Goal: Task Accomplishment & Management: Manage account settings

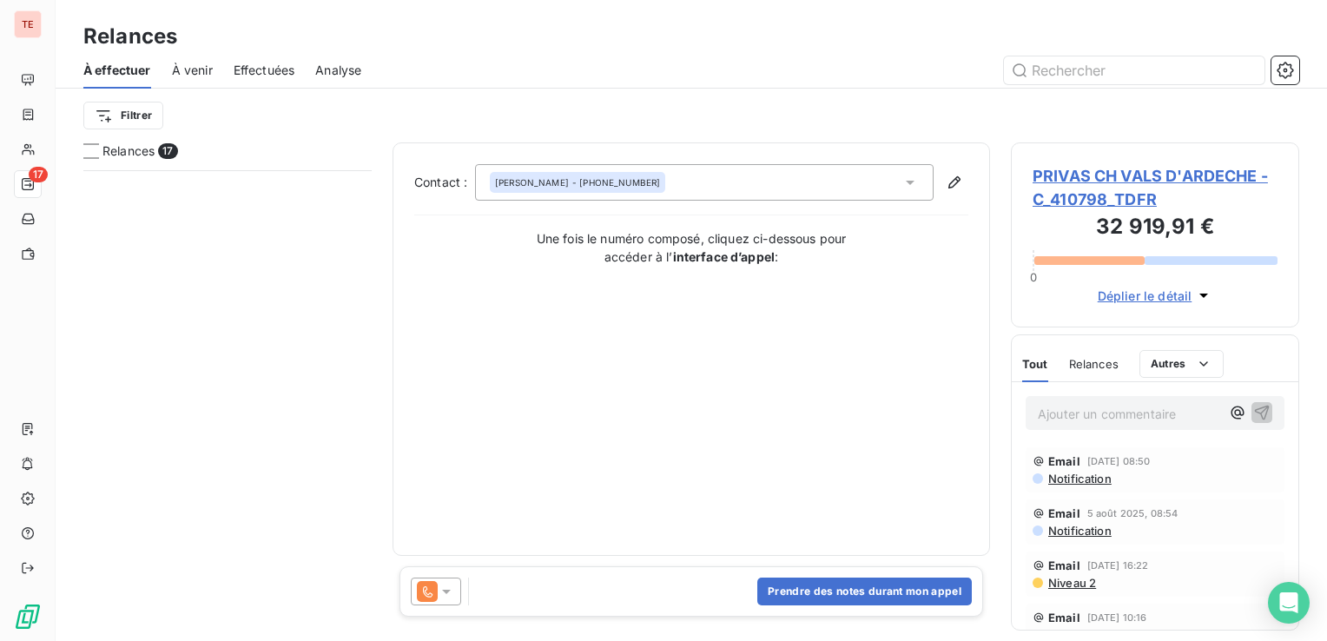
scroll to position [458, 274]
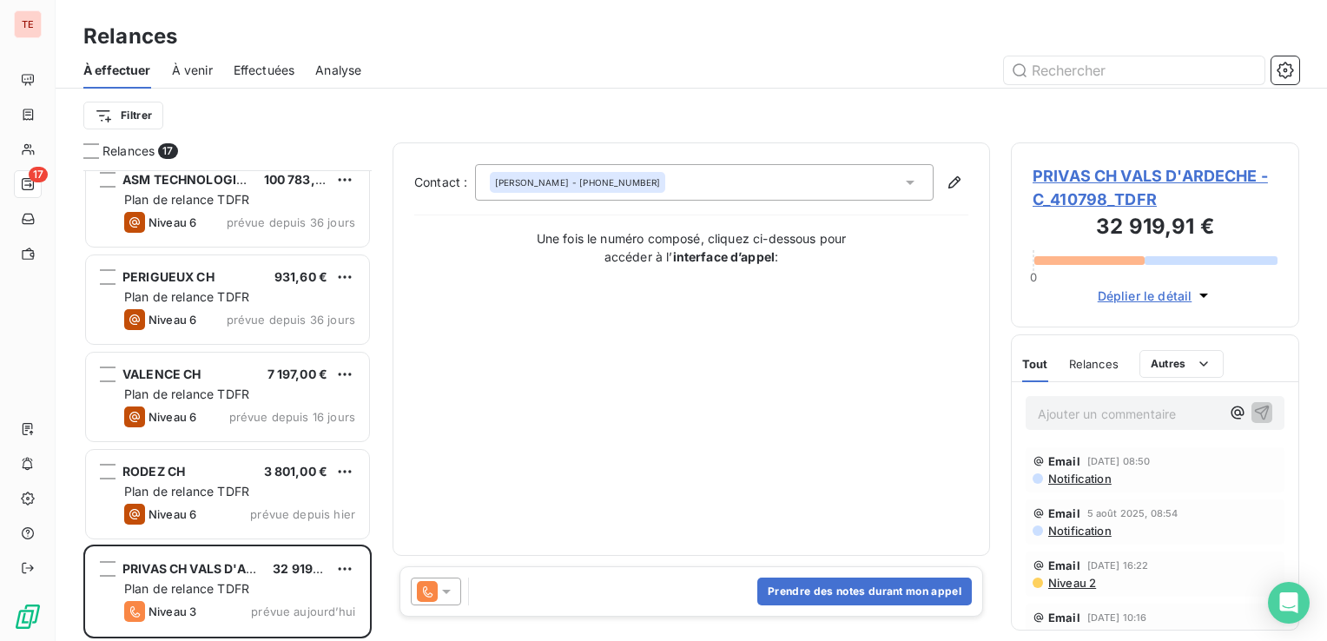
click at [1132, 168] on span "PRIVAS CH VALS D'ARDECHE - C_410798_TDFR" at bounding box center [1154, 187] width 245 height 47
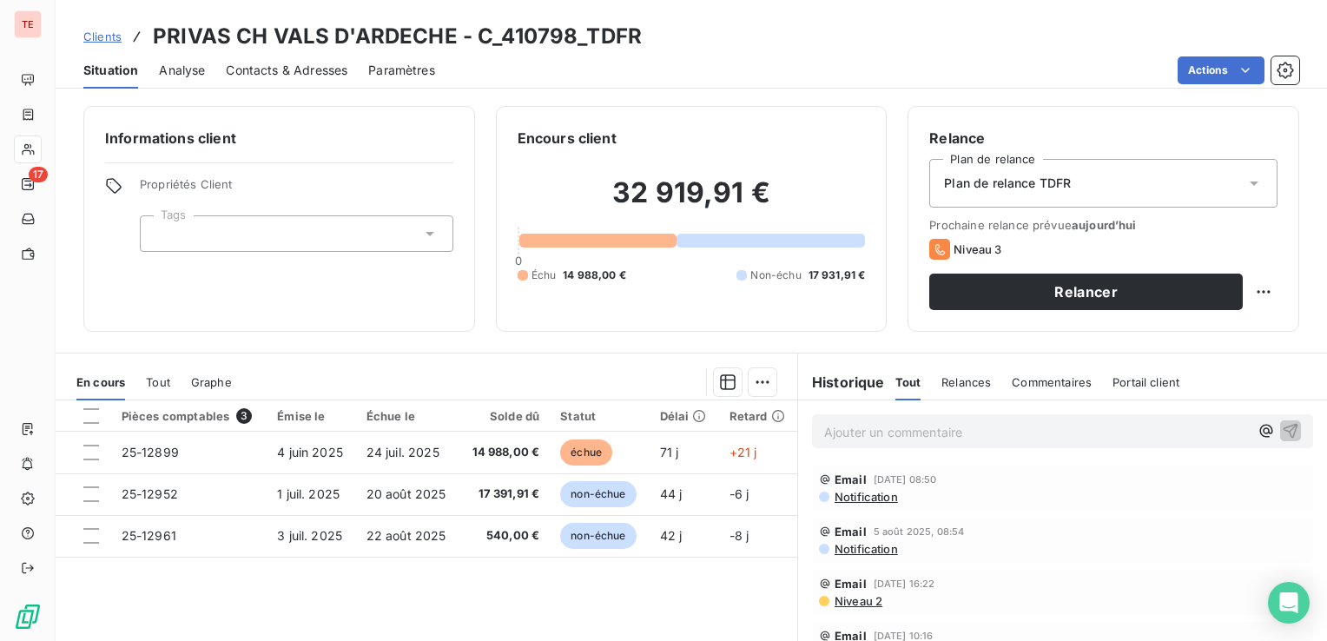
click at [309, 65] on span "Contacts & Adresses" at bounding box center [287, 70] width 122 height 17
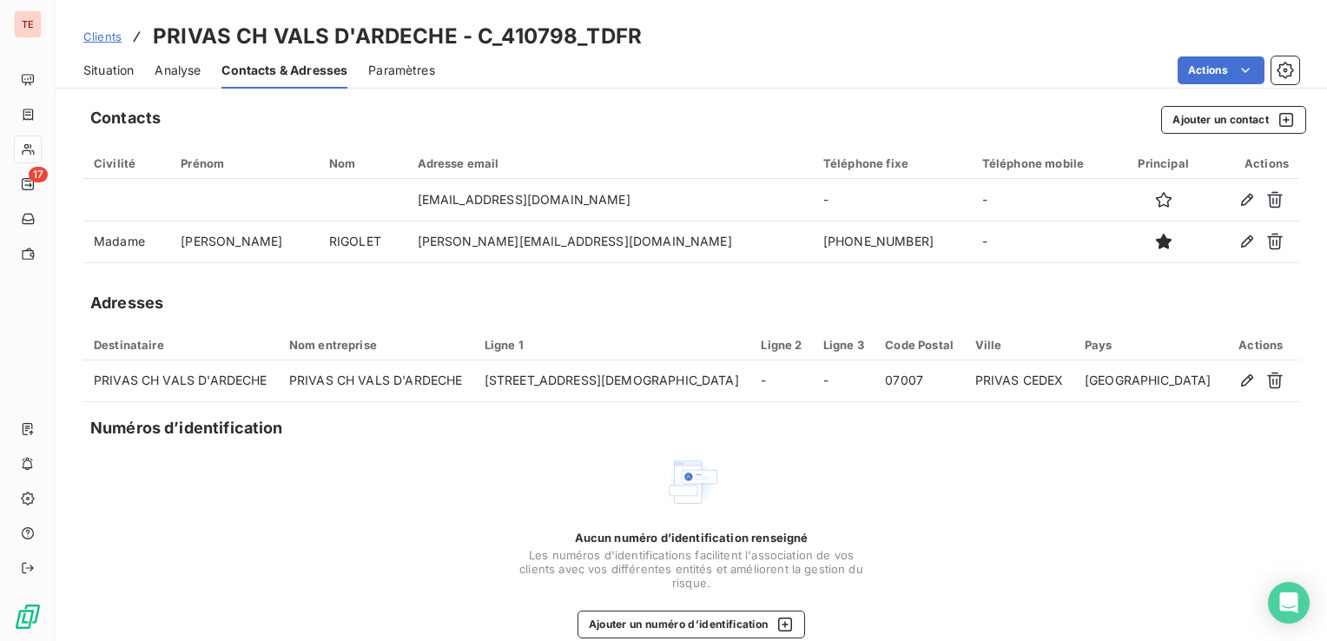
click at [124, 64] on span "Situation" at bounding box center [108, 70] width 50 height 17
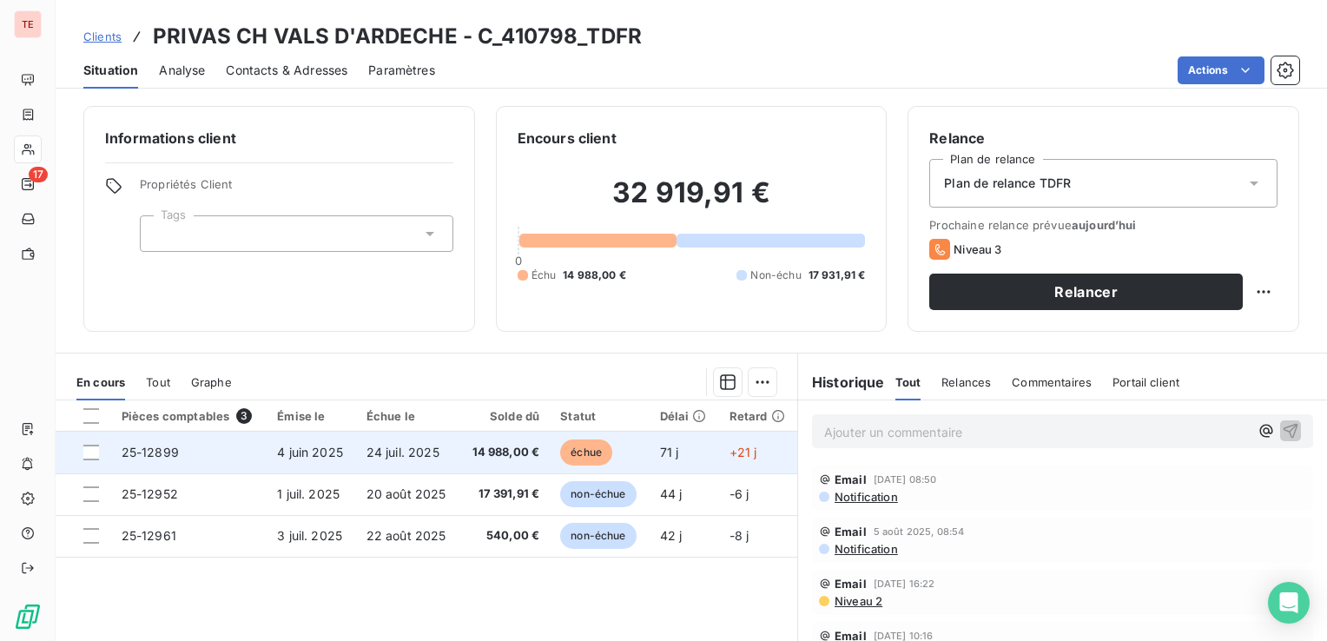
click at [392, 453] on span "24 juil. 2025" at bounding box center [402, 452] width 73 height 15
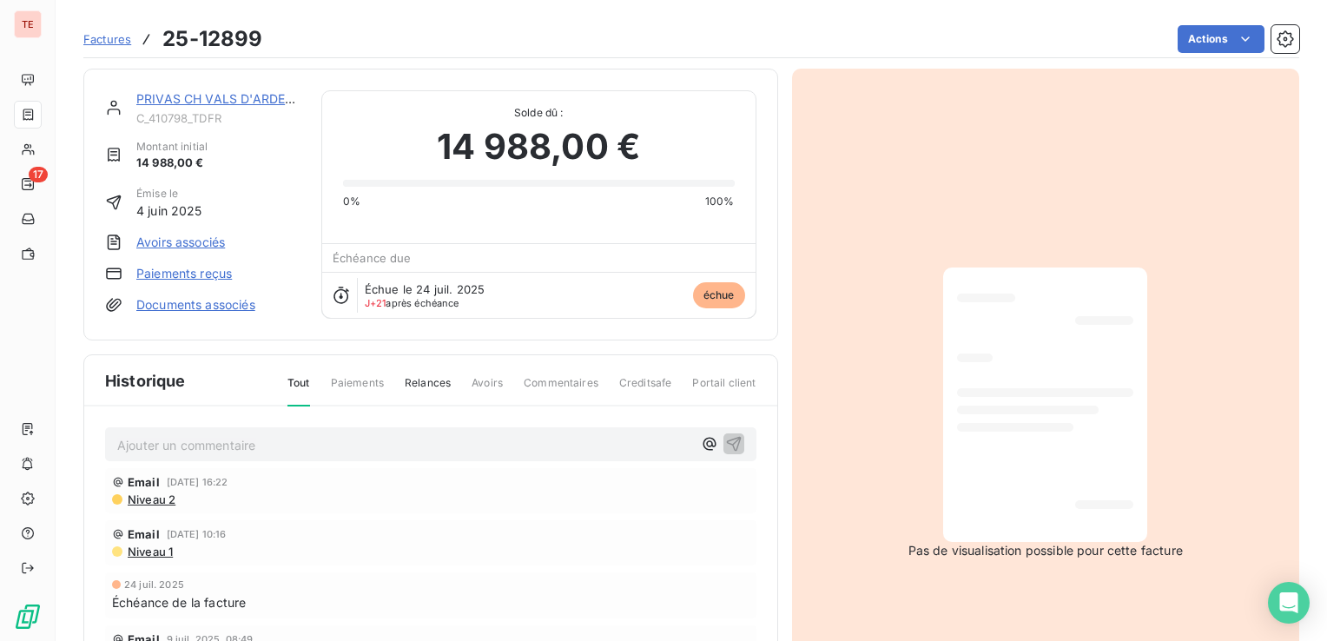
scroll to position [143, 0]
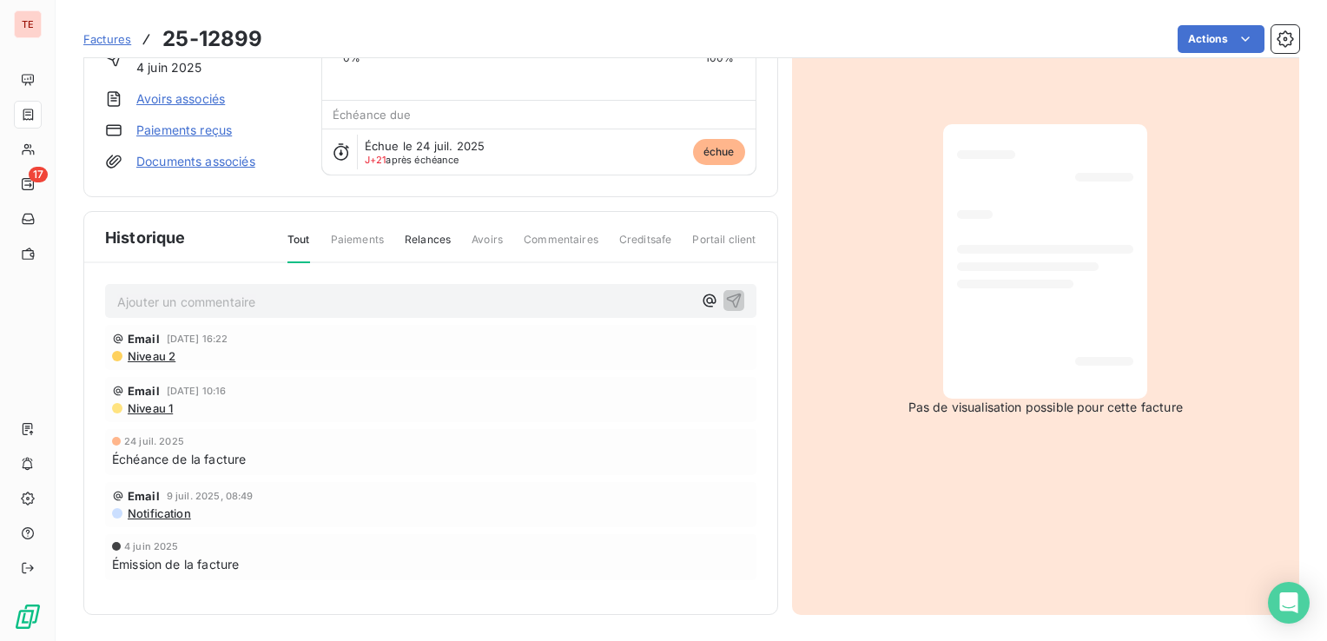
click at [379, 304] on p "Ajouter un commentaire ﻿" at bounding box center [404, 302] width 575 height 22
click at [146, 300] on span "LTS_ [DATE] n°" at bounding box center [161, 300] width 88 height 15
click at [458, 297] on span "LTS_[DATE] : Appel ce jour, facture mandatée le [DATE] n°" at bounding box center [287, 300] width 340 height 15
drag, startPoint x: 531, startPoint y: 300, endPoint x: 57, endPoint y: 328, distance: 474.9
click at [57, 328] on section "Factures 25-12899 Actions PRIVAS CH VALS D'ARDECHE C_410798_TDFR Montant initia…" at bounding box center [691, 320] width 1271 height 641
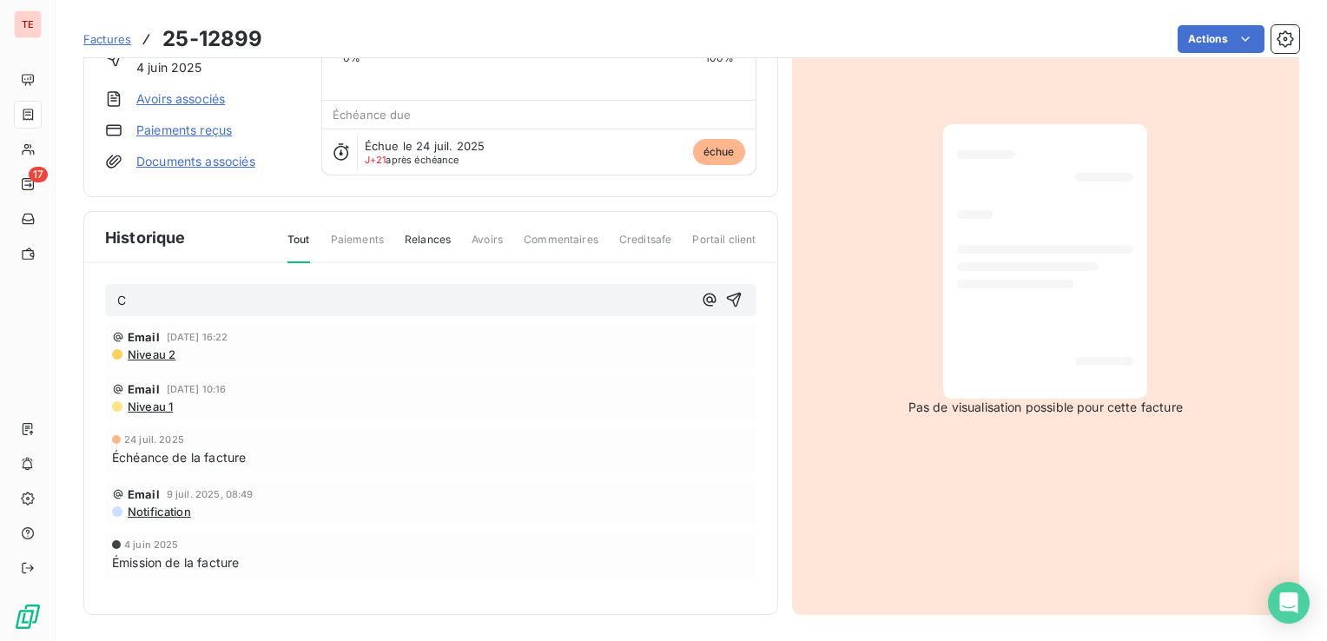
click at [206, 300] on p "C" at bounding box center [404, 301] width 575 height 20
click at [118, 297] on span "facture mandatée n°7087 le [DATE]." at bounding box center [222, 300] width 211 height 15
click at [725, 293] on icon "button" at bounding box center [733, 299] width 17 height 17
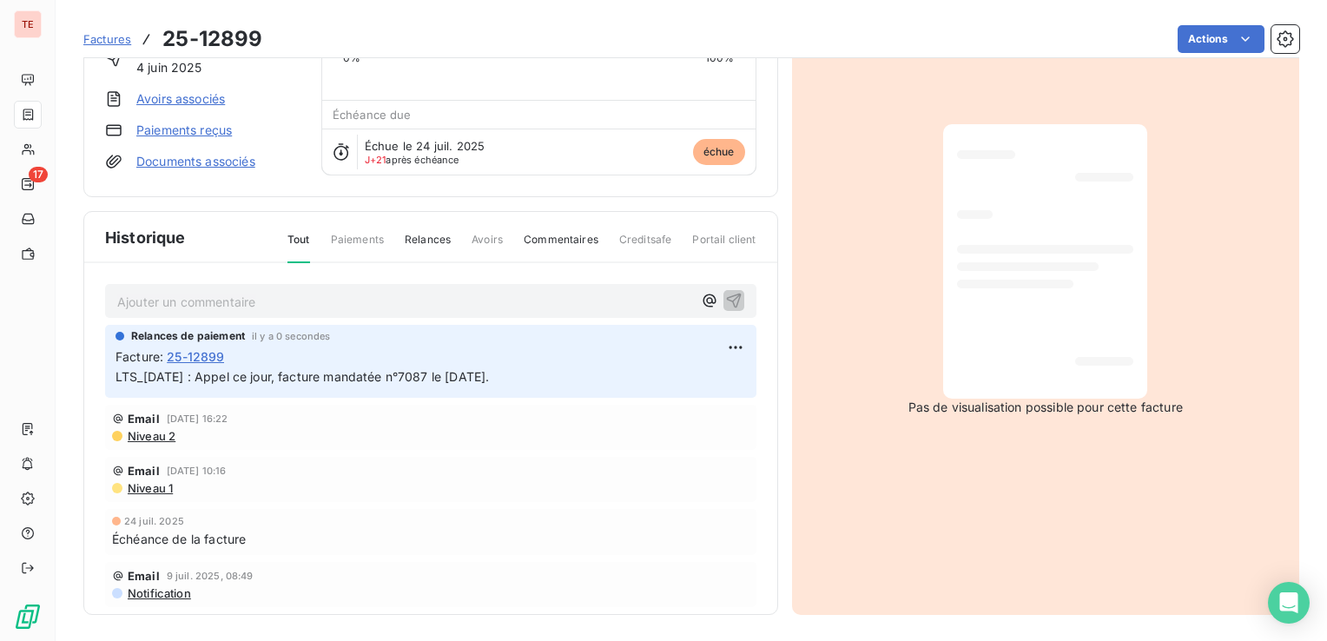
drag, startPoint x: 504, startPoint y: 372, endPoint x: 91, endPoint y: 372, distance: 412.4
click at [91, 372] on div "Ajouter un commentaire ﻿ Relances de paiement il y a 0 secondes Facture : [PHON…" at bounding box center [430, 464] width 693 height 402
copy span "LTS_[DATE] : Appel ce jour, facture mandatée n°7087 le [DATE]."
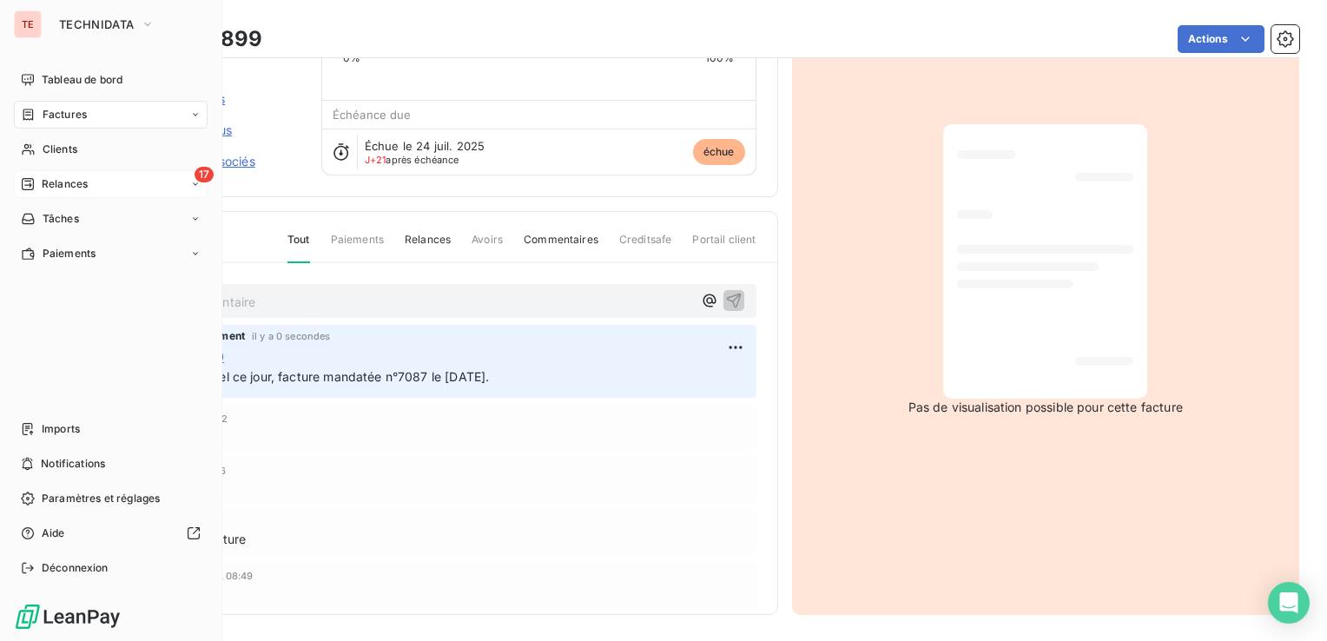
click at [91, 179] on div "17 Relances" at bounding box center [111, 184] width 194 height 28
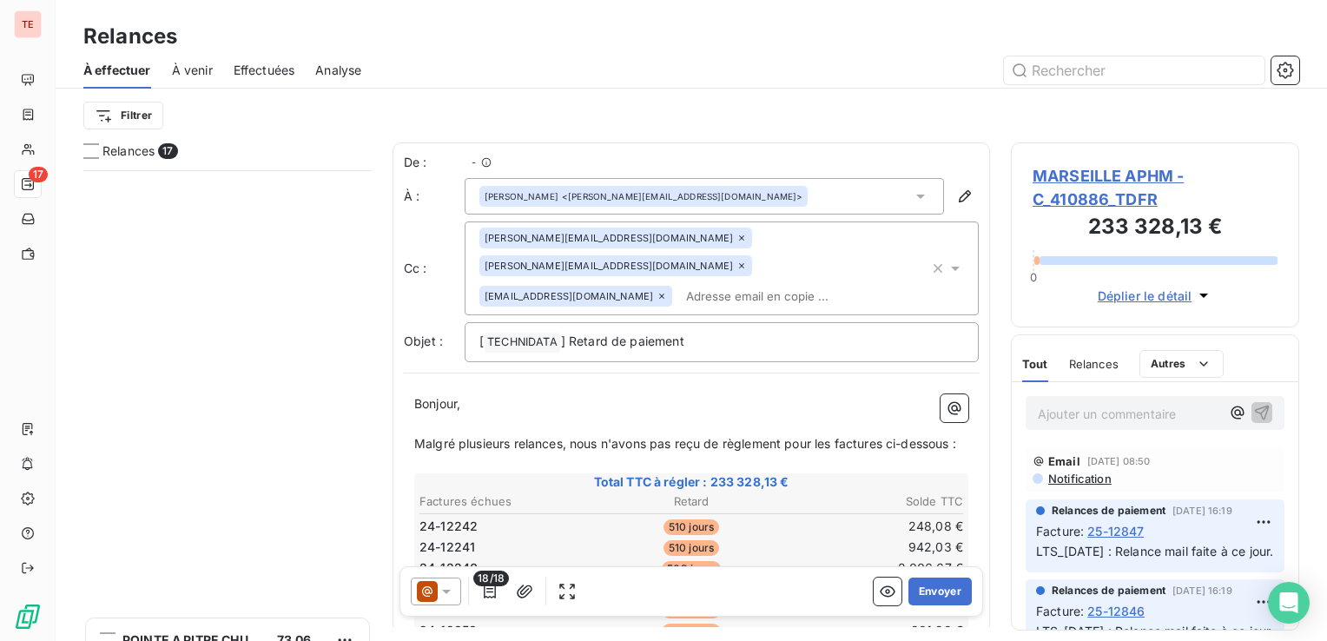
scroll to position [1183, 0]
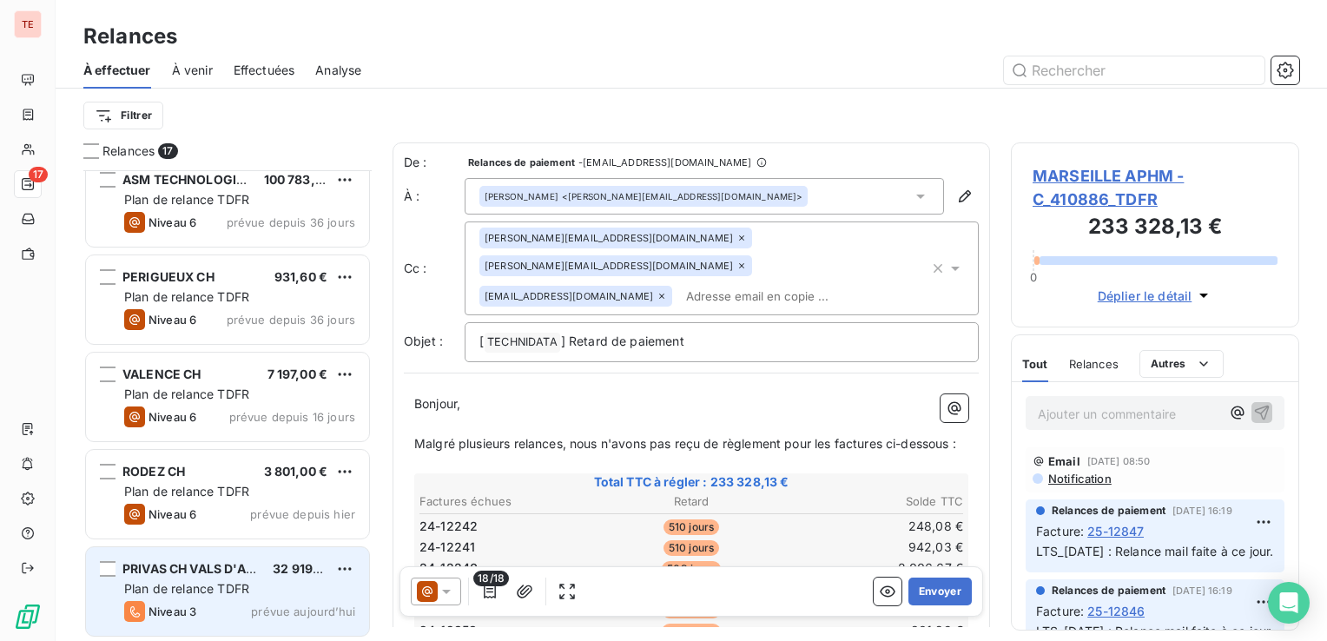
click at [229, 585] on span "Plan de relance TDFR" at bounding box center [186, 588] width 125 height 15
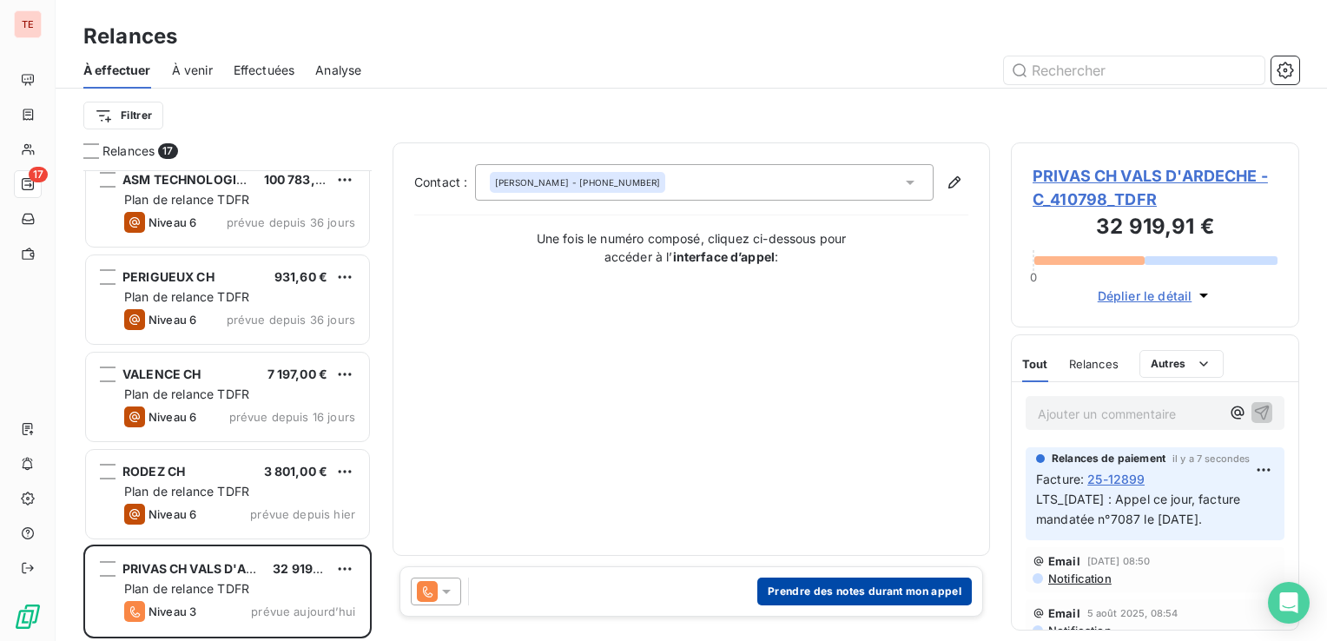
click at [846, 590] on button "Prendre des notes durant mon appel" at bounding box center [864, 591] width 214 height 28
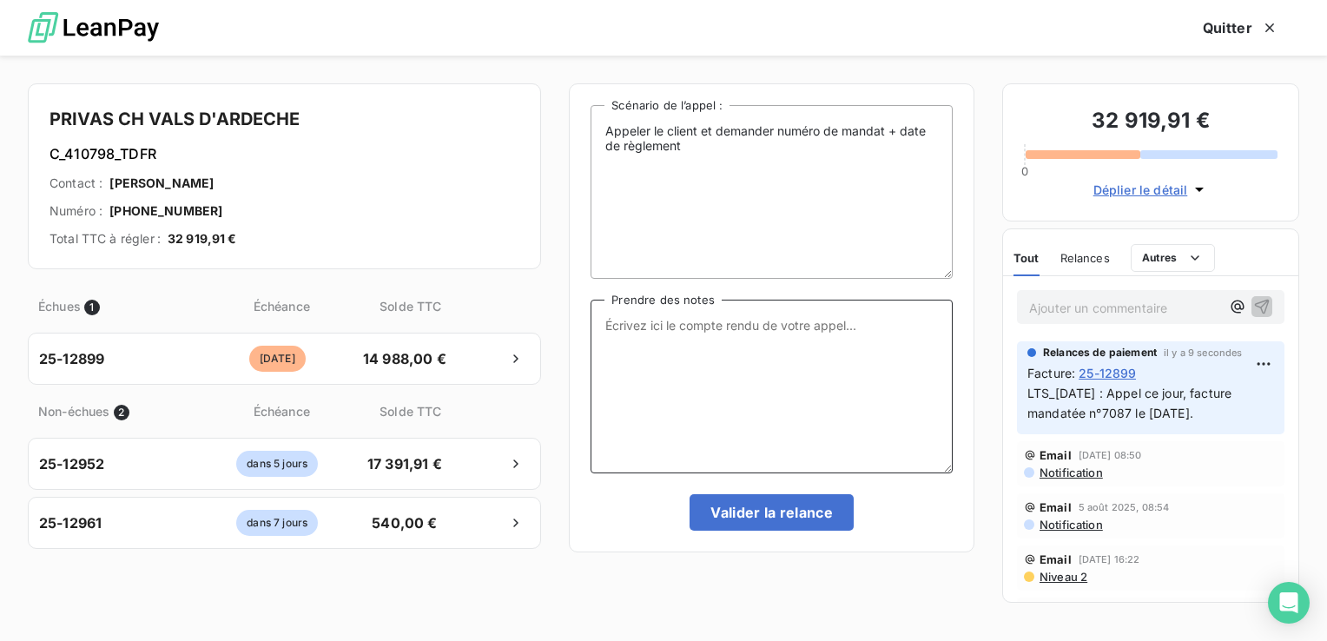
click at [759, 370] on textarea "Prendre des notes" at bounding box center [771, 387] width 362 height 174
type textarea "Appel le [DATE]"
click at [768, 522] on button "Valider la relance" at bounding box center [771, 512] width 164 height 36
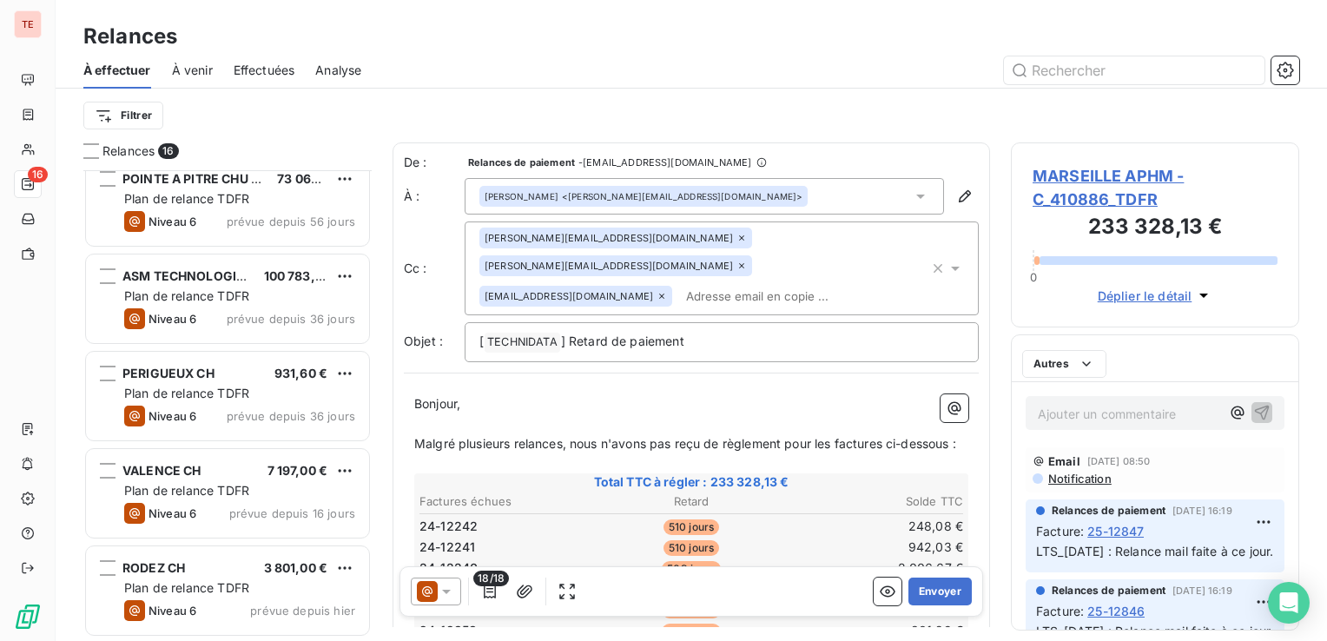
scroll to position [1085, 0]
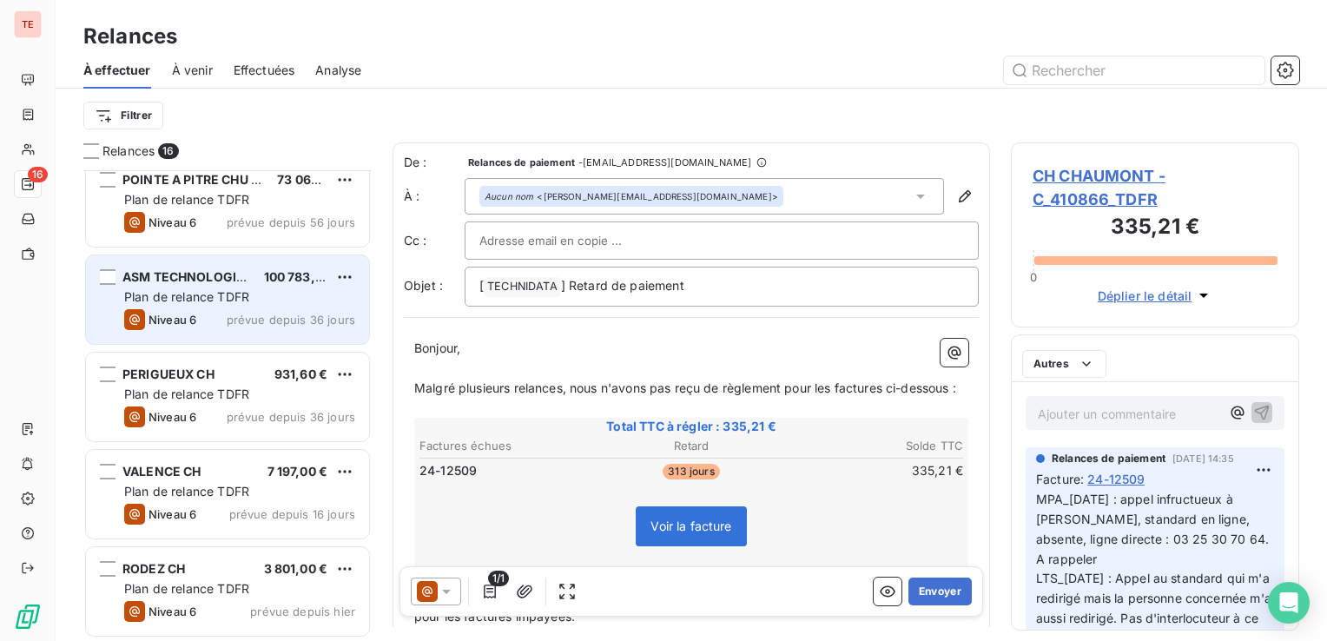
scroll to position [14, 14]
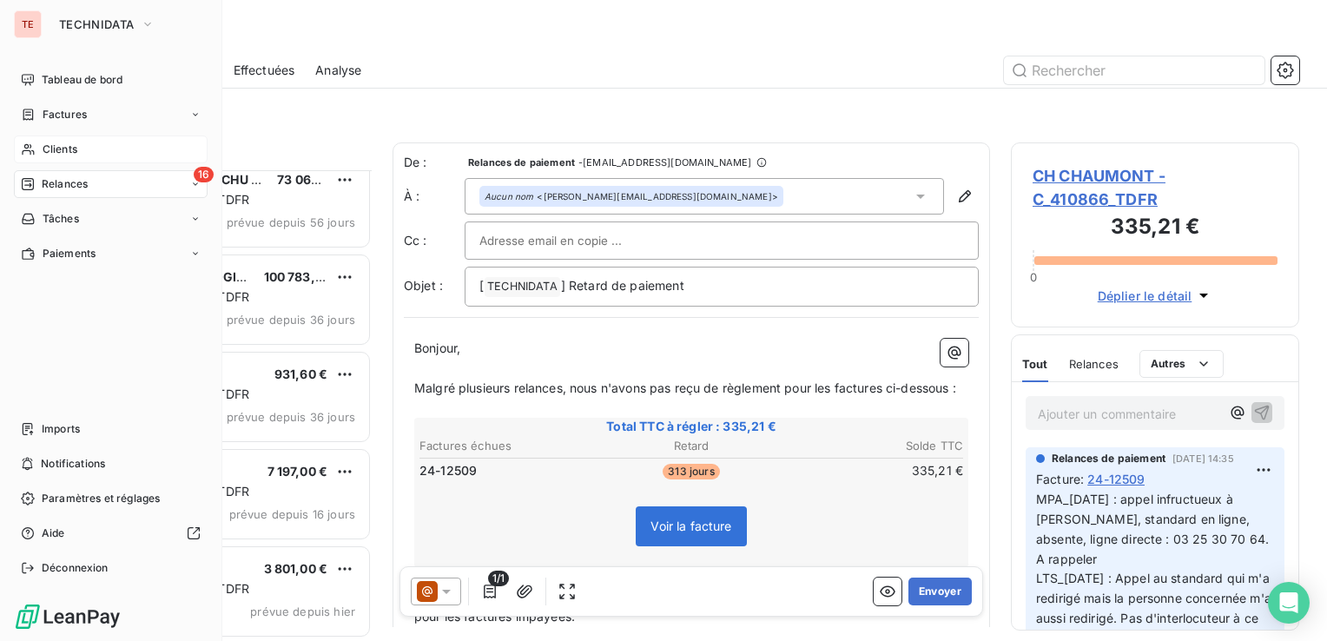
click at [118, 147] on div "Clients" at bounding box center [111, 149] width 194 height 28
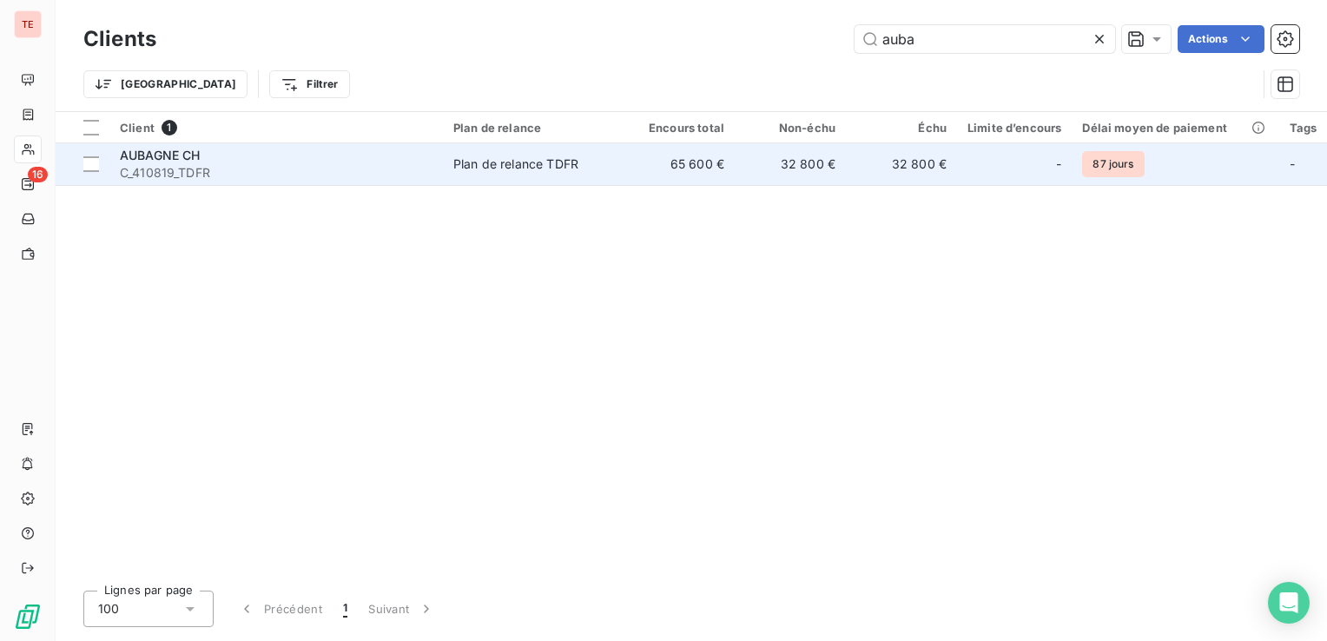
type input "auba"
click at [283, 171] on span "C_410819_TDFR" at bounding box center [276, 172] width 313 height 17
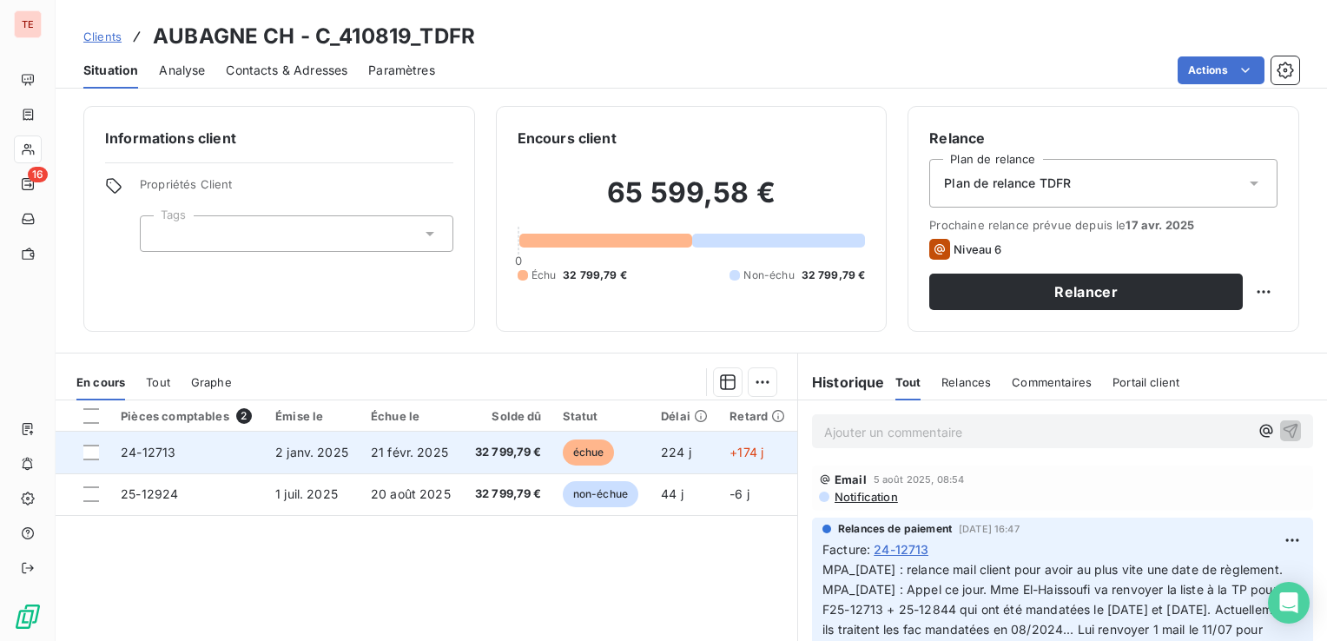
click at [452, 455] on td "21 févr. 2025" at bounding box center [411, 453] width 102 height 42
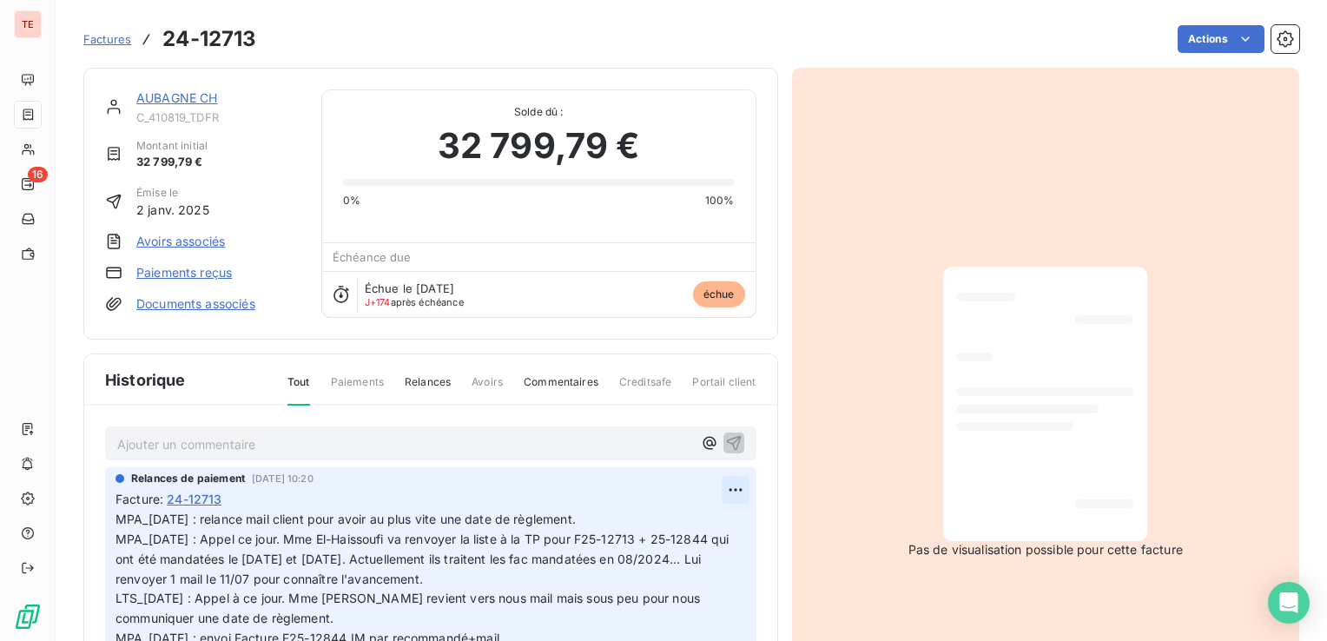
click at [717, 495] on html "TE 16 Factures 24-12713 Actions AUBAGNE CH C_410819_TDFR Montant initial 32 799…" at bounding box center [663, 320] width 1327 height 641
drag, startPoint x: 680, startPoint y: 518, endPoint x: 591, endPoint y: 535, distance: 90.1
click at [679, 519] on div "Editer" at bounding box center [673, 526] width 97 height 28
click at [118, 523] on span "MPA_[DATE] : relance mail client pour avoir au plus vite une date de règlement.…" at bounding box center [420, 618] width 610 height 214
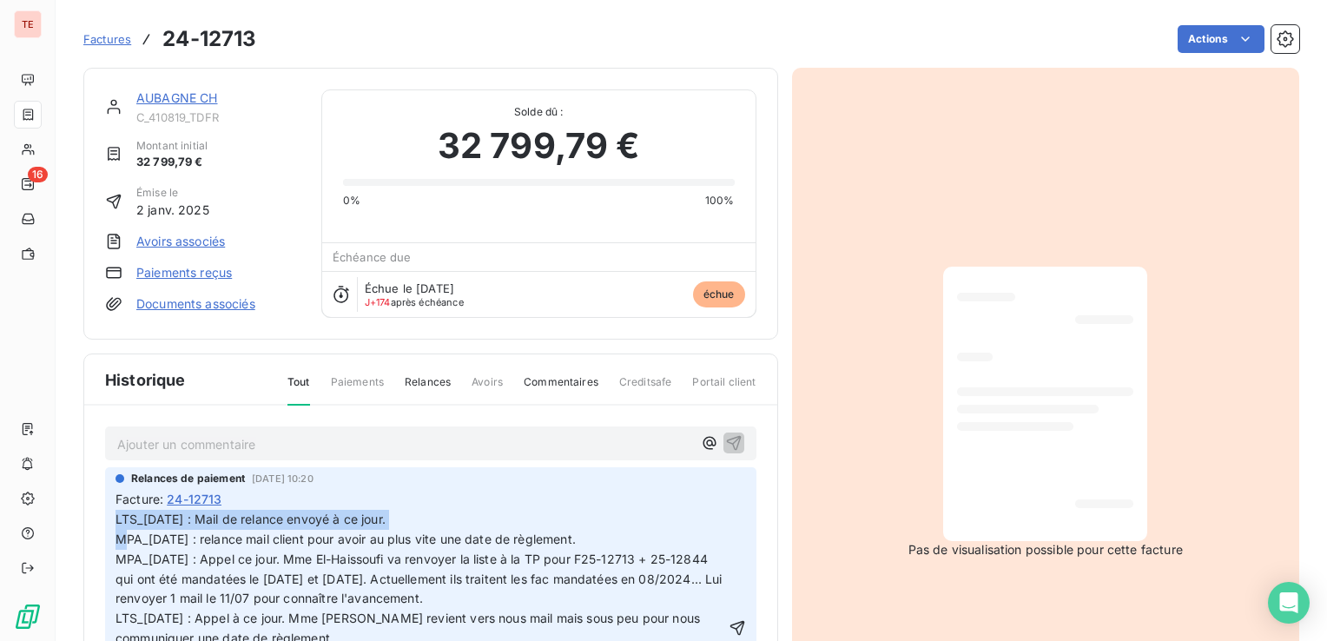
drag, startPoint x: 416, startPoint y: 516, endPoint x: 90, endPoint y: 507, distance: 325.7
click at [90, 507] on div "Ajouter un commentaire ﻿ Relances de paiement [DATE] 10:20 Facture : 24-12713 L…" at bounding box center [430, 606] width 693 height 402
copy span "LTS_[DATE] : Mail de relance envoyé à ce jour."
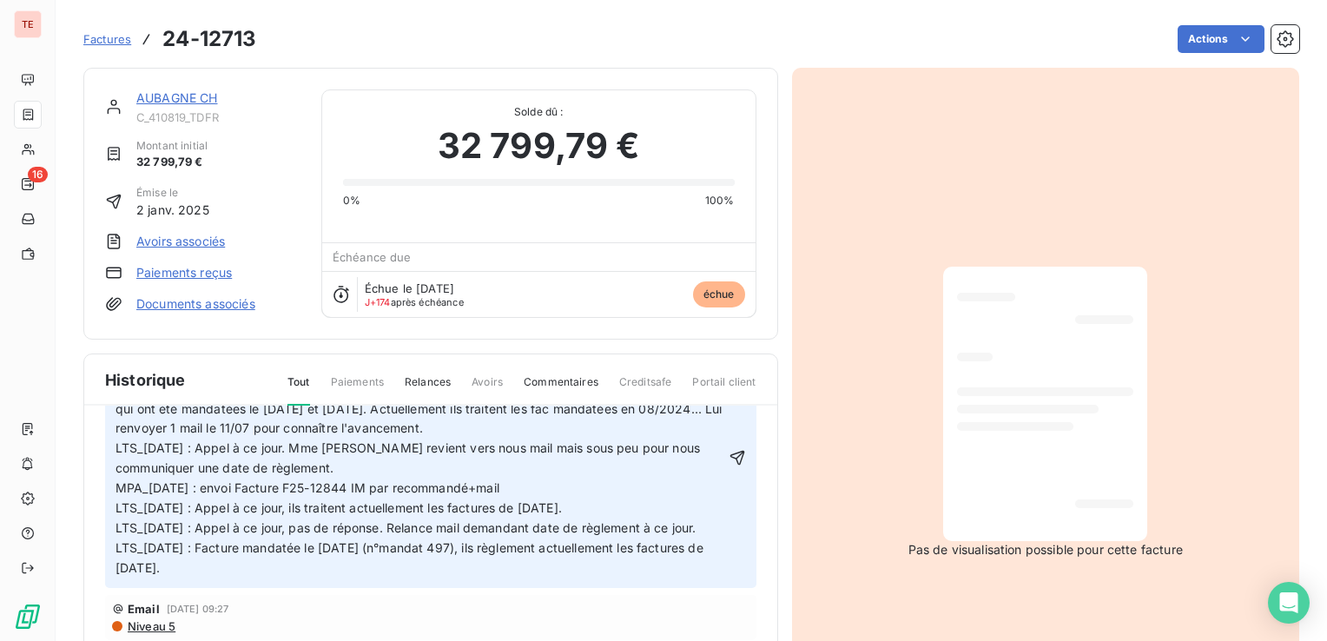
scroll to position [174, 0]
click at [728, 461] on icon "button" at bounding box center [736, 453] width 17 height 17
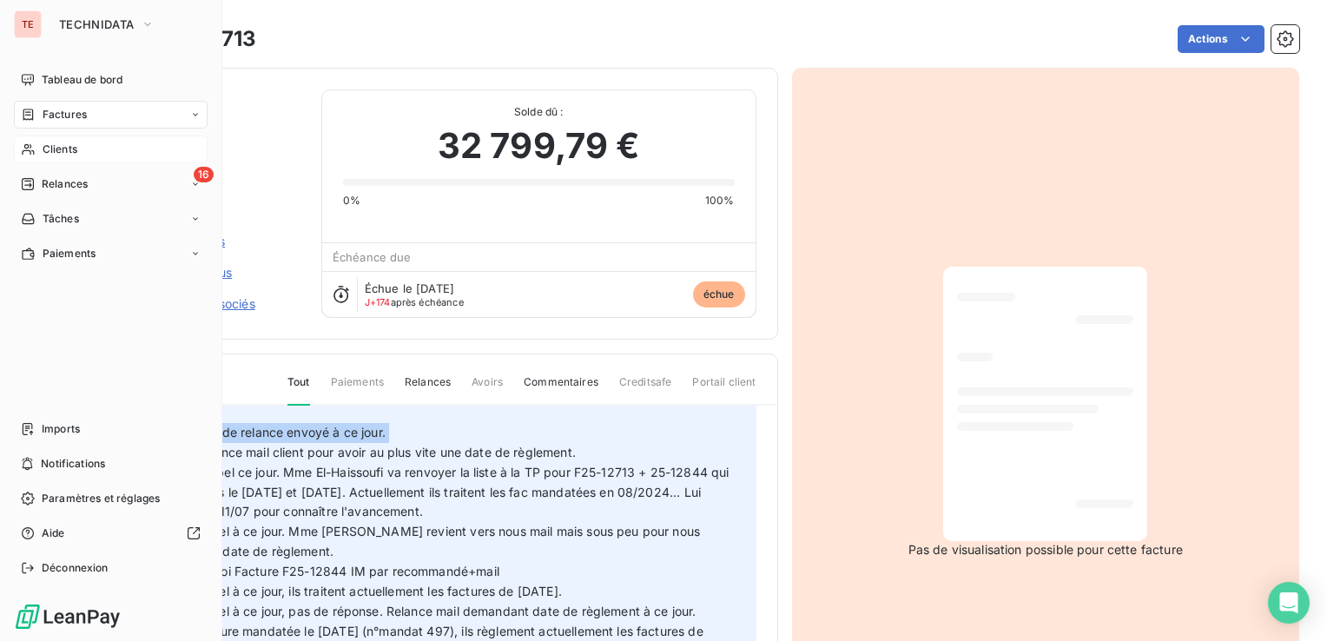
click at [79, 150] on div "Clients" at bounding box center [111, 149] width 194 height 28
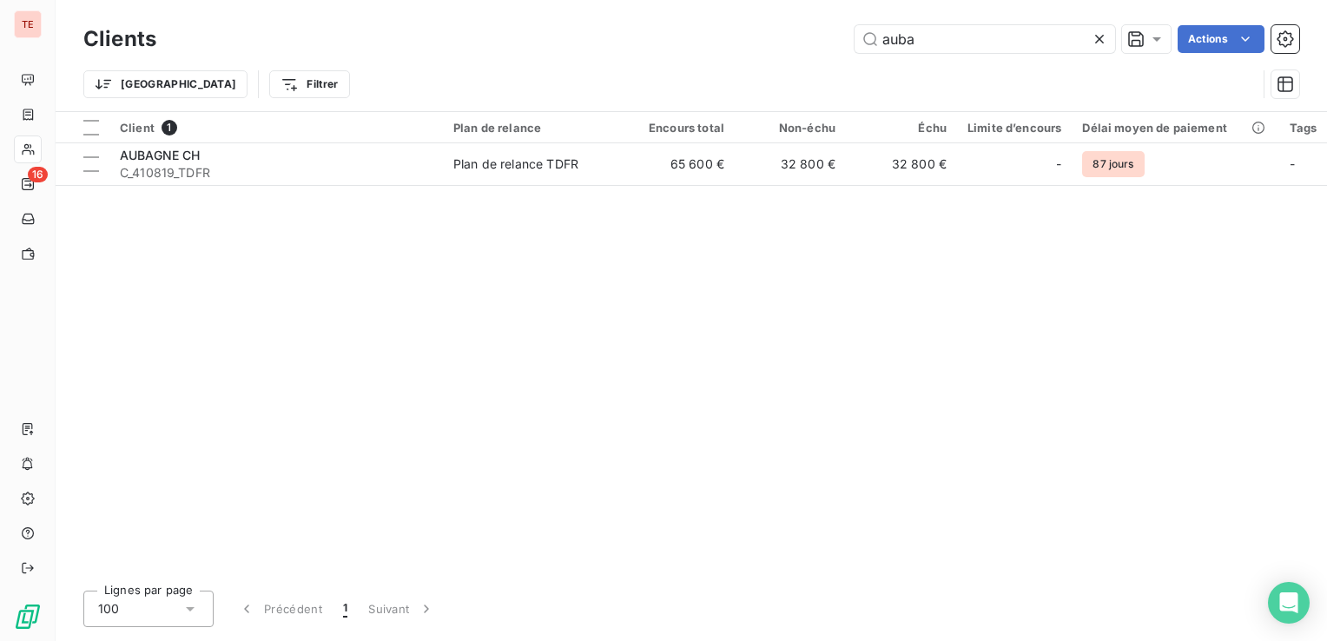
drag, startPoint x: 976, startPoint y: 30, endPoint x: 795, endPoint y: 53, distance: 182.0
click at [795, 53] on div "Clients auba Actions" at bounding box center [691, 39] width 1216 height 36
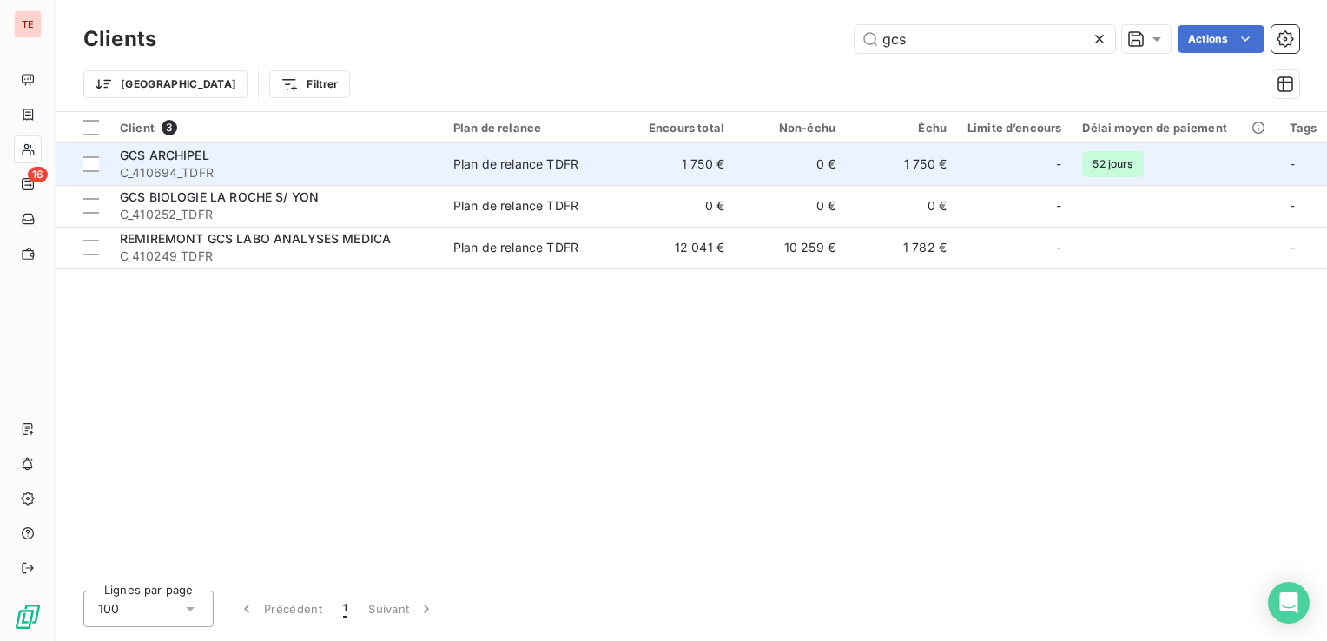
type input "gcs"
click at [289, 179] on span "C_410694_TDFR" at bounding box center [276, 172] width 313 height 17
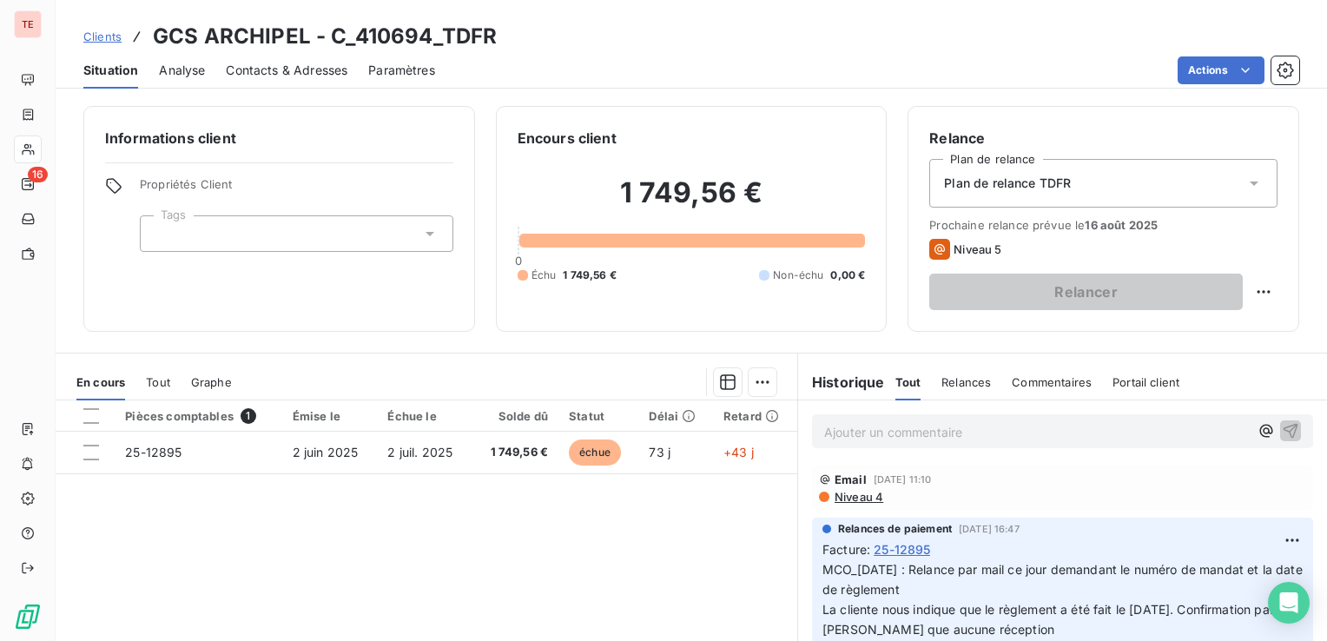
click at [292, 71] on span "Contacts & Adresses" at bounding box center [287, 70] width 122 height 17
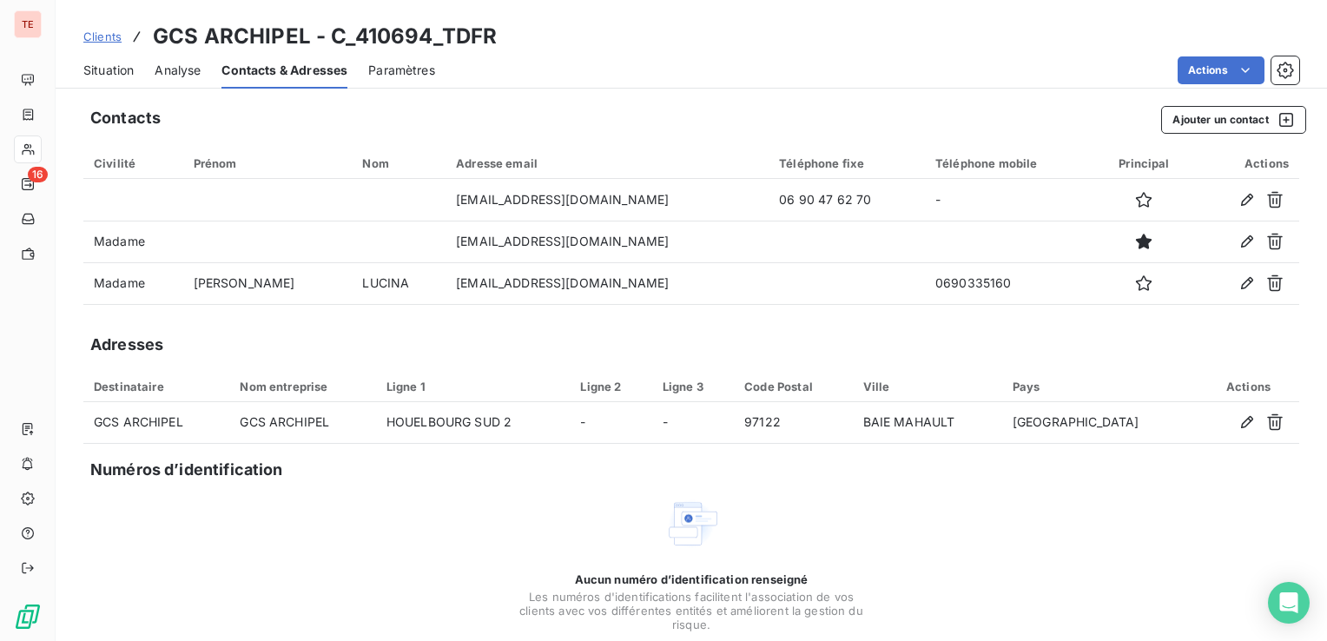
click at [122, 71] on span "Situation" at bounding box center [108, 70] width 50 height 17
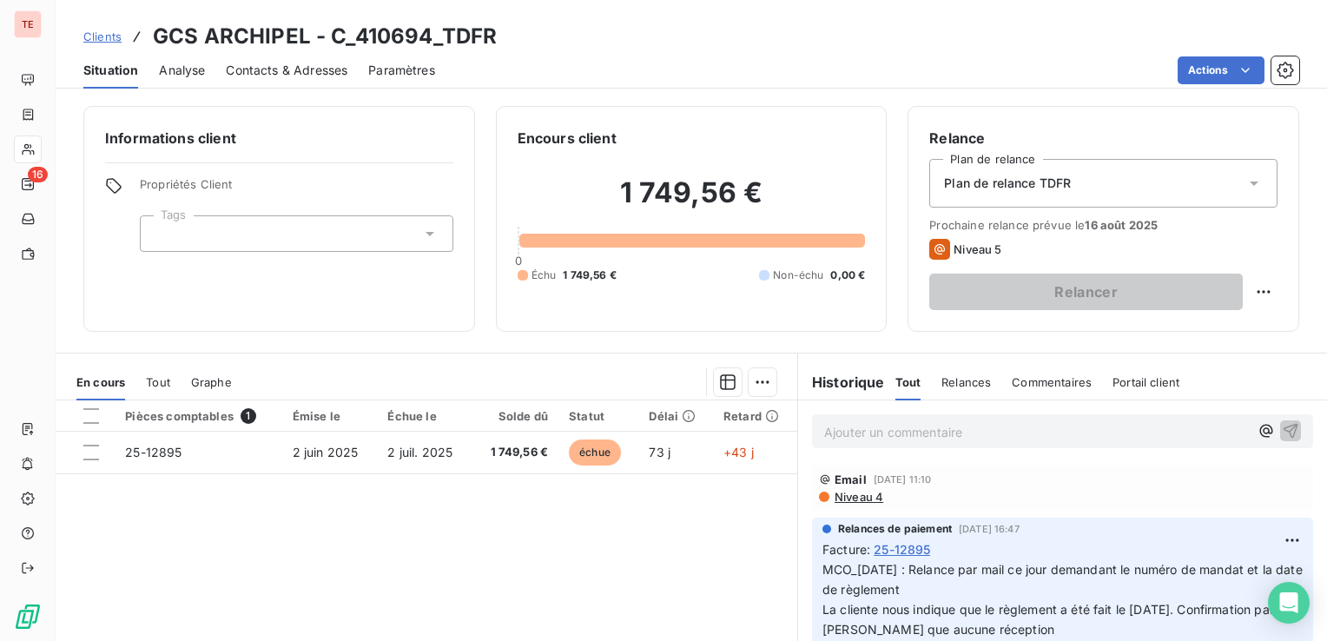
click at [300, 73] on span "Contacts & Adresses" at bounding box center [287, 70] width 122 height 17
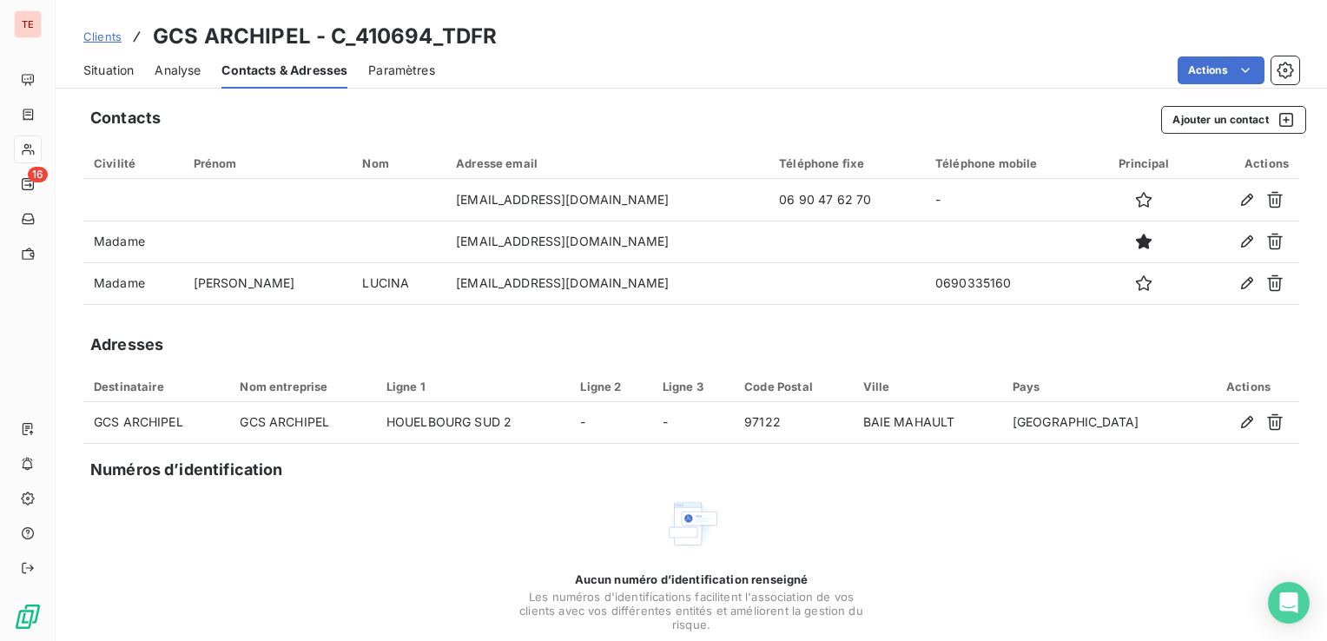
click at [104, 85] on div "Situation" at bounding box center [108, 70] width 50 height 36
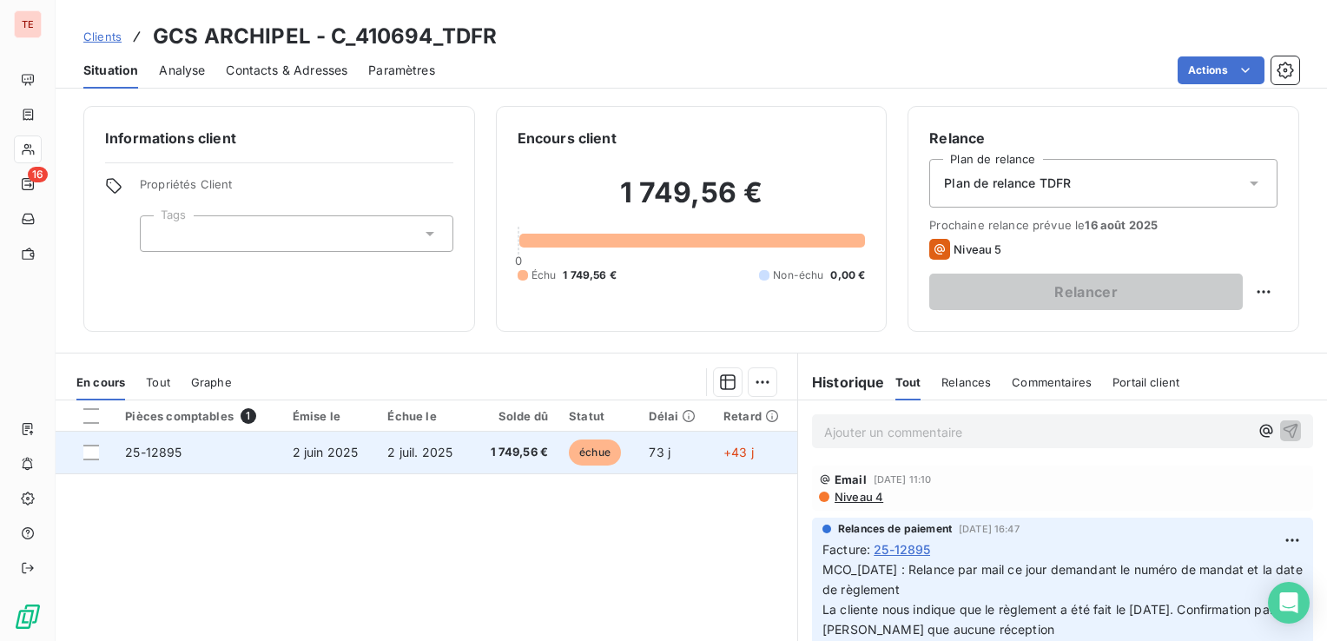
click at [239, 458] on td "25-12895" at bounding box center [198, 453] width 167 height 42
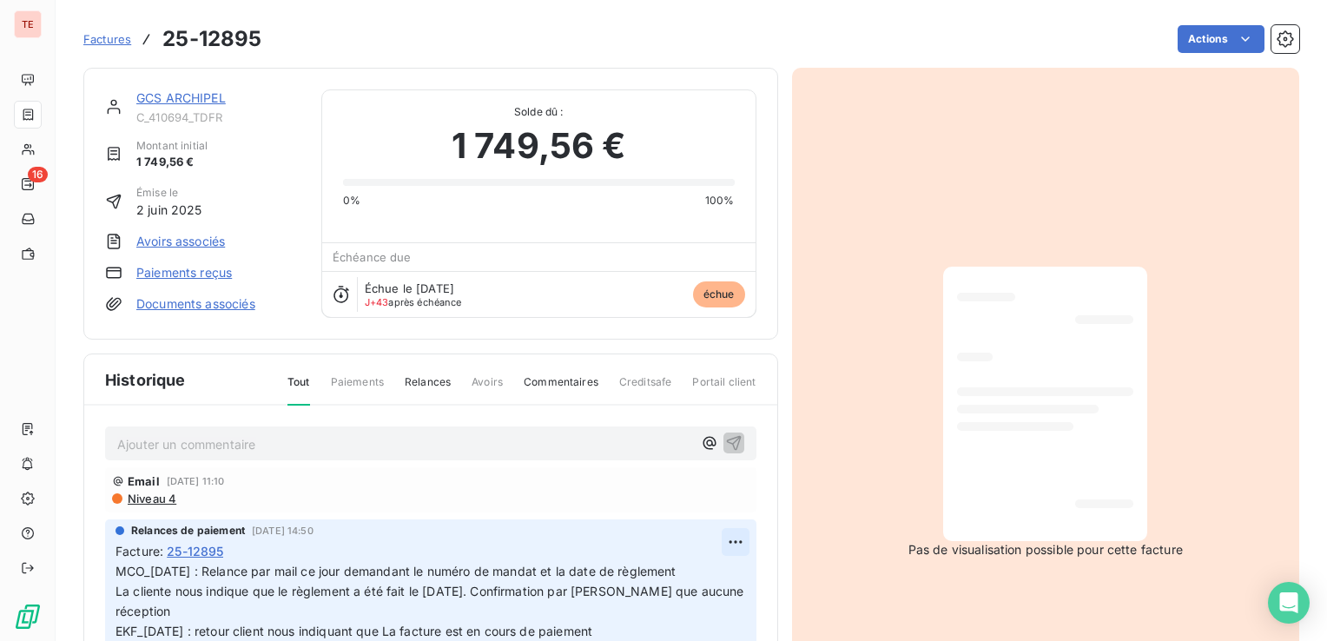
click at [714, 530] on html "TE 16 Factures 25-12895 Actions GCS ARCHIPEL C_410694_TDFR Montant initial 1 74…" at bounding box center [663, 320] width 1327 height 641
click at [677, 572] on div "Editer" at bounding box center [673, 578] width 97 height 28
click at [119, 568] on span "MCO_[DATE] : Relance par mail ce jour demandant le numéro de mandat et la date …" at bounding box center [408, 600] width 586 height 75
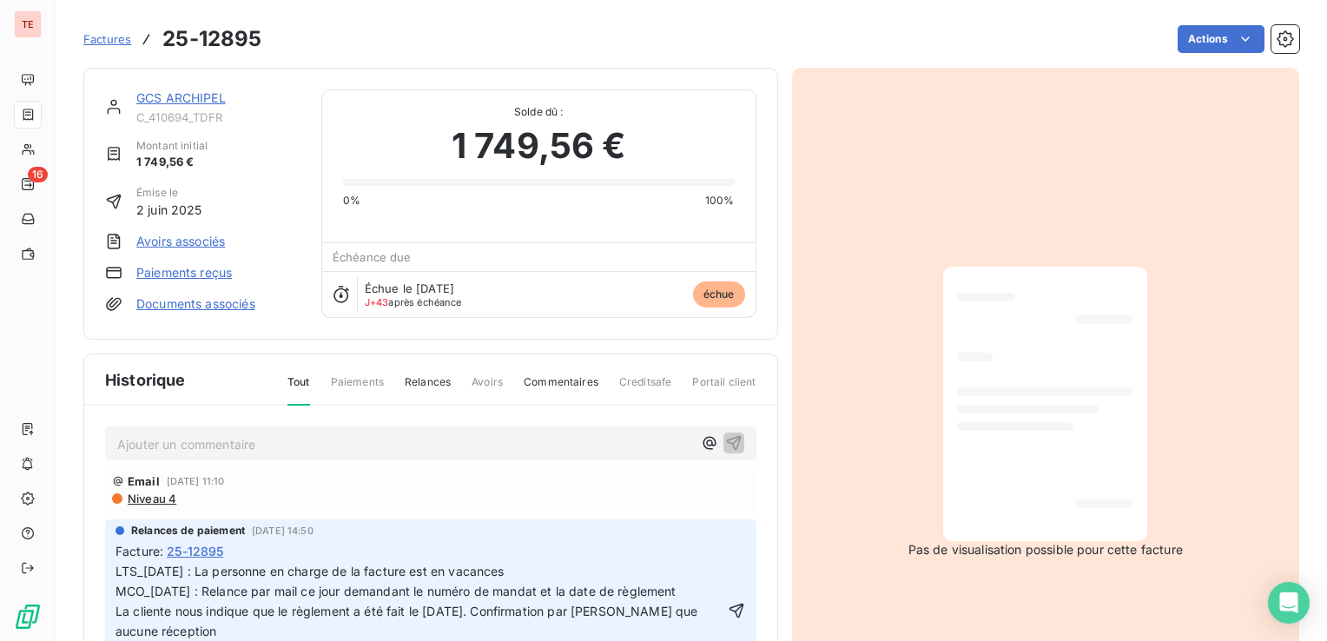
click at [542, 571] on p "LTS_[DATE] : La personne en charge de la facture est en vacances MCO_[DATE] : R…" at bounding box center [419, 611] width 608 height 99
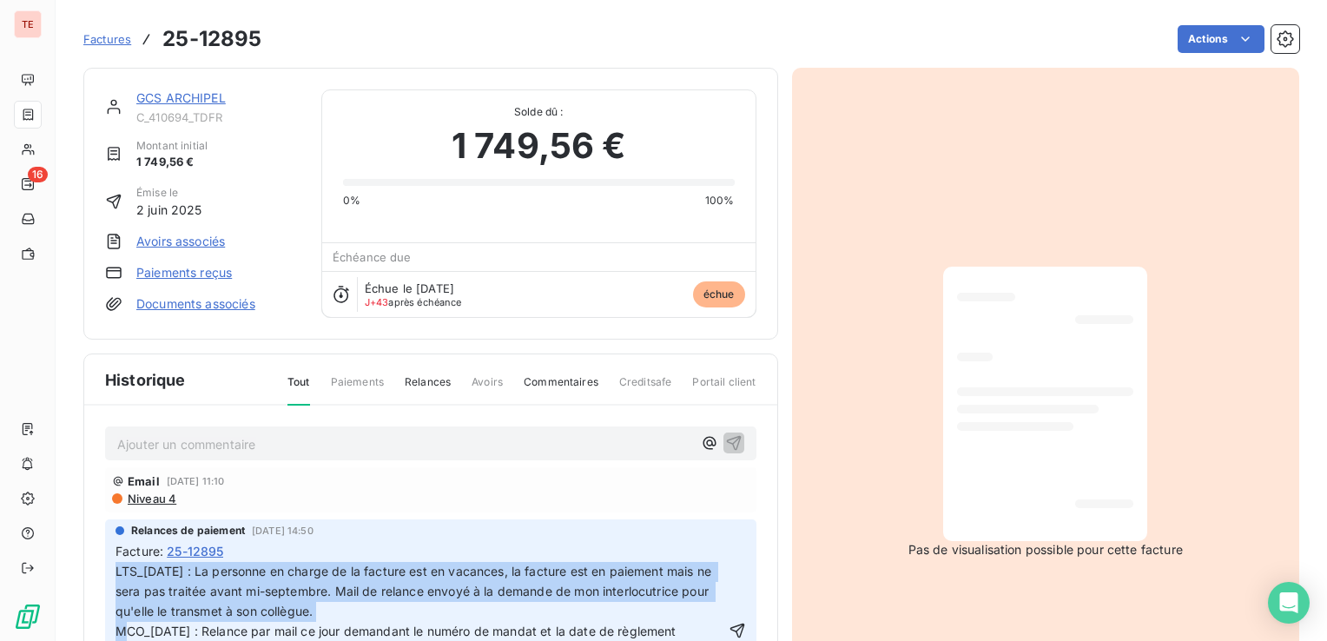
drag, startPoint x: 443, startPoint y: 613, endPoint x: 115, endPoint y: 575, distance: 330.4
click at [115, 575] on div "Relances de paiement [DATE] 14:50 Facture : 25-12895 LTS_[DATE] : La personne e…" at bounding box center [430, 615] width 651 height 192
copy span "LTS_[DATE] : La personne en charge de la facture est en vacances, la facture es…"
click at [728, 624] on icon "button" at bounding box center [736, 630] width 17 height 17
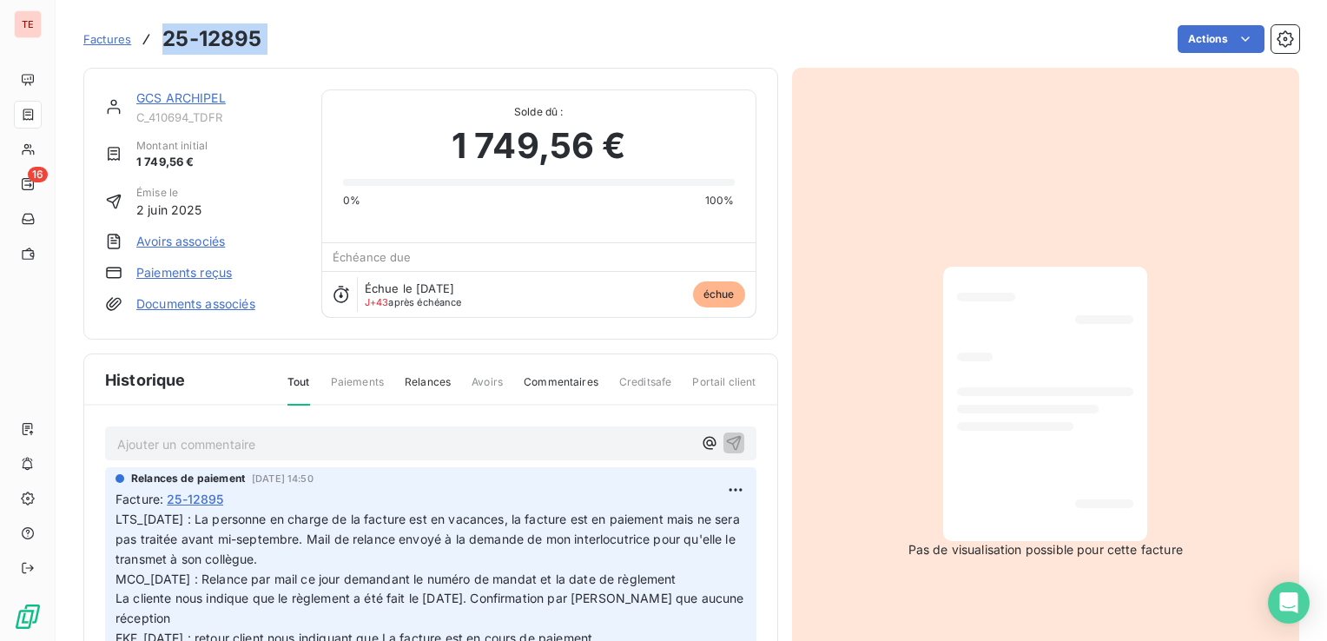
drag, startPoint x: 224, startPoint y: 43, endPoint x: 163, endPoint y: 40, distance: 60.8
click at [163, 40] on div "Factures 25-12895 Actions" at bounding box center [691, 39] width 1216 height 36
click at [149, 98] on link "GCS ARCHIPEL" at bounding box center [180, 97] width 89 height 15
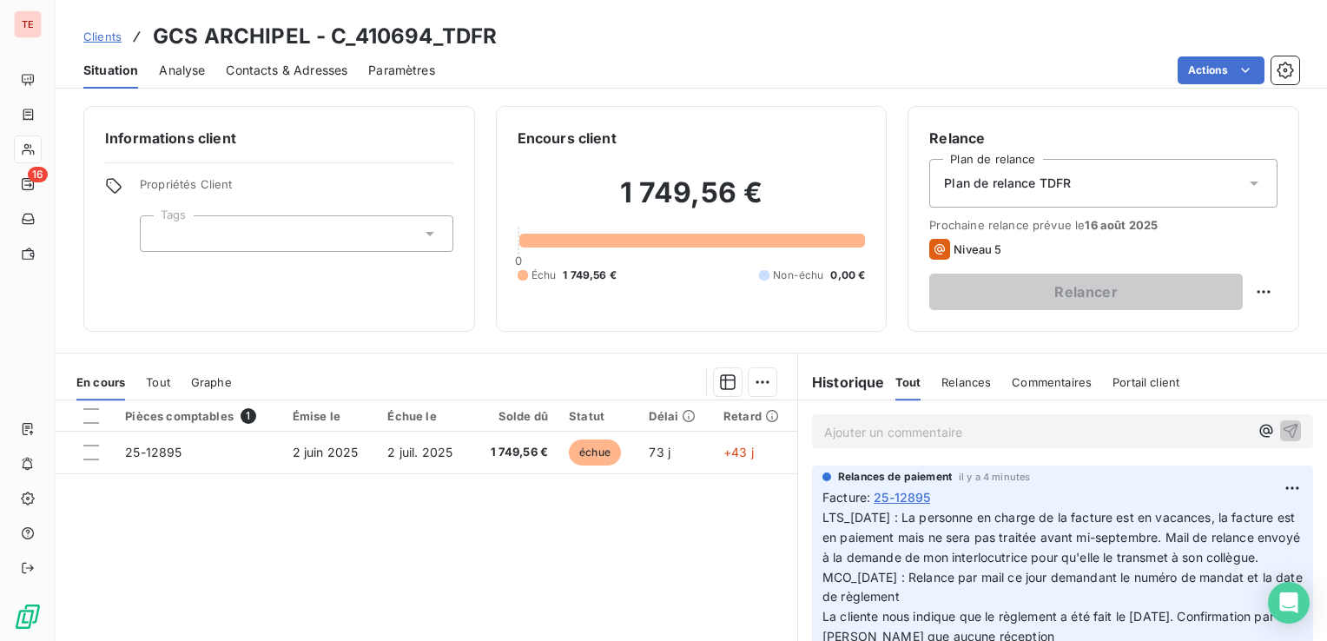
click at [301, 75] on span "Contacts & Adresses" at bounding box center [287, 70] width 122 height 17
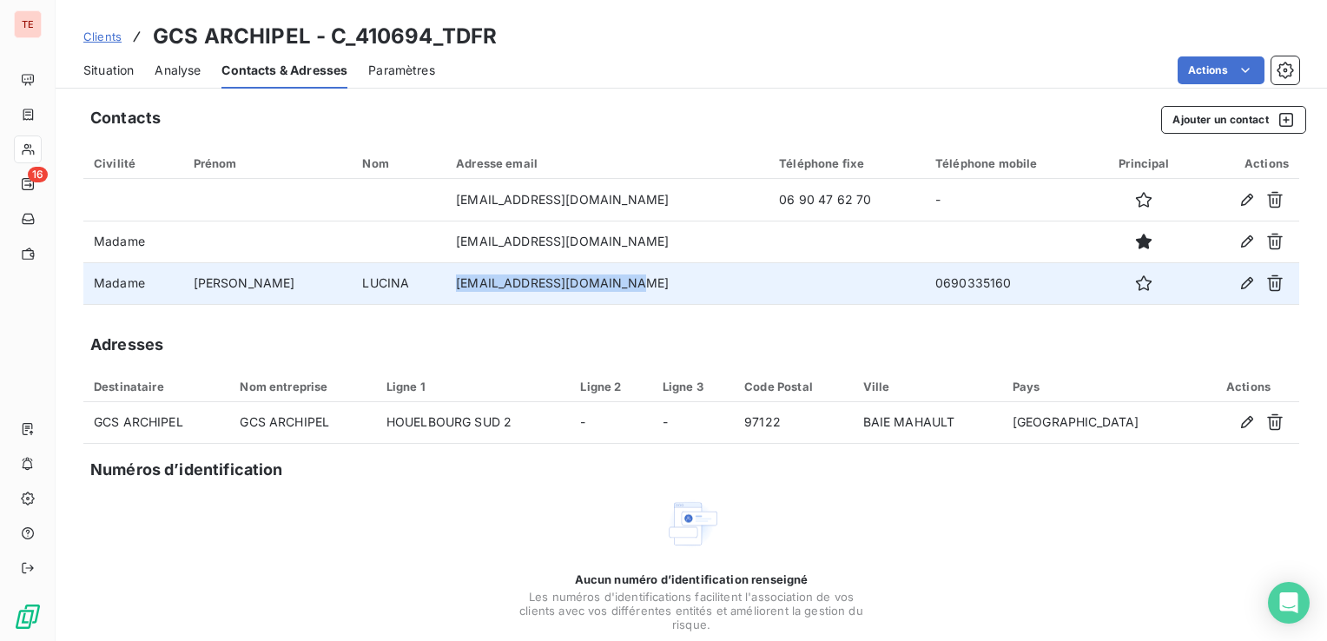
drag, startPoint x: 502, startPoint y: 283, endPoint x: 402, endPoint y: 282, distance: 99.8
click at [445, 282] on td "[EMAIL_ADDRESS][DOMAIN_NAME]" at bounding box center [606, 283] width 323 height 42
copy td "[EMAIL_ADDRESS][DOMAIN_NAME]"
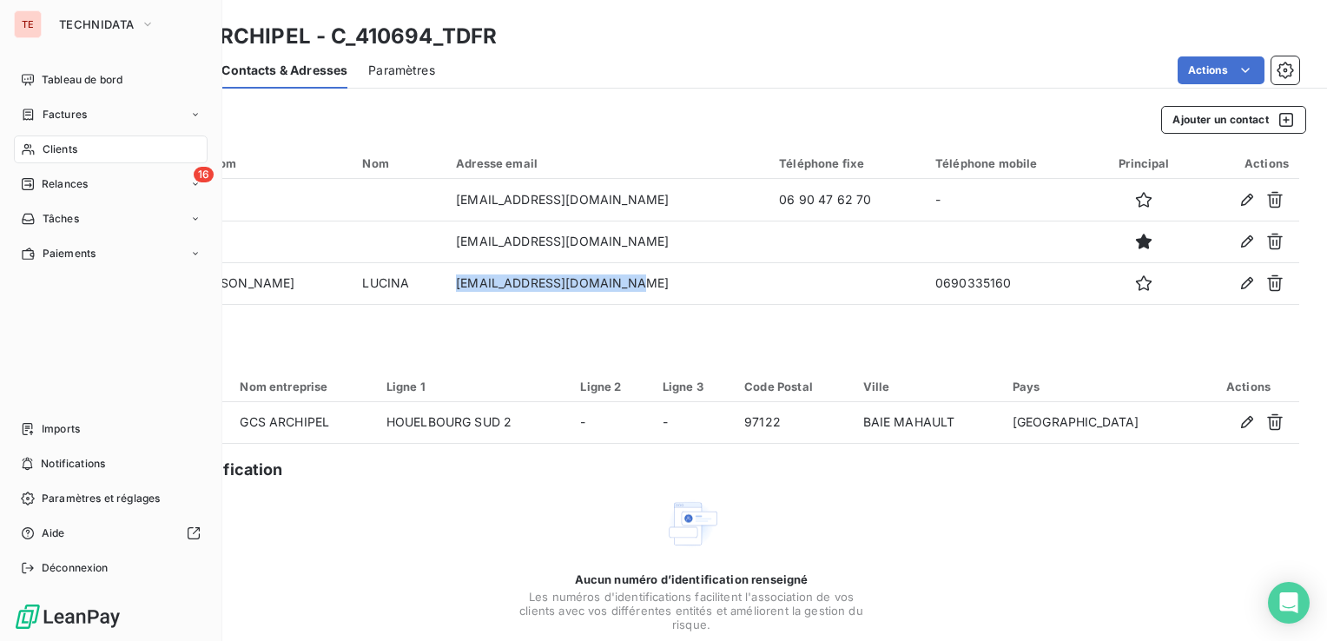
click at [73, 144] on span "Clients" at bounding box center [60, 150] width 35 height 16
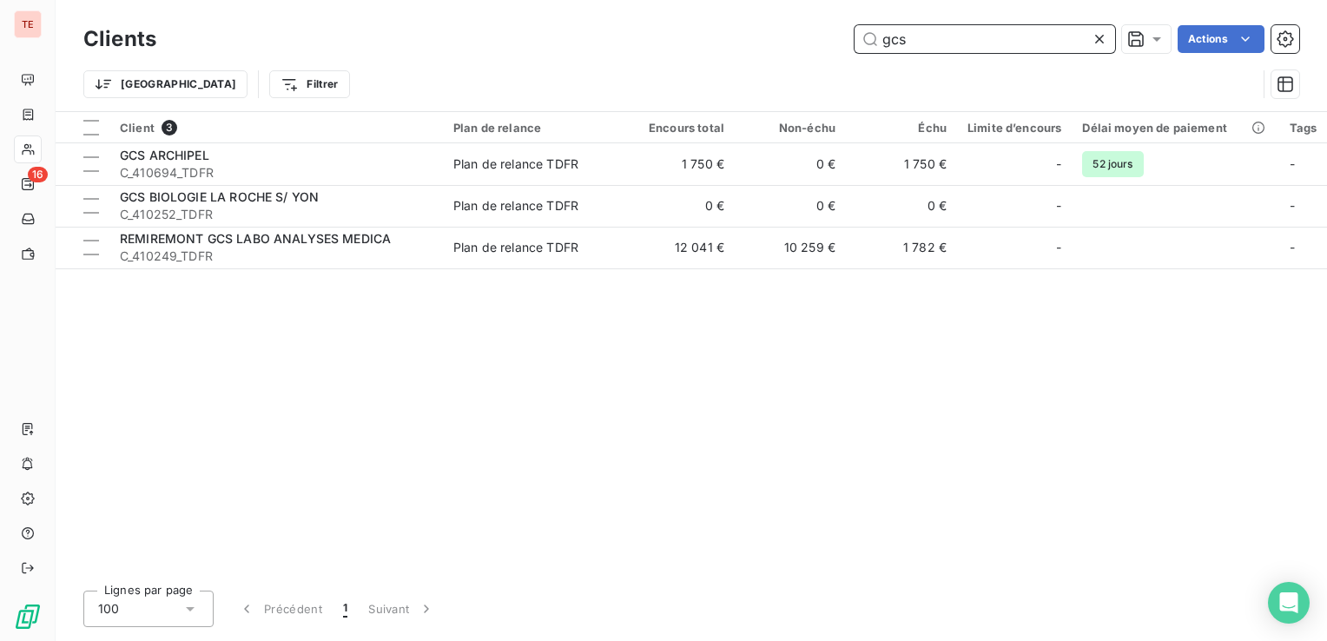
drag, startPoint x: 897, startPoint y: 30, endPoint x: 799, endPoint y: 21, distance: 98.6
click at [799, 21] on div "Clients gcs Actions" at bounding box center [691, 39] width 1216 height 36
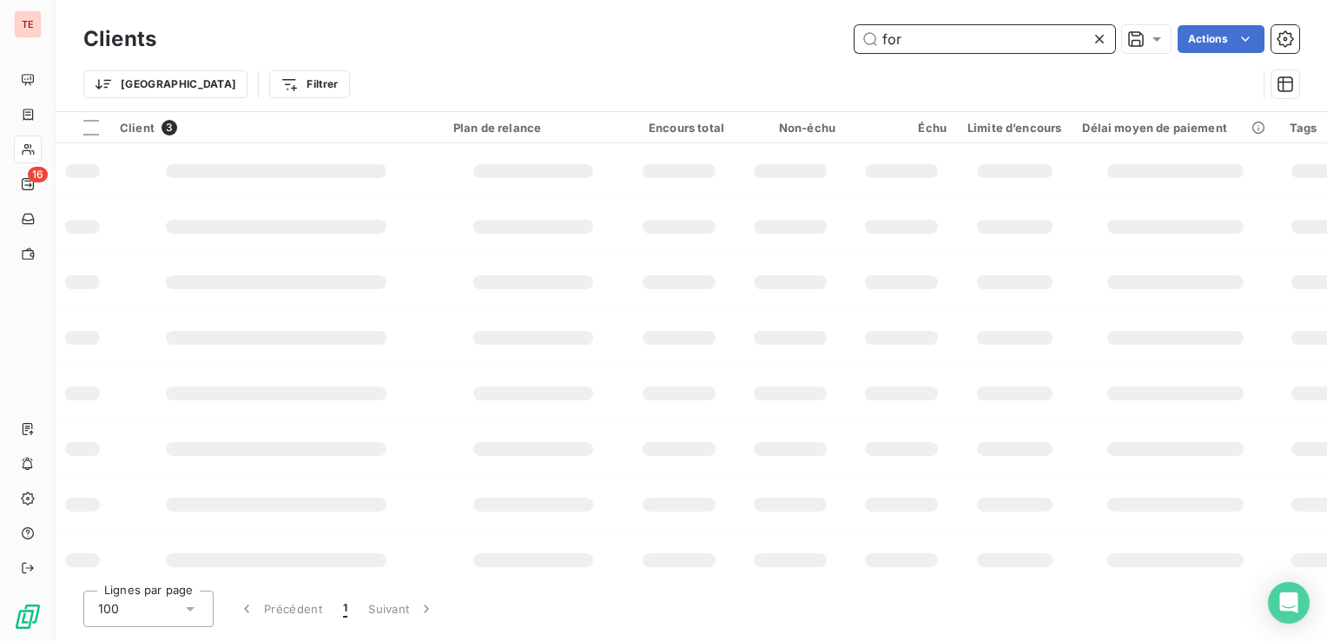
type input "fort"
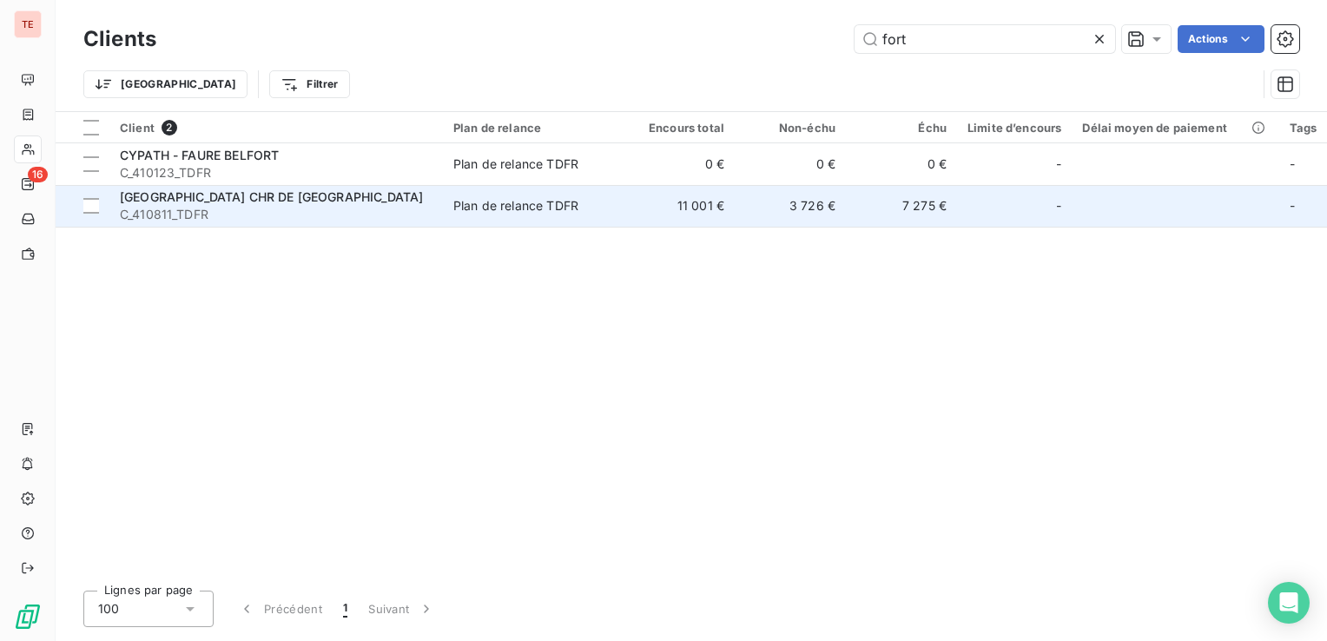
click at [264, 203] on span "[GEOGRAPHIC_DATA] CHR DE [GEOGRAPHIC_DATA]" at bounding box center [271, 196] width 303 height 15
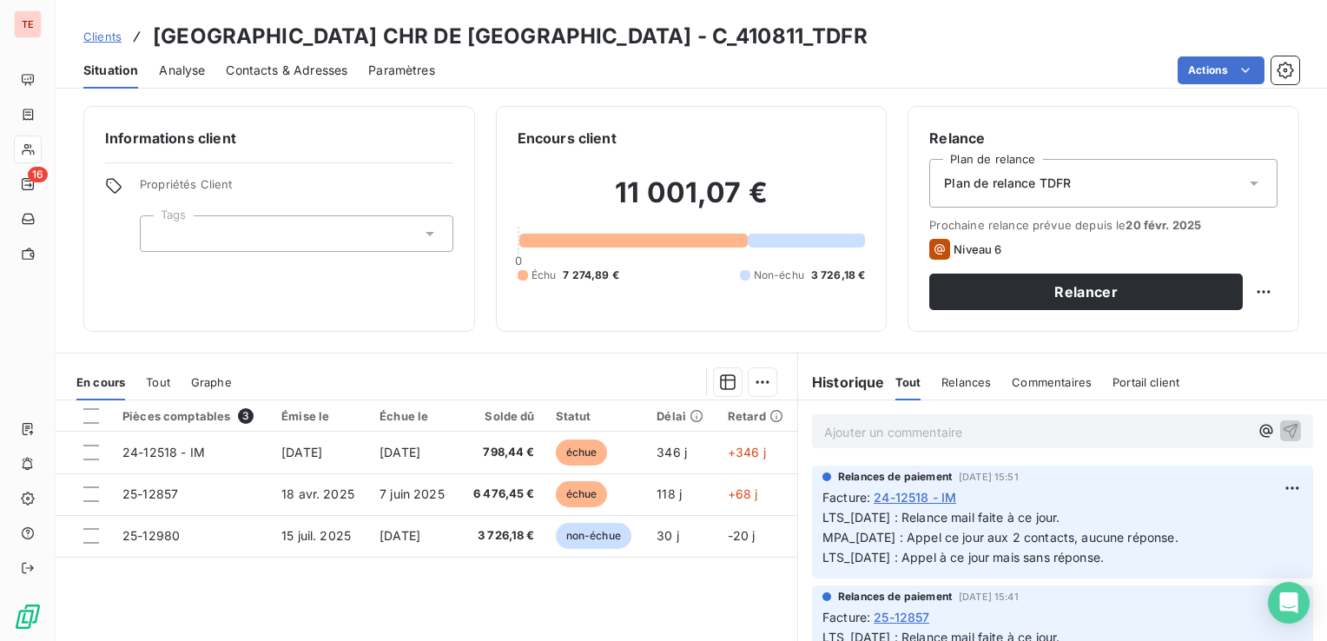
click at [260, 79] on div "Contacts & Adresses" at bounding box center [287, 70] width 122 height 36
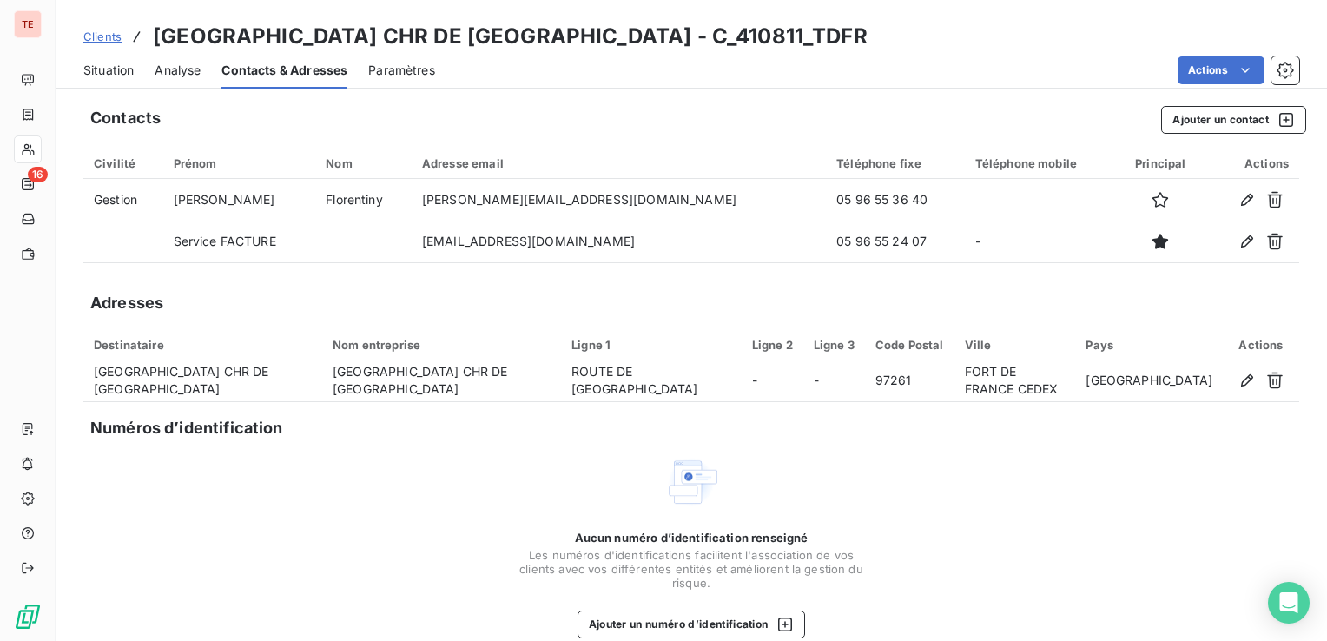
click at [101, 64] on span "Situation" at bounding box center [108, 70] width 50 height 17
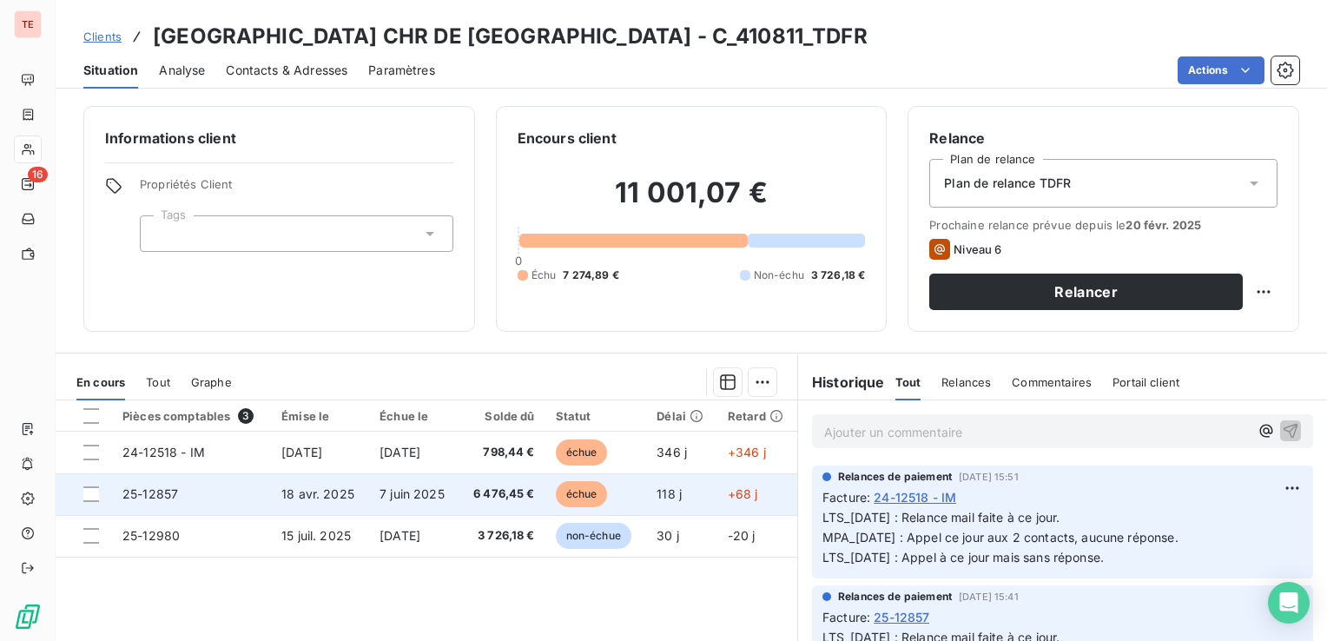
click at [316, 486] on span "18 avr. 2025" at bounding box center [317, 493] width 73 height 15
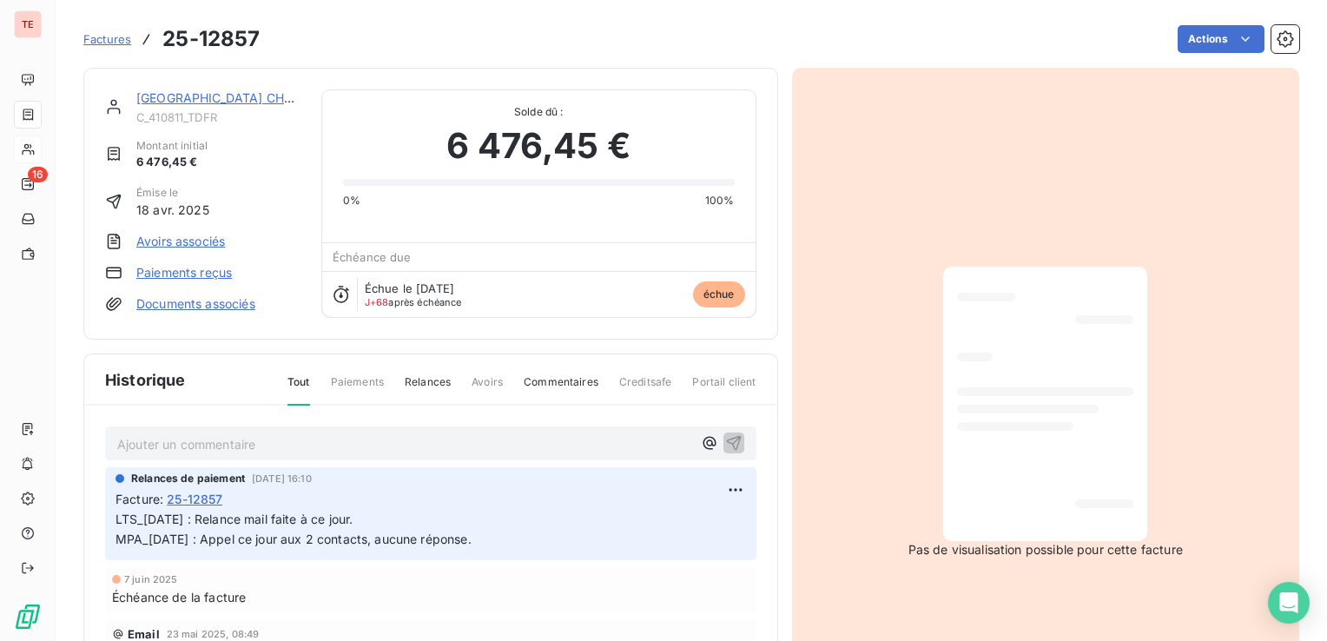
click at [730, 488] on html "TE 16 Factures 25-12857 Actions [GEOGRAPHIC_DATA] CHR DE [GEOGRAPHIC_DATA] C_41…" at bounding box center [663, 320] width 1327 height 641
click at [691, 526] on div "Editer" at bounding box center [686, 526] width 97 height 28
click at [116, 516] on span "LTS_[DATE] : Relance mail faite à ce jour. MPA_[DATE] : Appel ce jour aux 2 con…" at bounding box center [293, 528] width 356 height 35
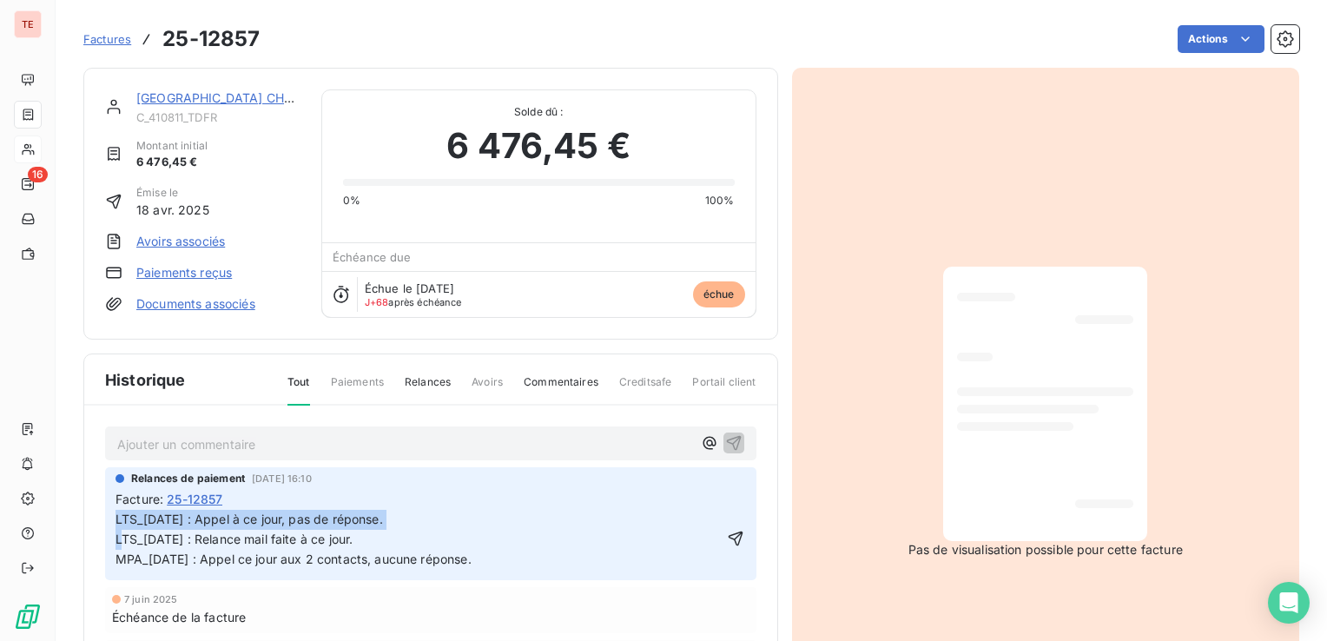
drag, startPoint x: 420, startPoint y: 521, endPoint x: 107, endPoint y: 522, distance: 313.4
click at [107, 522] on div "Relances de paiement [DATE] 16:10 Facture : [PHONE_NUMBER]_[DATE] : Appel à ce …" at bounding box center [430, 523] width 651 height 113
copy span "LTS_[DATE] : Appel à ce jour, pas de réponse."
click at [215, 96] on link "[GEOGRAPHIC_DATA] CHR DE [GEOGRAPHIC_DATA]" at bounding box center [288, 97] width 305 height 15
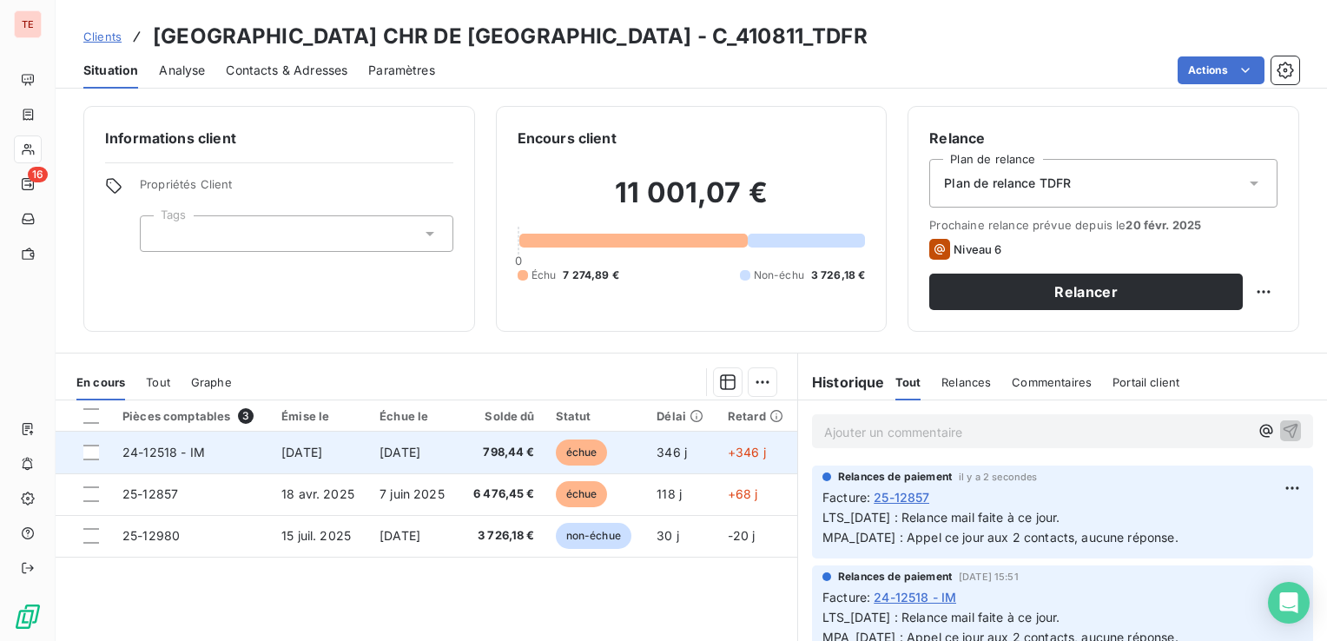
click at [410, 443] on td "[DATE]" at bounding box center [413, 453] width 89 height 42
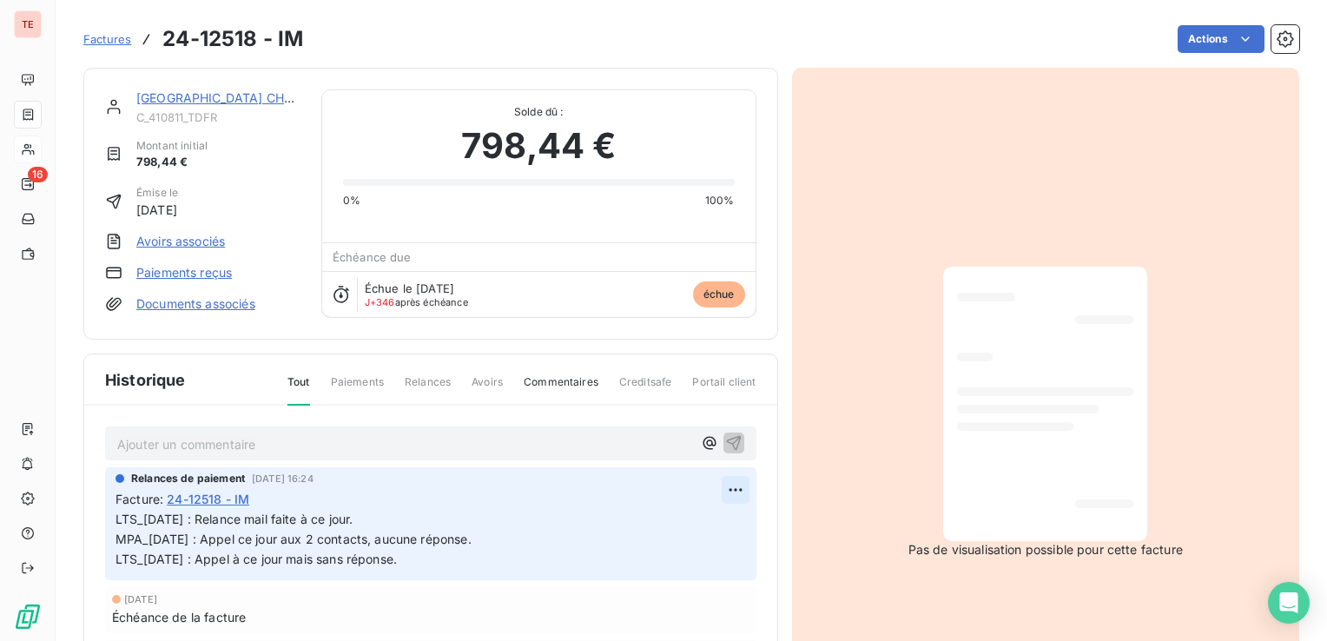
click at [719, 497] on html "TE 16 Factures 24-12518 - IM Actions [GEOGRAPHIC_DATA] CHR DE [GEOGRAPHIC_DATA]…" at bounding box center [663, 320] width 1327 height 641
click at [705, 519] on div "Editer" at bounding box center [686, 526] width 97 height 28
click at [115, 518] on span "LTS_[DATE] : Relance mail faite à ce jour. MPA_[DATE] : Appel ce jour aux 2 con…" at bounding box center [293, 538] width 356 height 55
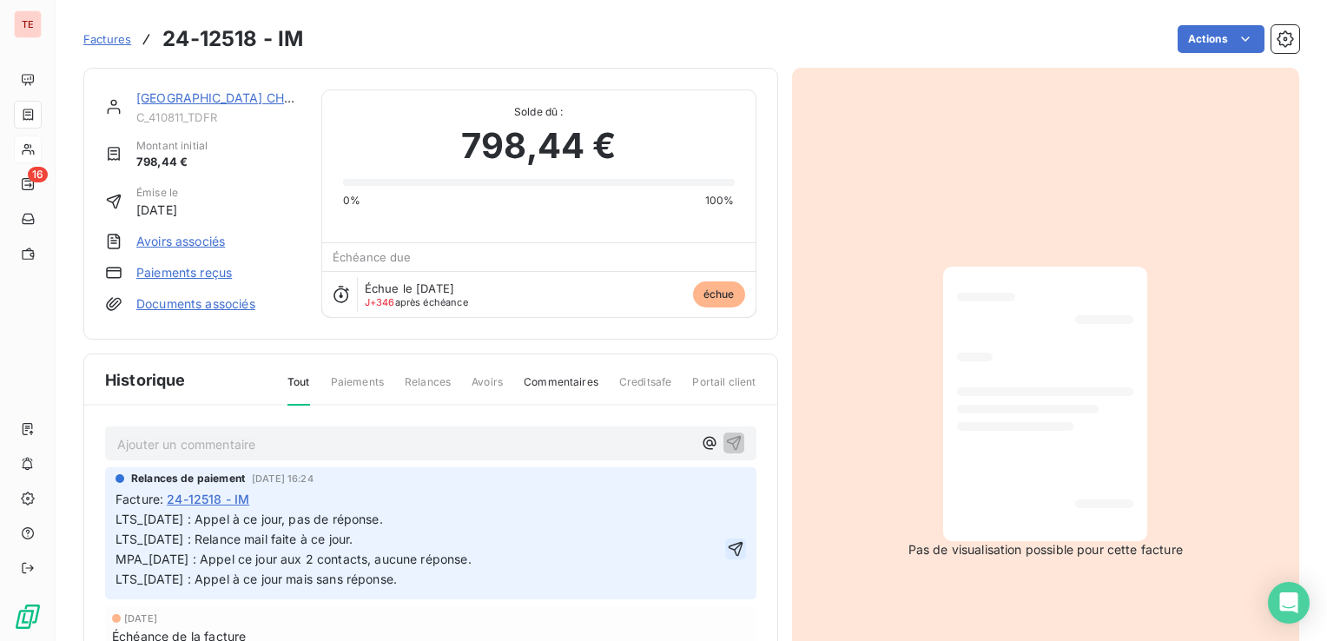
click at [738, 548] on button "button" at bounding box center [735, 548] width 21 height 21
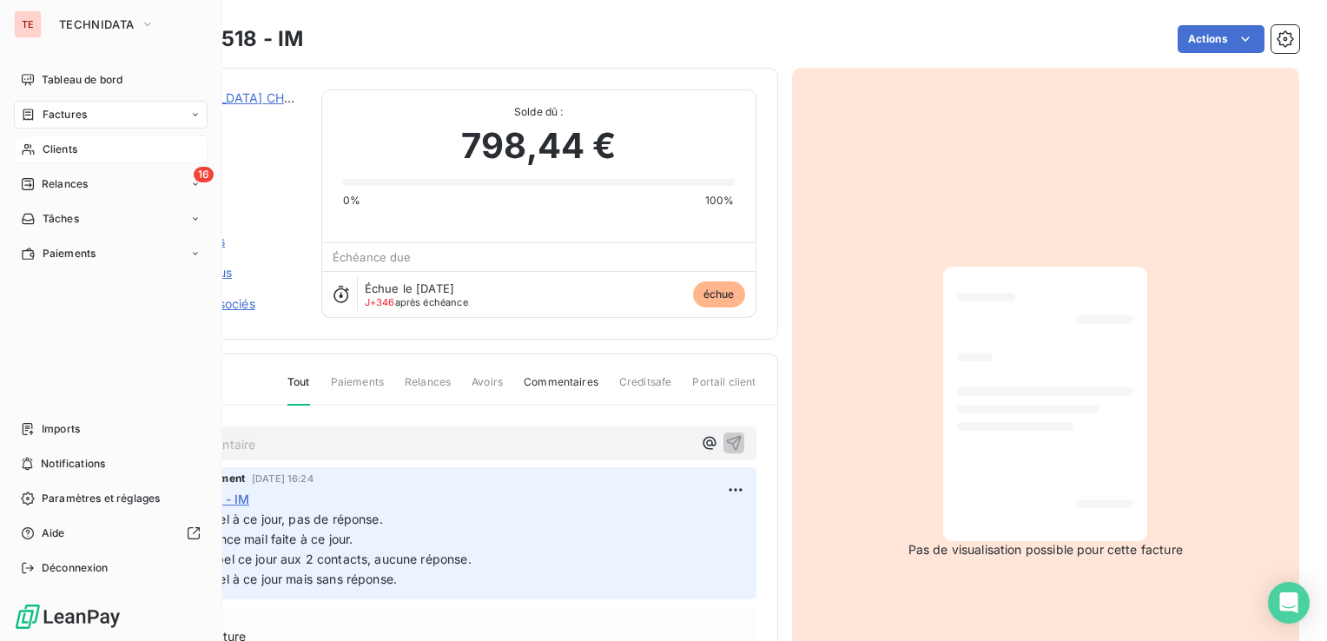
click at [24, 115] on icon at bounding box center [28, 115] width 15 height 14
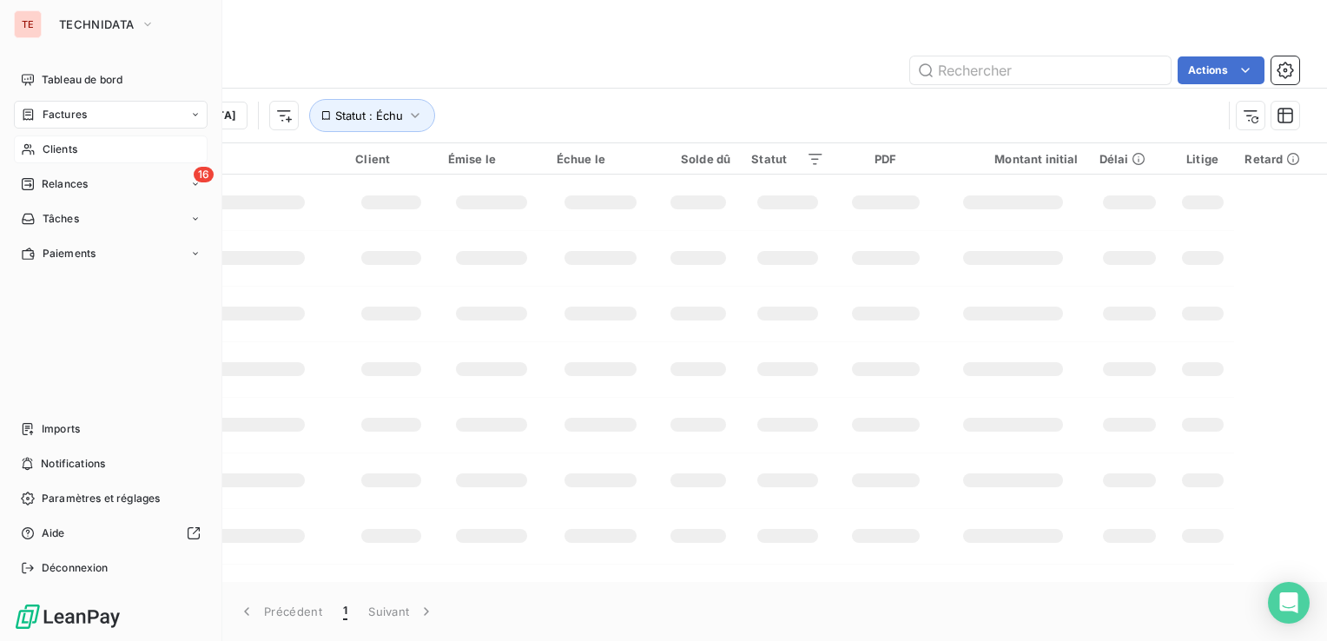
click at [38, 139] on div "Clients" at bounding box center [111, 149] width 194 height 28
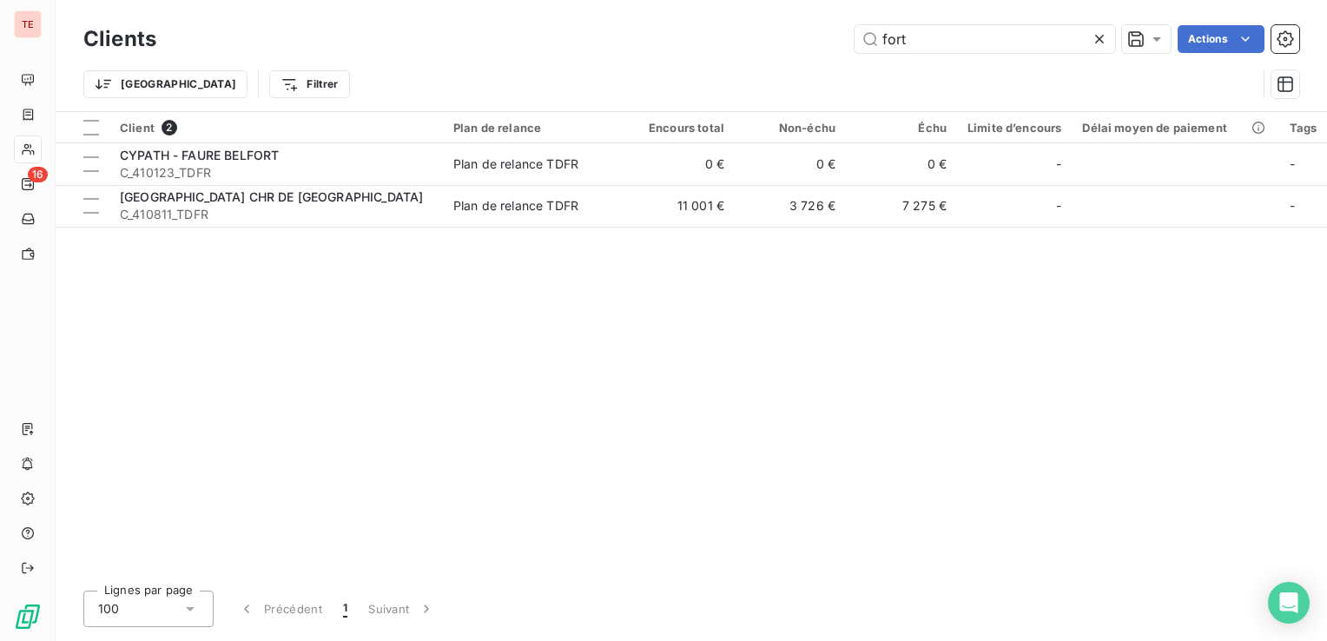
drag, startPoint x: 967, startPoint y: 43, endPoint x: 748, endPoint y: 36, distance: 218.9
click at [756, 36] on div "fort Actions" at bounding box center [738, 39] width 1122 height 28
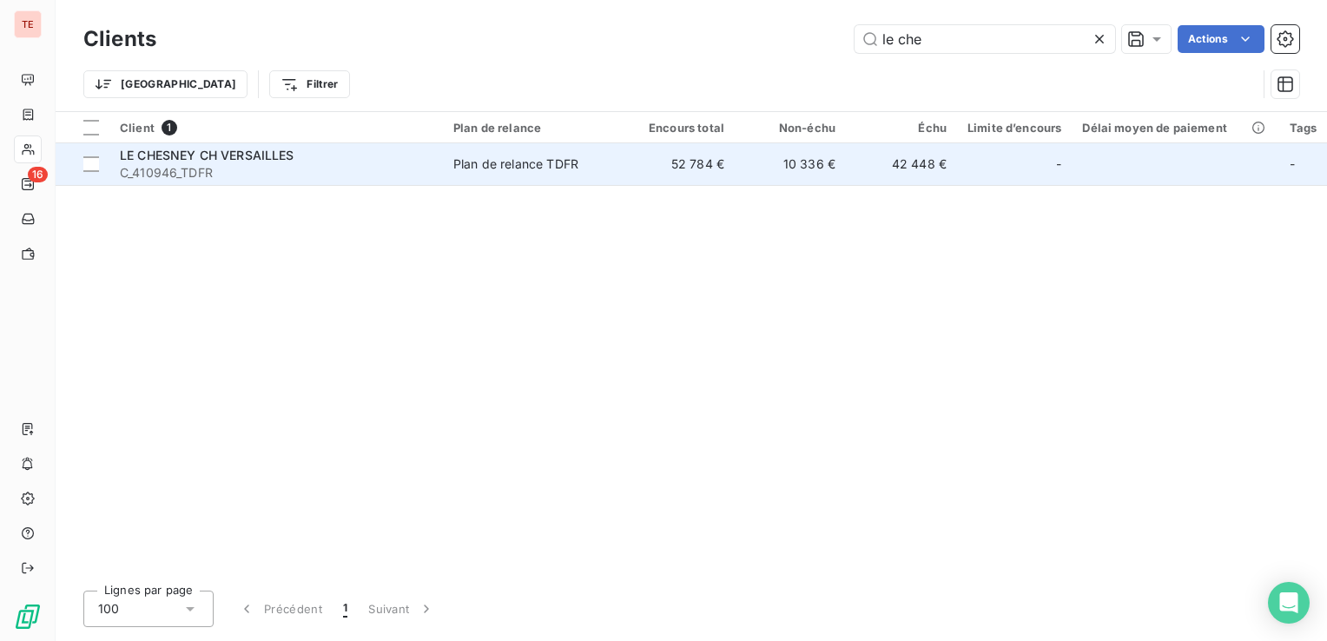
type input "le che"
click at [382, 161] on div "LE CHESNEY CH VERSAILLES" at bounding box center [276, 155] width 313 height 17
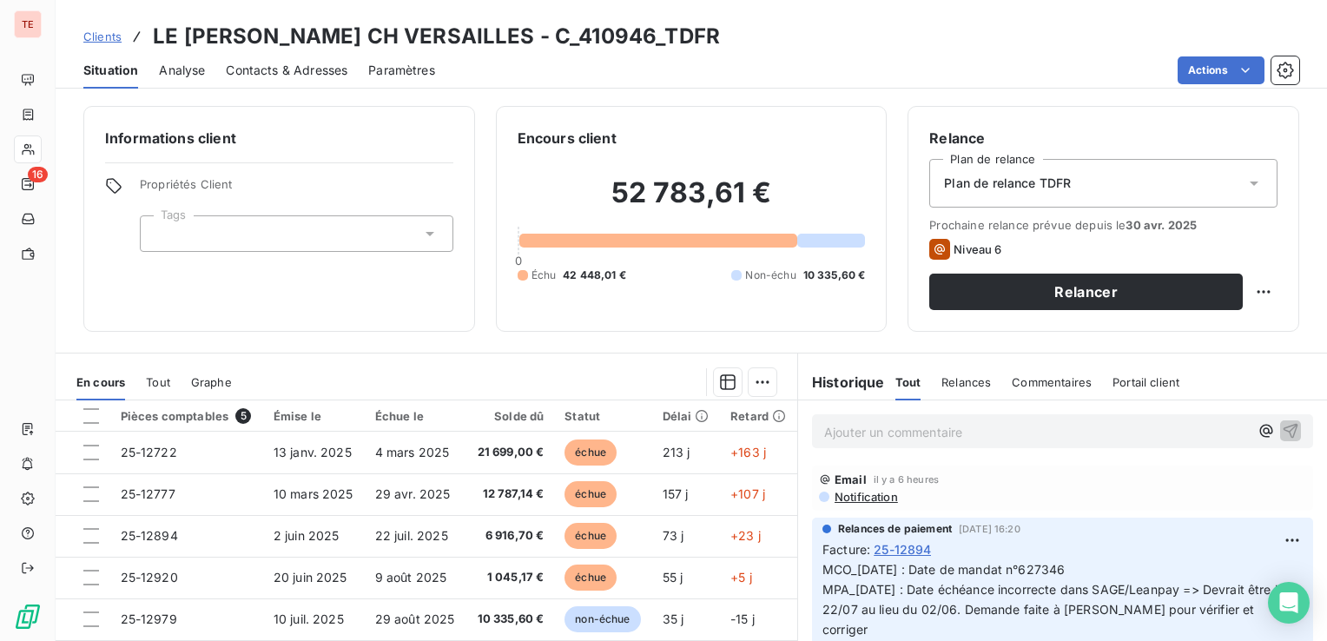
click at [274, 81] on div "Contacts & Adresses" at bounding box center [287, 70] width 122 height 36
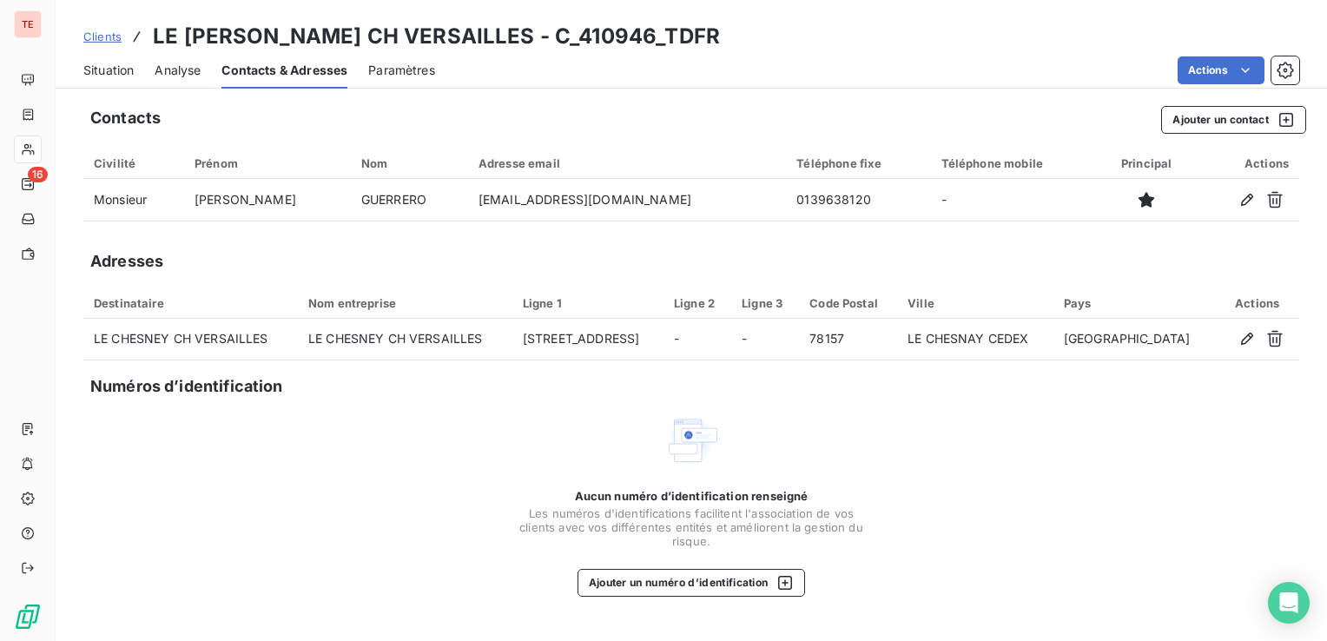
click at [109, 77] on span "Situation" at bounding box center [108, 70] width 50 height 17
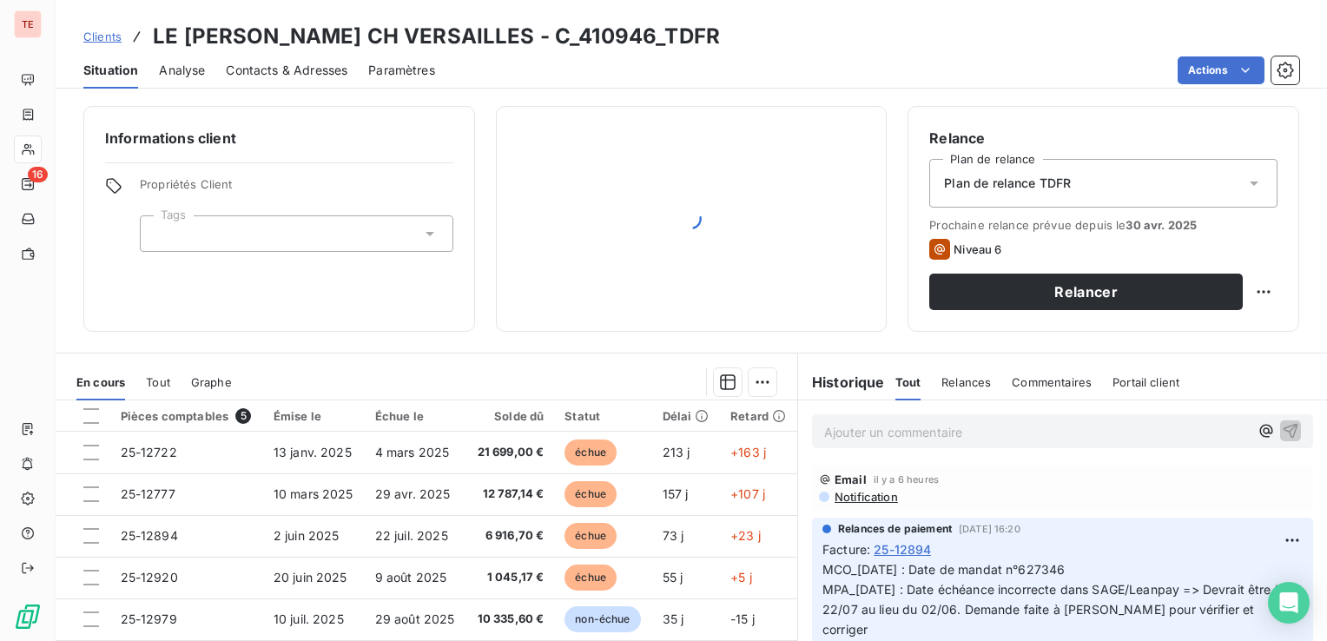
click at [91, 63] on span "Situation" at bounding box center [110, 70] width 55 height 17
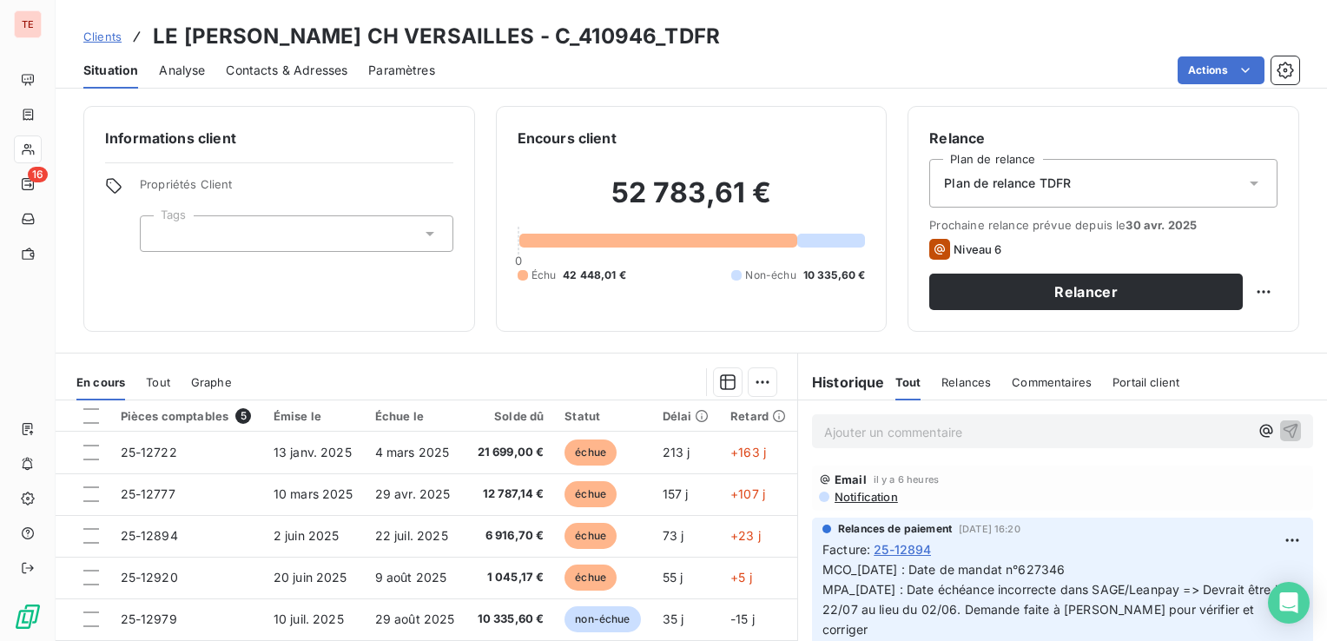
scroll to position [87, 0]
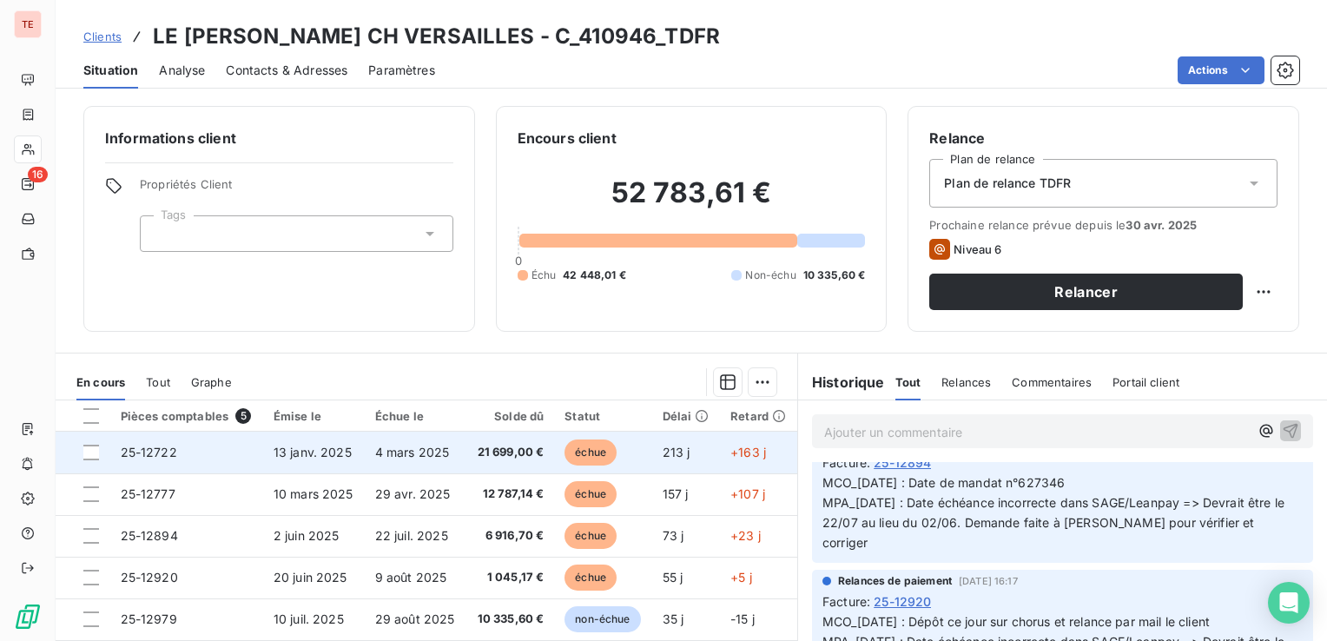
click at [295, 458] on span "13 janv. 2025" at bounding box center [312, 452] width 78 height 15
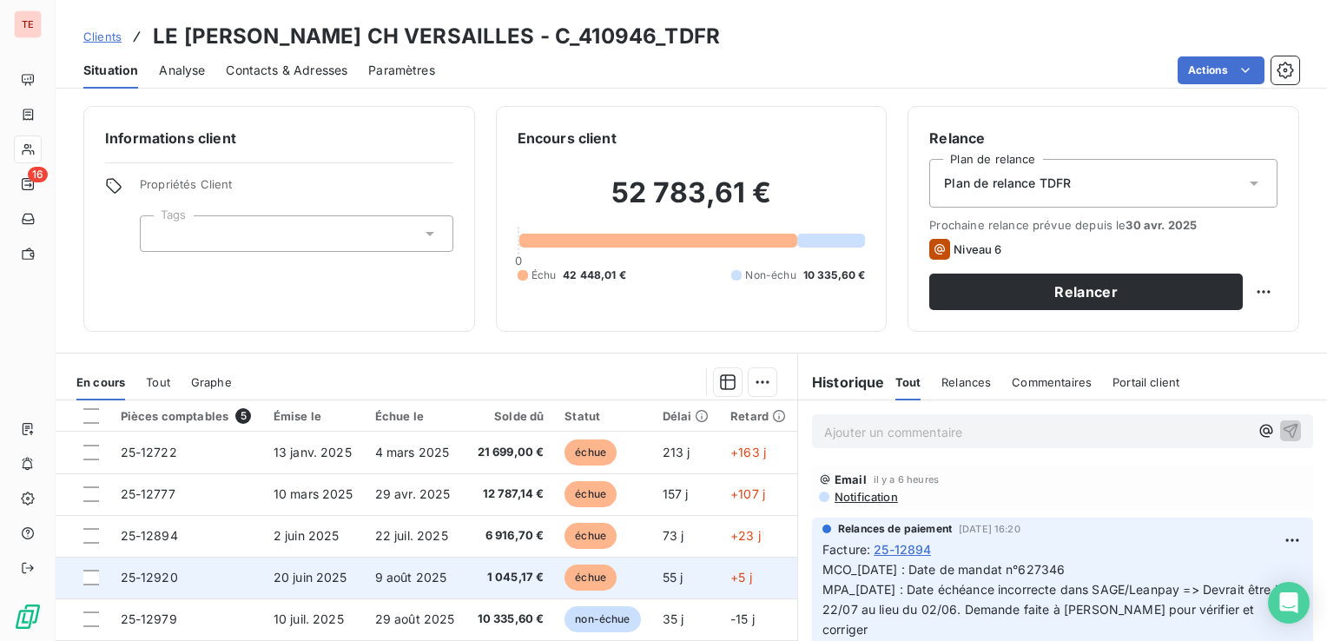
click at [467, 570] on td "1 045,17 €" at bounding box center [510, 578] width 89 height 42
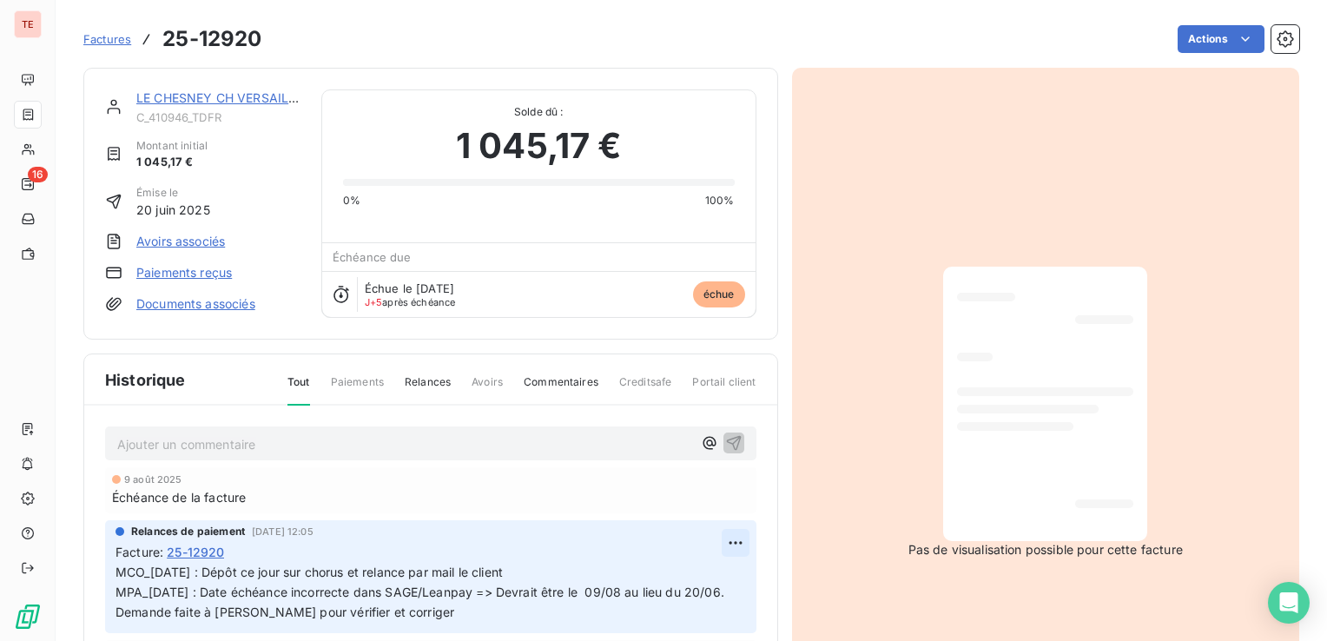
click at [724, 550] on html "TE 16 Factures 25-12920 Actions LE [PERSON_NAME] CH VERSAILLES C_410946_TDFR Mo…" at bounding box center [663, 320] width 1327 height 641
click at [705, 572] on div "Editer" at bounding box center [686, 579] width 97 height 28
click at [115, 570] on span "MCO_[DATE] : Dépôt ce jour sur chorus et relance par mail le client MPA_[DATE] …" at bounding box center [421, 591] width 612 height 55
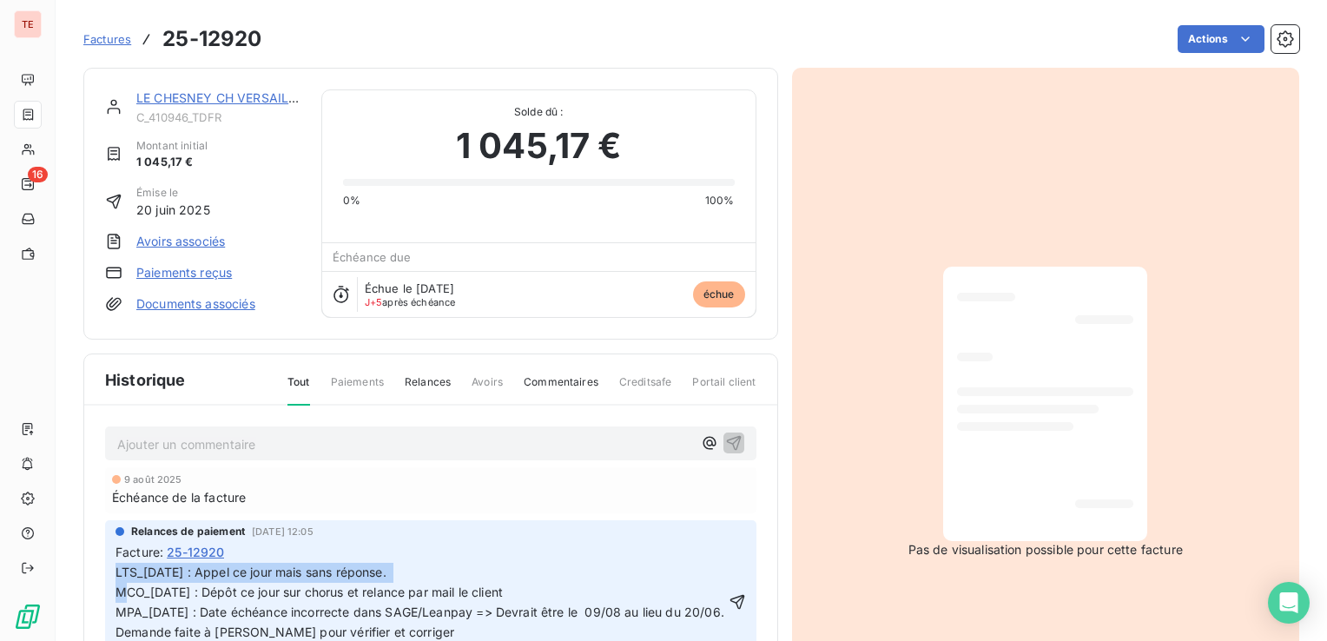
drag, startPoint x: 346, startPoint y: 571, endPoint x: 96, endPoint y: 569, distance: 250.1
click at [96, 569] on div "Ajouter un commentaire ﻿ [DATE] Échéance de la facture Relances de paiement [DA…" at bounding box center [430, 606] width 693 height 402
copy span "LTS_[DATE] : Appel ce jour mais sans réponse."
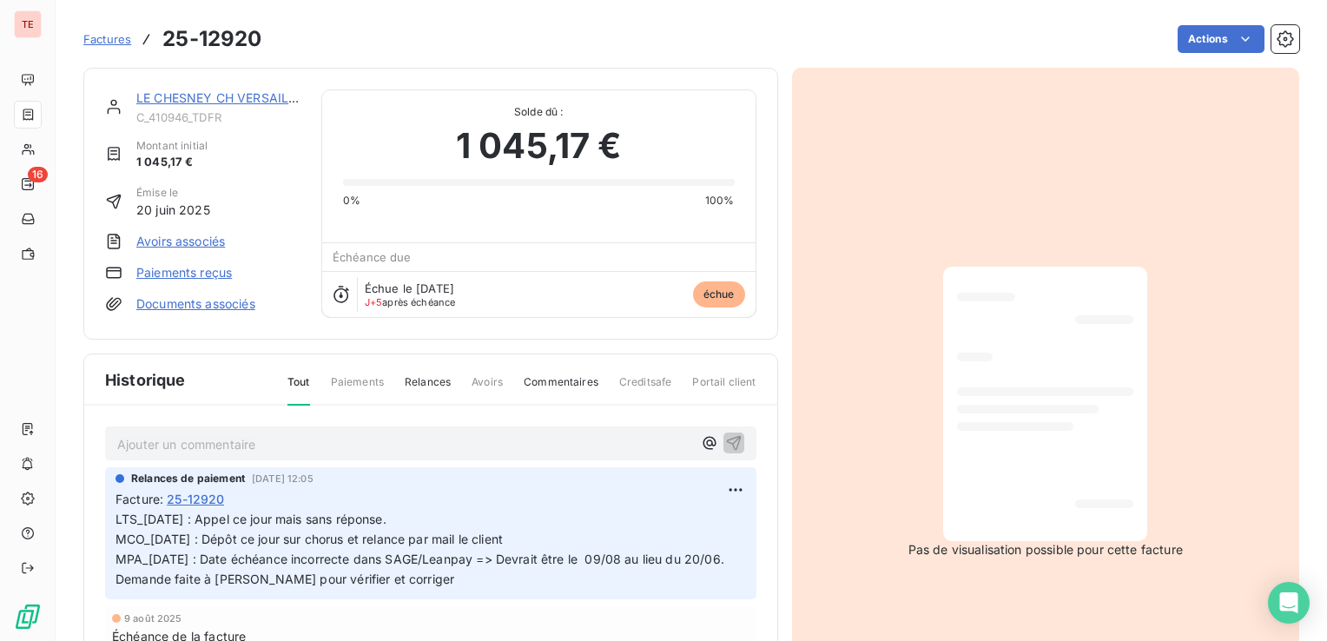
click at [239, 100] on link "LE CHESNEY CH VERSAILLES" at bounding box center [223, 97] width 175 height 15
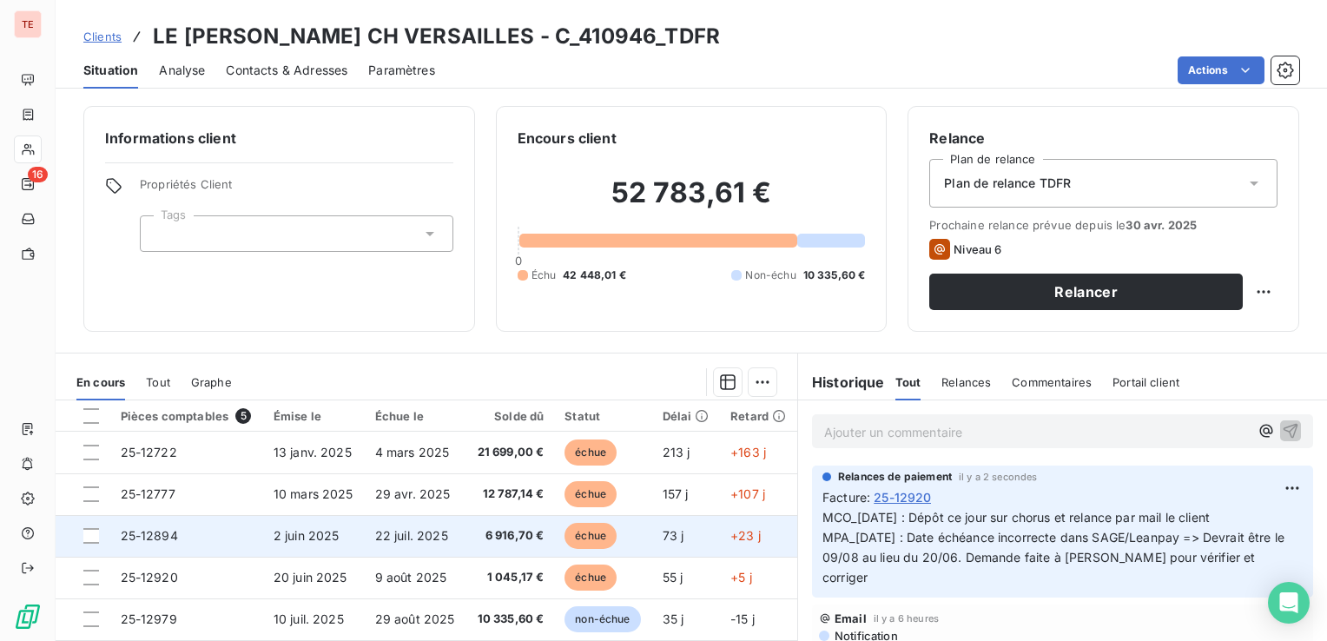
click at [457, 536] on td "22 juil. 2025" at bounding box center [416, 536] width 102 height 42
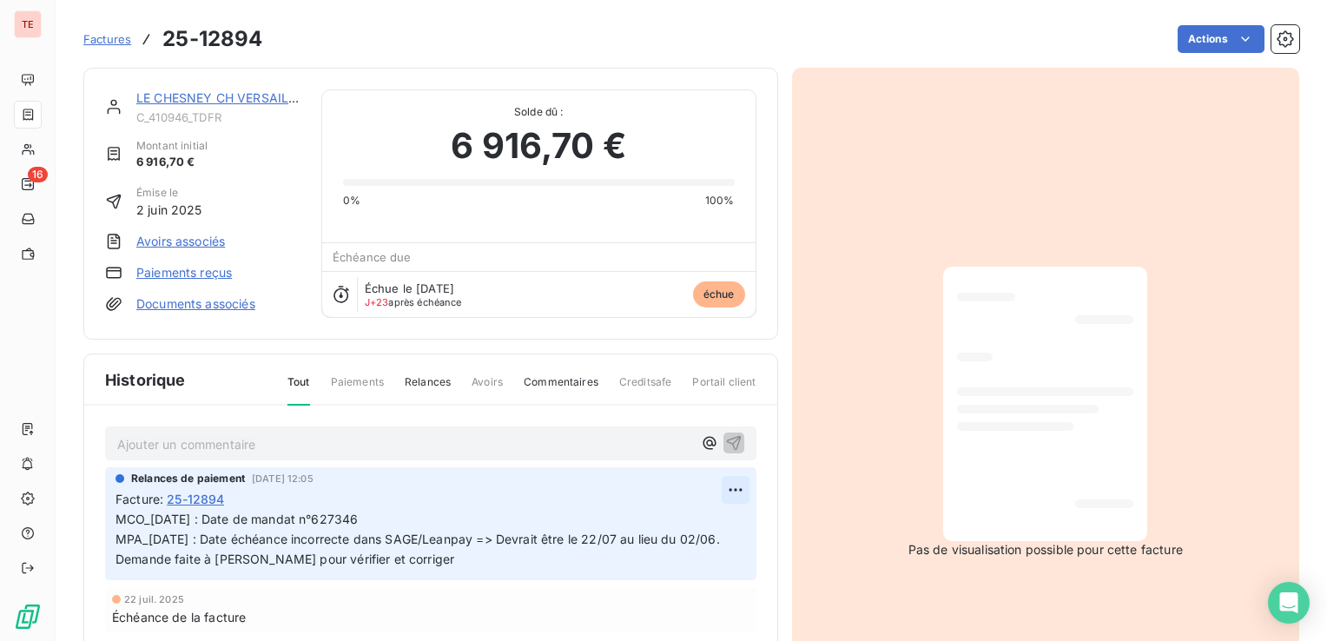
click at [733, 494] on html "TE 16 Factures 25-12894 Actions LE [PERSON_NAME] CH VERSAILLES C_410946_TDFR Mo…" at bounding box center [663, 320] width 1327 height 641
click at [705, 524] on div "Editer" at bounding box center [686, 526] width 97 height 28
click at [118, 516] on span "MCO_[DATE] : Date de mandat n°627346 MPA_[DATE] : Date échéance incorrecte dans…" at bounding box center [419, 538] width 608 height 55
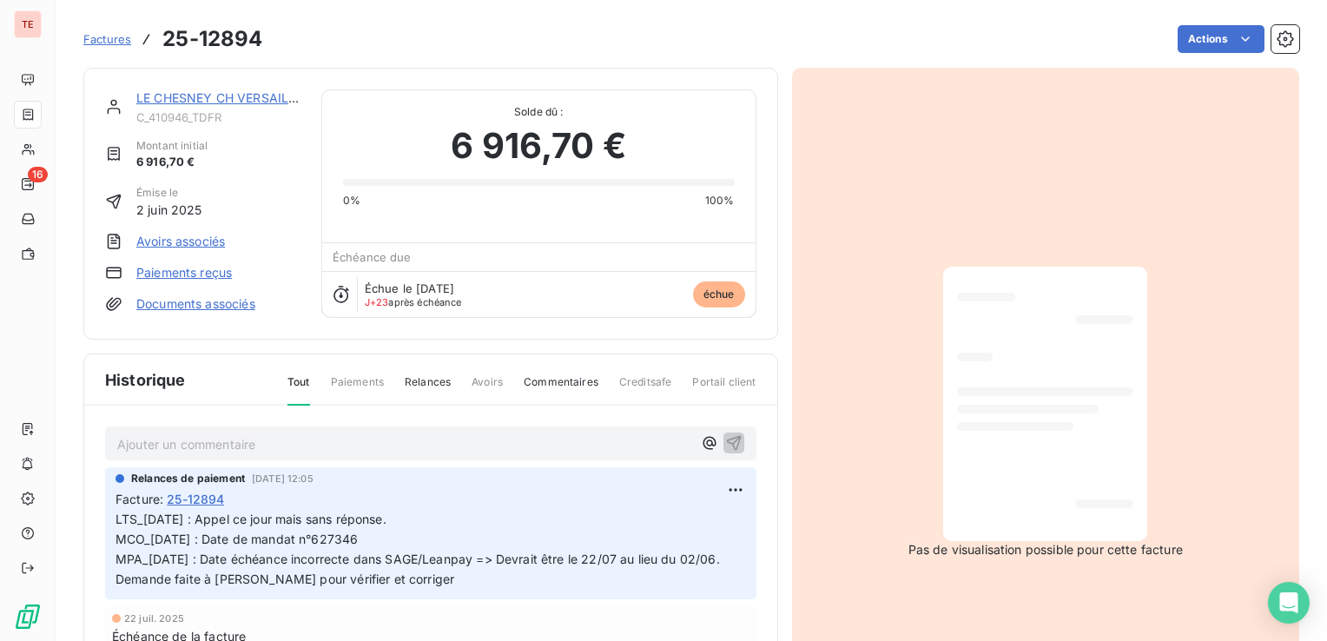
click at [196, 94] on link "LE CHESNEY CH VERSAILLES" at bounding box center [223, 97] width 175 height 15
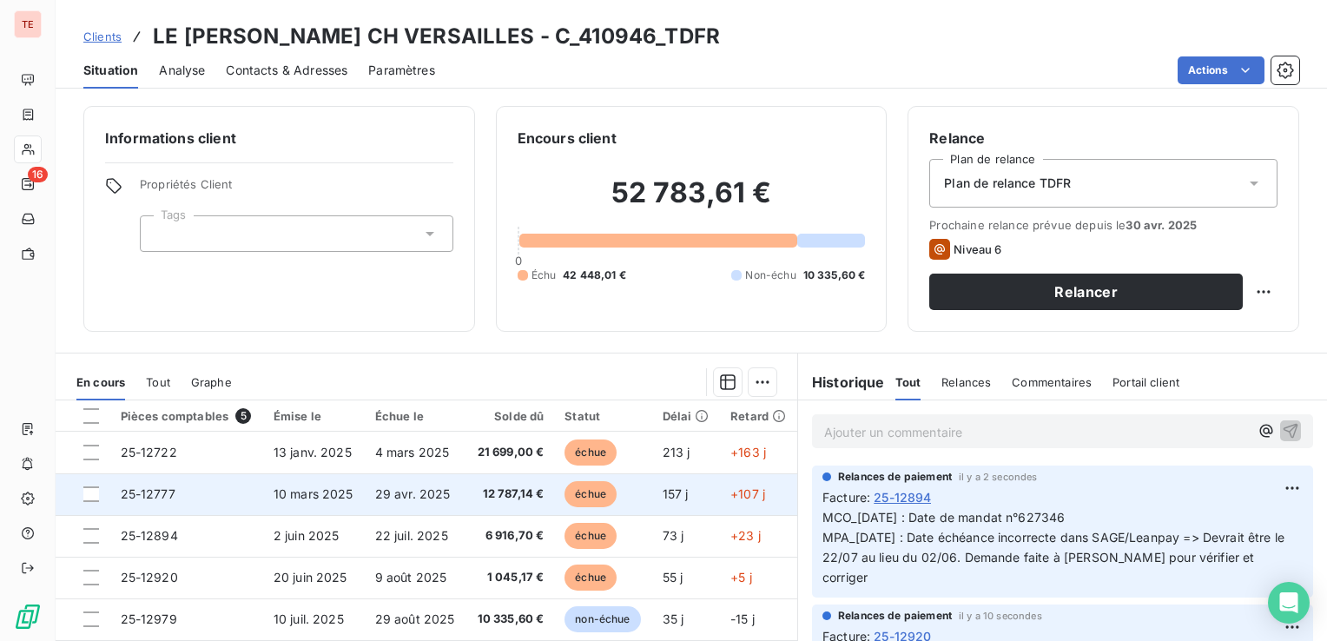
click at [347, 497] on span "10 mars 2025" at bounding box center [313, 493] width 80 height 15
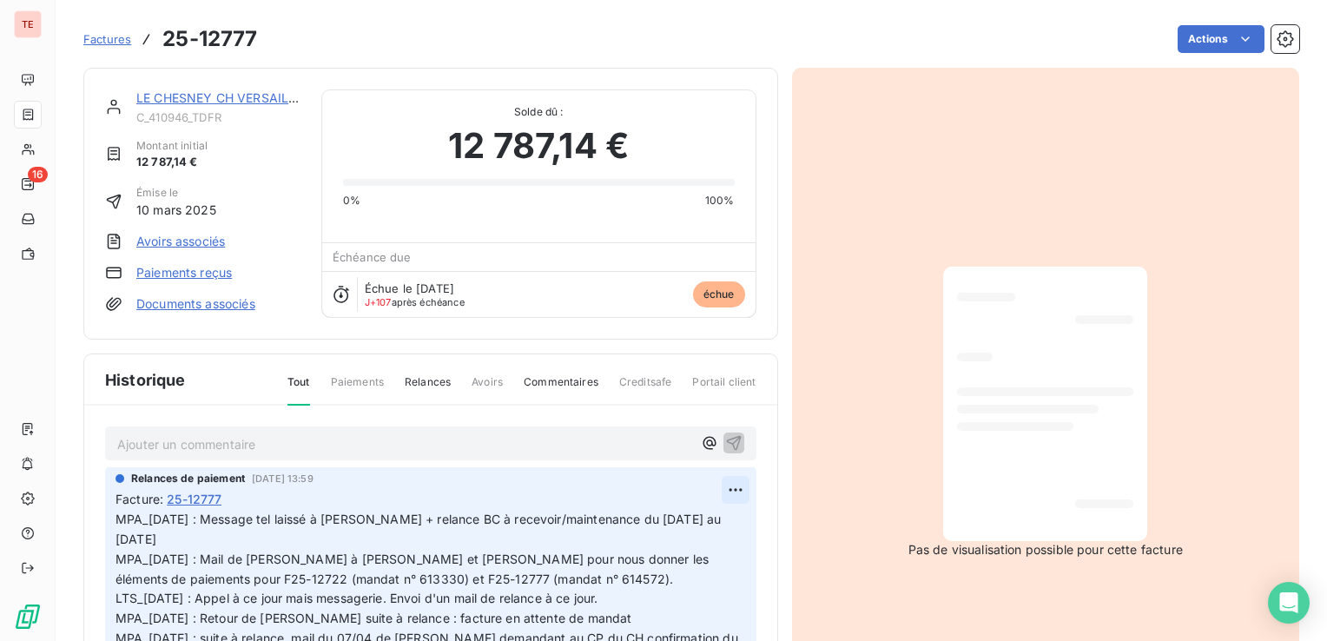
click at [718, 494] on html "TE 16 Factures 25-12777 Actions LE [PERSON_NAME] CH VERSAILLES C_410946_TDFR Mo…" at bounding box center [663, 320] width 1327 height 641
click at [698, 516] on div "Editer" at bounding box center [673, 526] width 97 height 28
click at [118, 517] on span "MPA_[DATE] : Message tel laissé à [PERSON_NAME] + relance BC à recevoir/mainten…" at bounding box center [419, 598] width 609 height 174
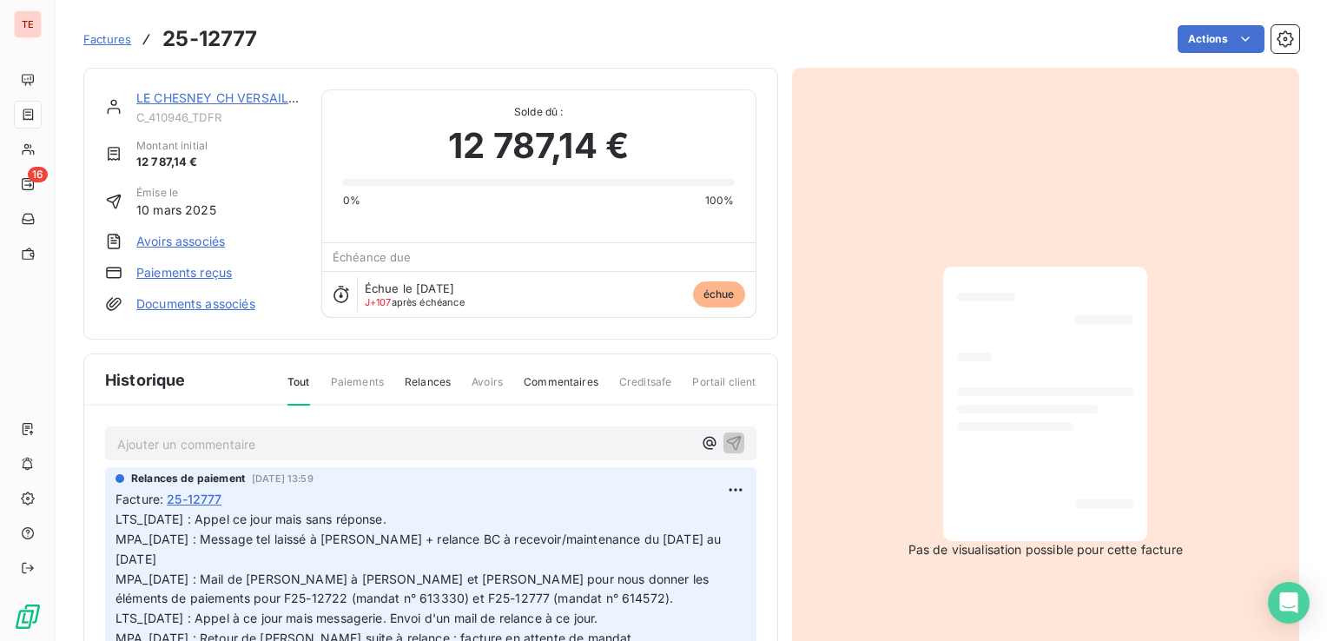
click at [200, 100] on link "LE CHESNEY CH VERSAILLES" at bounding box center [223, 97] width 175 height 15
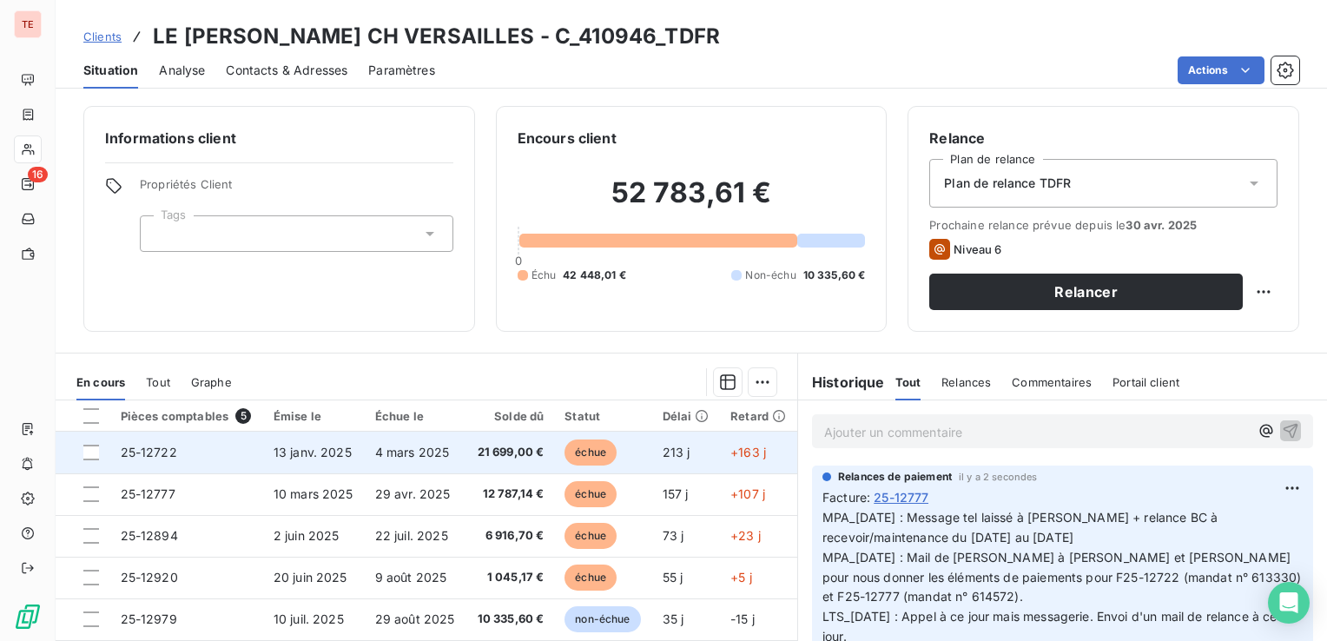
click at [372, 464] on td "4 mars 2025" at bounding box center [416, 453] width 102 height 42
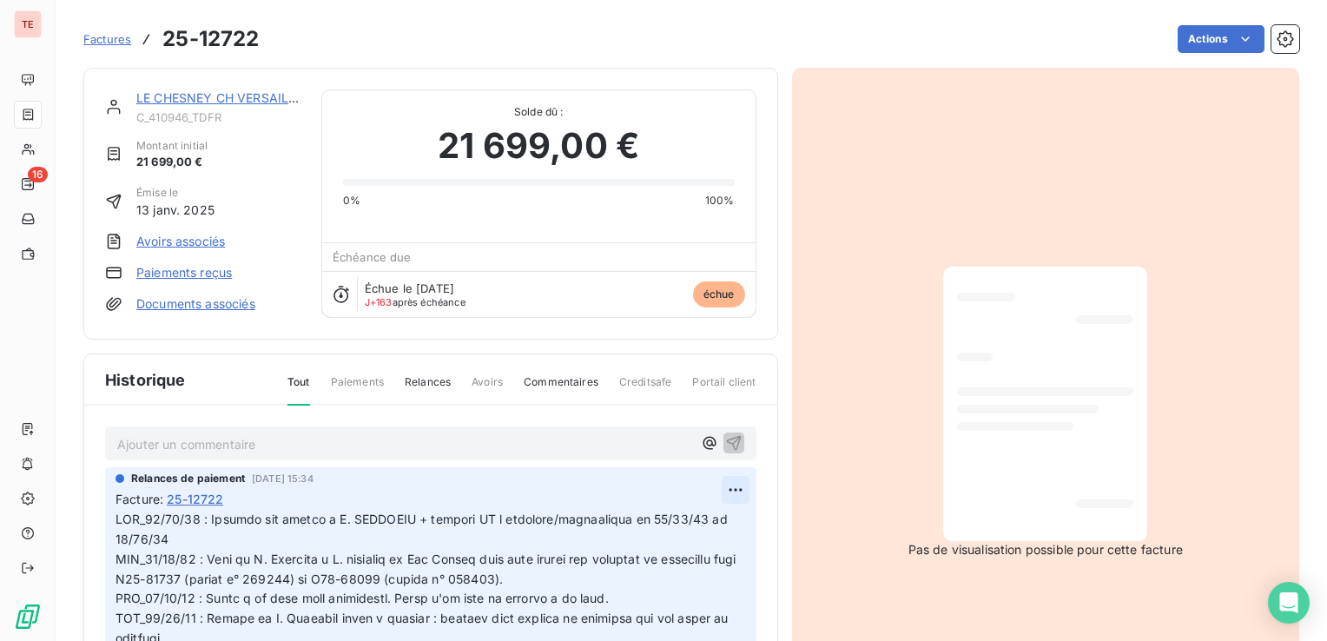
click at [709, 480] on html "TE 16 Factures 25-12722 Actions LE [PERSON_NAME] CH VERSAILLES C_410946_TDFR Mo…" at bounding box center [663, 320] width 1327 height 641
click at [695, 519] on div "Editer" at bounding box center [673, 526] width 97 height 28
click at [115, 514] on span at bounding box center [417, 647] width 604 height 273
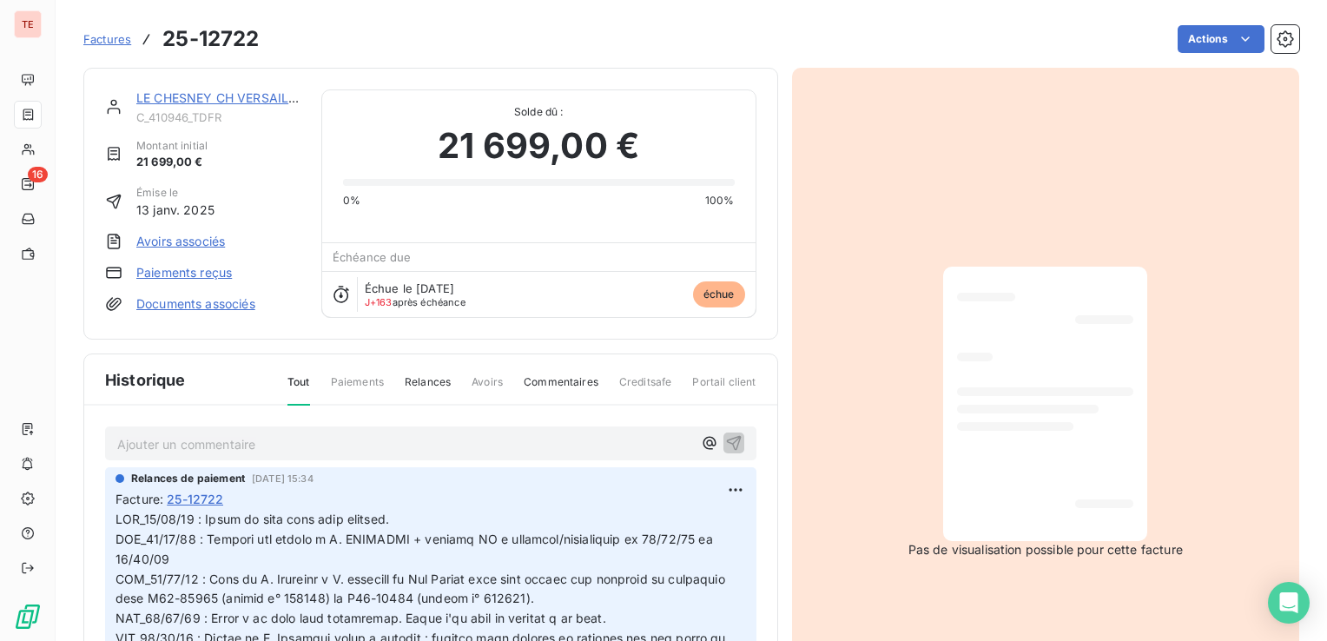
click at [212, 92] on link "LE CHESNEY CH VERSAILLES" at bounding box center [223, 97] width 175 height 15
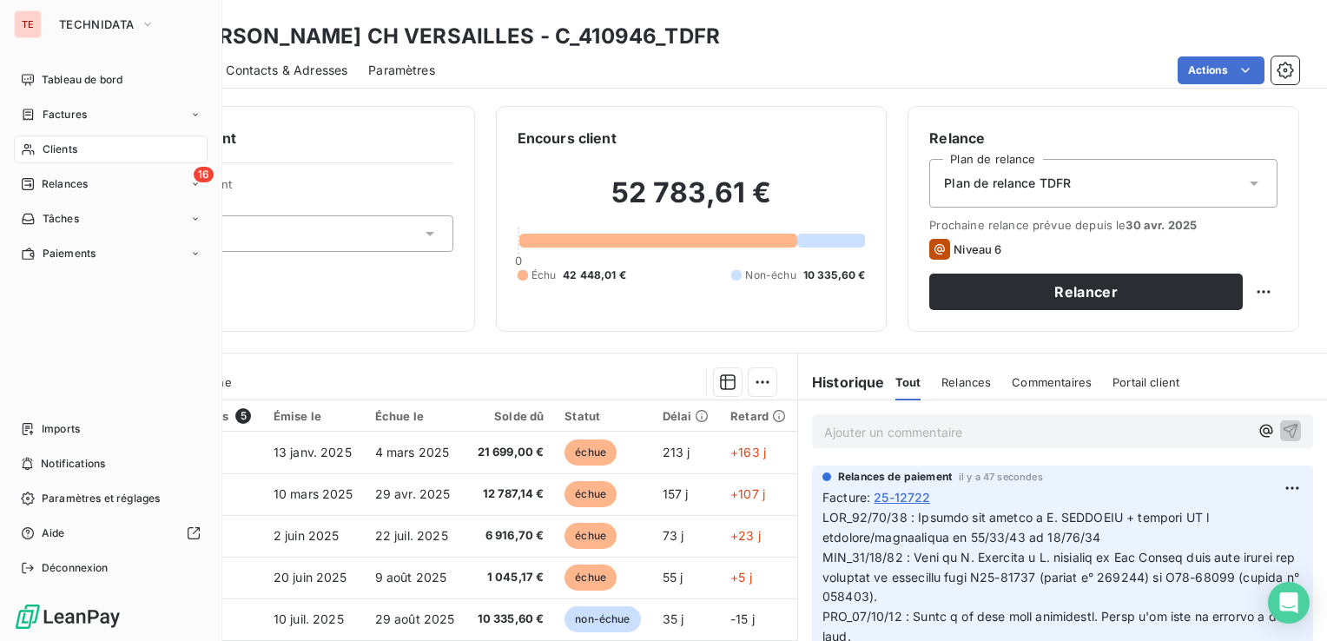
click at [27, 148] on icon at bounding box center [28, 149] width 15 height 14
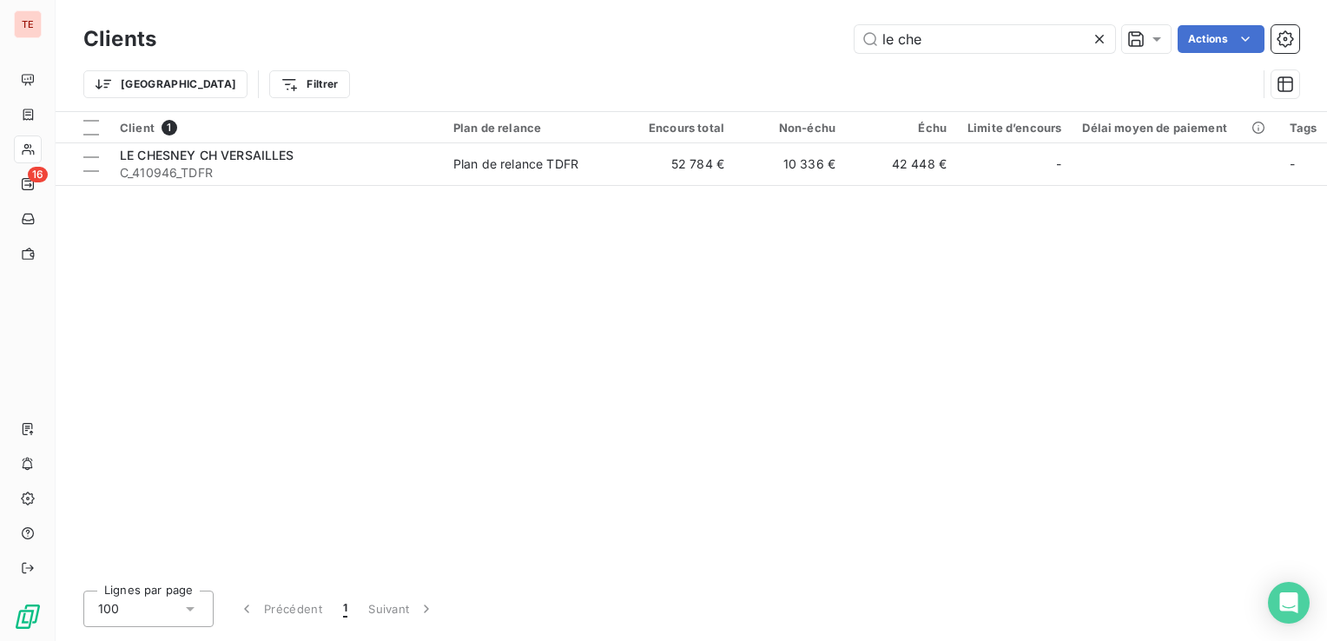
drag, startPoint x: 636, startPoint y: 45, endPoint x: 605, endPoint y: 43, distance: 30.4
click at [608, 45] on div "le che Actions" at bounding box center [738, 39] width 1122 height 28
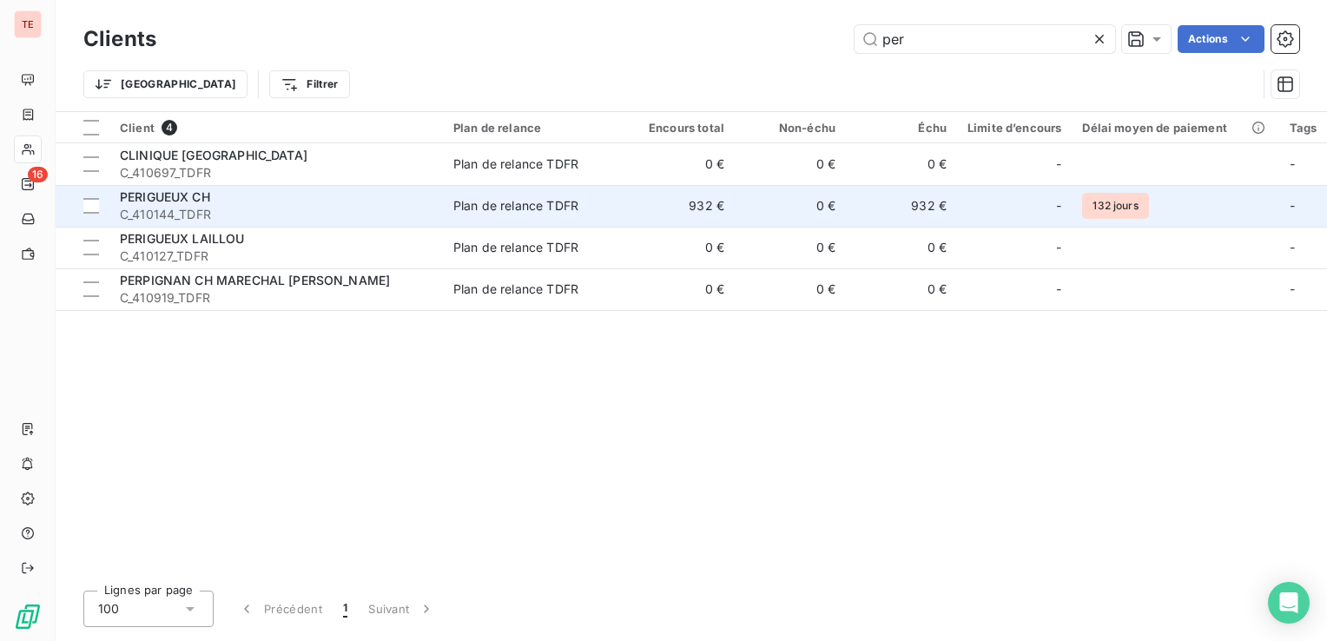
type input "per"
click at [309, 210] on span "C_410144_TDFR" at bounding box center [276, 214] width 313 height 17
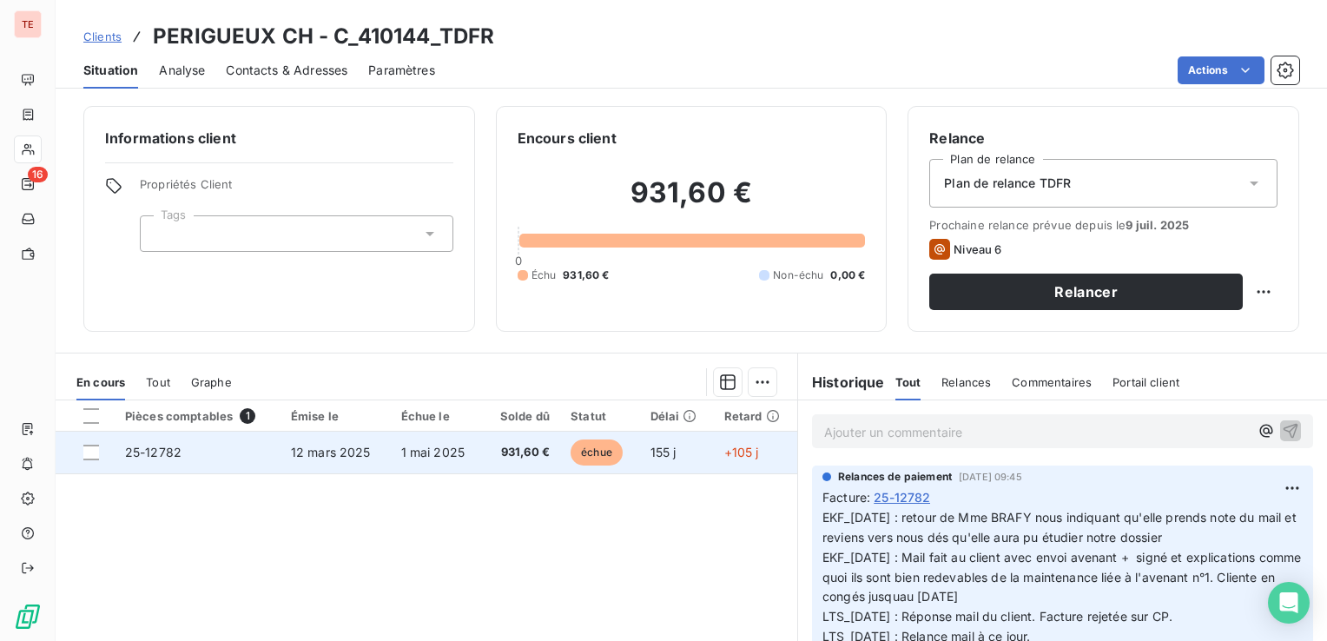
click at [346, 462] on td "12 mars 2025" at bounding box center [335, 453] width 110 height 42
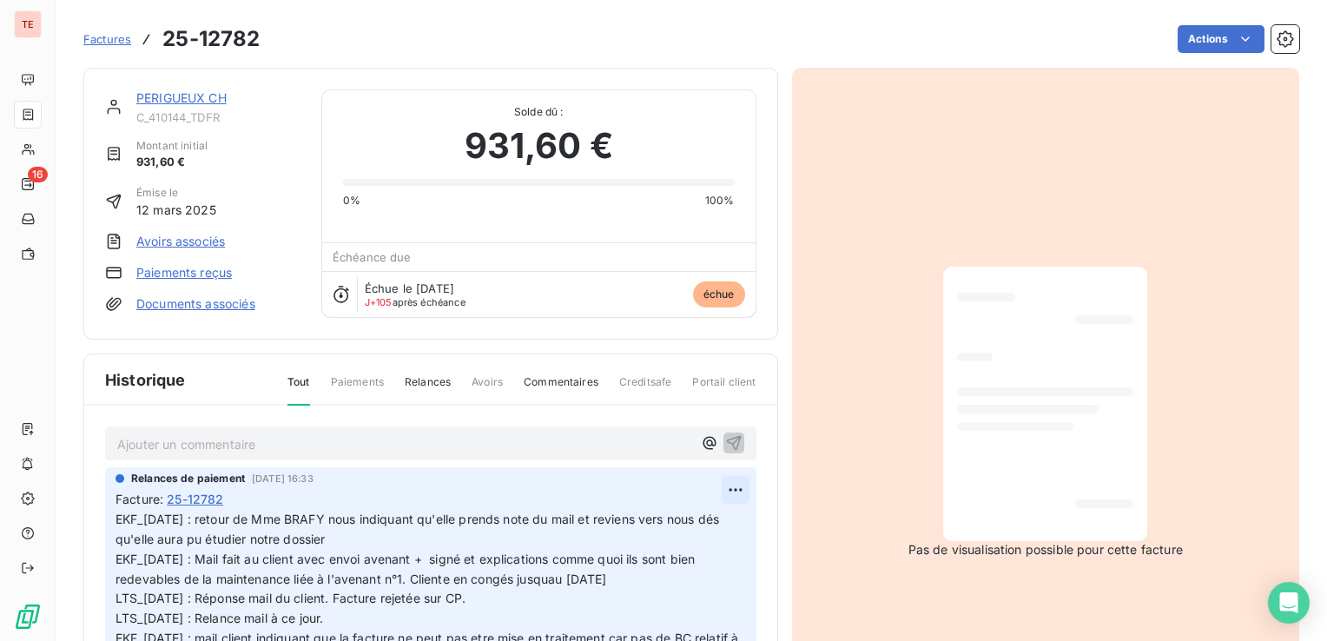
click at [720, 491] on html "TE 16 Factures 25-12782 Actions PERIGUEUX CH C_410144_TDFR Montant initial 931,…" at bounding box center [663, 320] width 1327 height 641
drag, startPoint x: 690, startPoint y: 523, endPoint x: 675, endPoint y: 532, distance: 18.3
click at [689, 524] on div "Editer" at bounding box center [673, 526] width 97 height 28
click at [116, 517] on span "EKF_[DATE] : retour de Mme BRAFY nous indiquant qu'elle prends note du mail et …" at bounding box center [418, 618] width 607 height 214
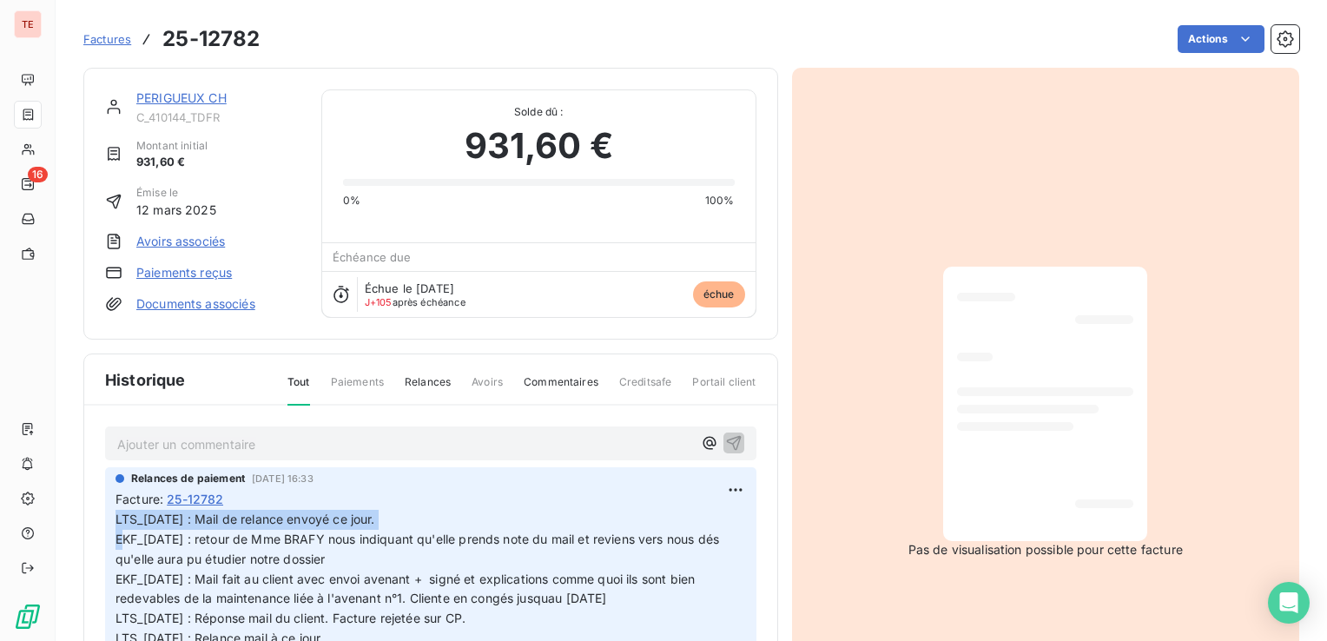
drag, startPoint x: 384, startPoint y: 519, endPoint x: 104, endPoint y: 512, distance: 279.7
click at [105, 512] on div "Relances de paiement [DATE] 16:33 Facture : 25-12782 LTS_[DATE] : Mail de relan…" at bounding box center [430, 613] width 651 height 292
copy span "LTS_[DATE] : Mail de relance envoyé ce jour."
click at [201, 102] on link "PERIGUEUX CH" at bounding box center [181, 97] width 90 height 15
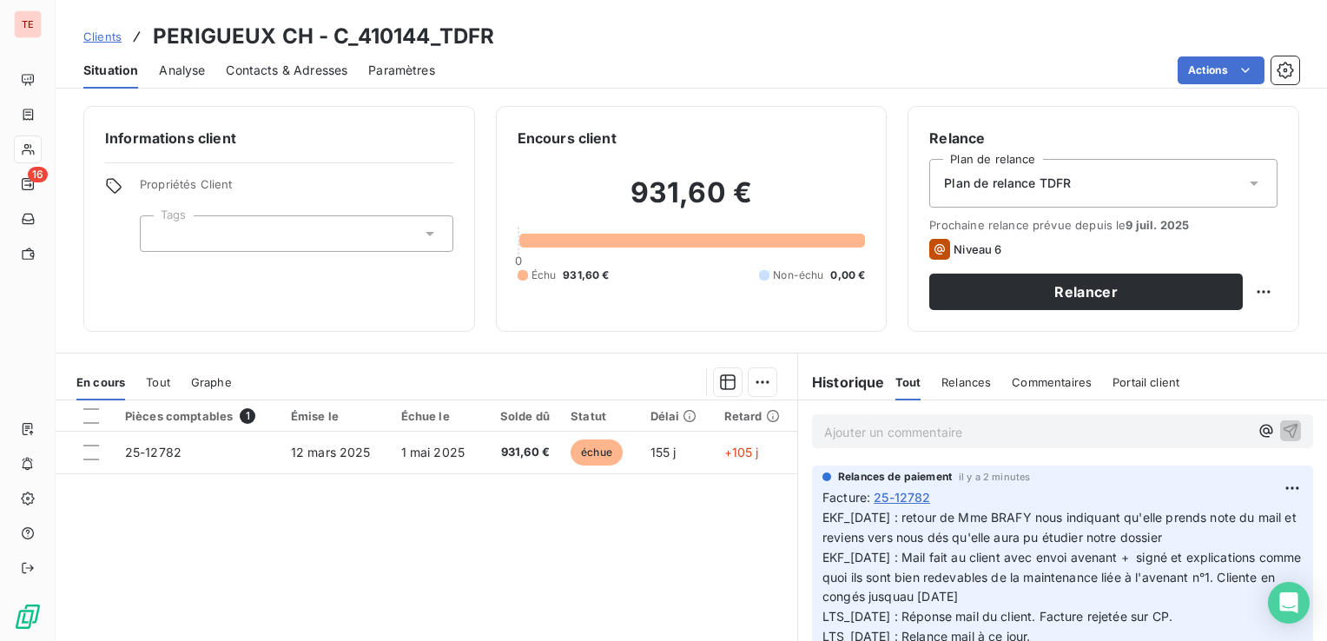
click at [282, 64] on span "Contacts & Adresses" at bounding box center [287, 70] width 122 height 17
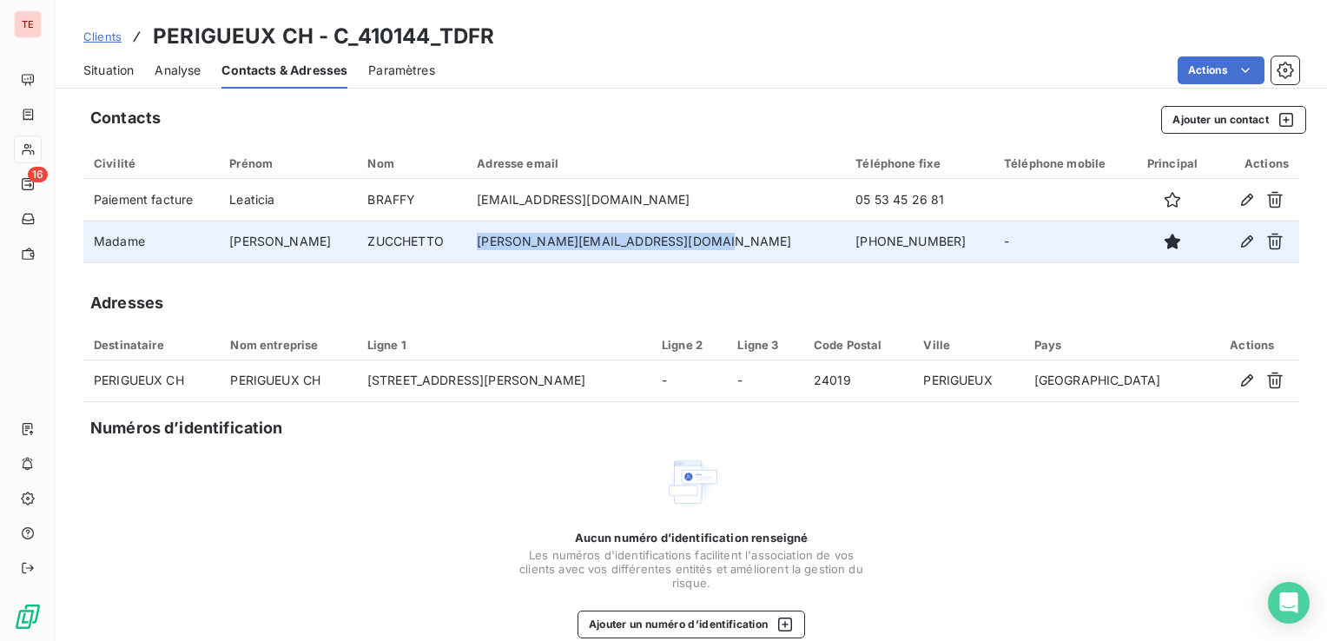
drag, startPoint x: 703, startPoint y: 240, endPoint x: 476, endPoint y: 234, distance: 227.5
click at [476, 234] on td "[PERSON_NAME][EMAIL_ADDRESS][DOMAIN_NAME]" at bounding box center [655, 242] width 379 height 42
copy td "[PERSON_NAME][EMAIL_ADDRESS][DOMAIN_NAME]"
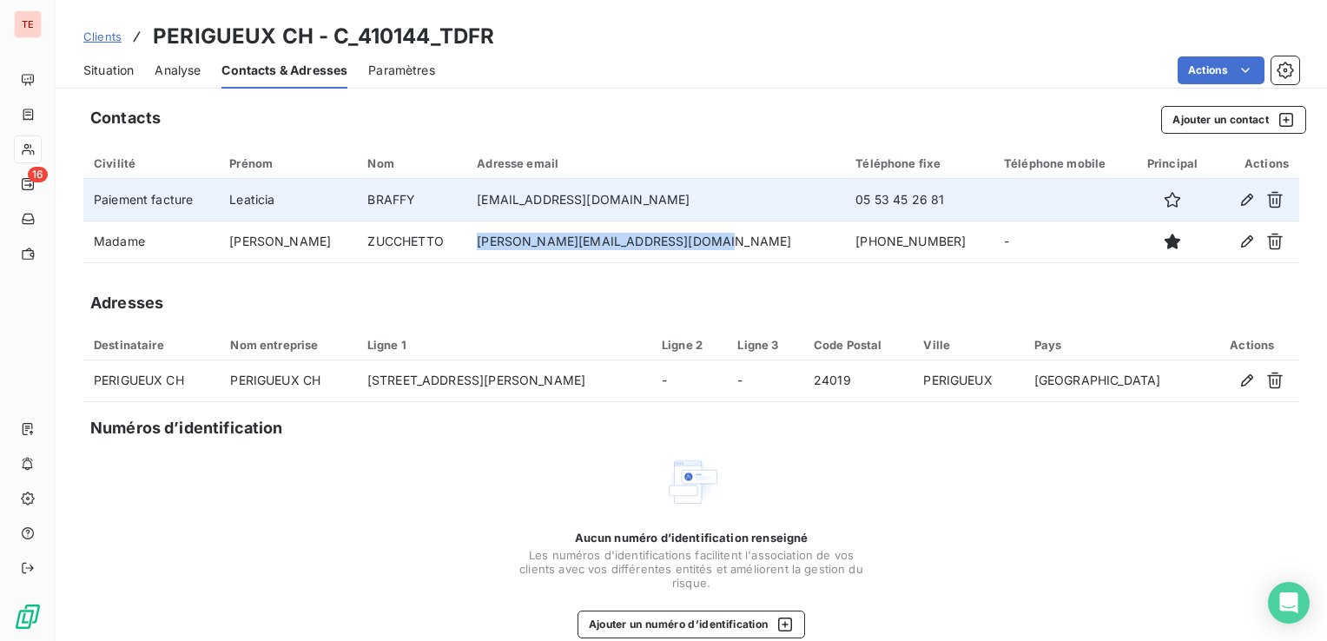
drag, startPoint x: 705, startPoint y: 202, endPoint x: 464, endPoint y: 191, distance: 241.6
click at [464, 191] on tr "Paiement facture Leaticia BRAFFY [EMAIL_ADDRESS][DOMAIN_NAME] 05 53 45 26 81" at bounding box center [691, 200] width 1216 height 42
copy tr "[EMAIL_ADDRESS][DOMAIN_NAME]"
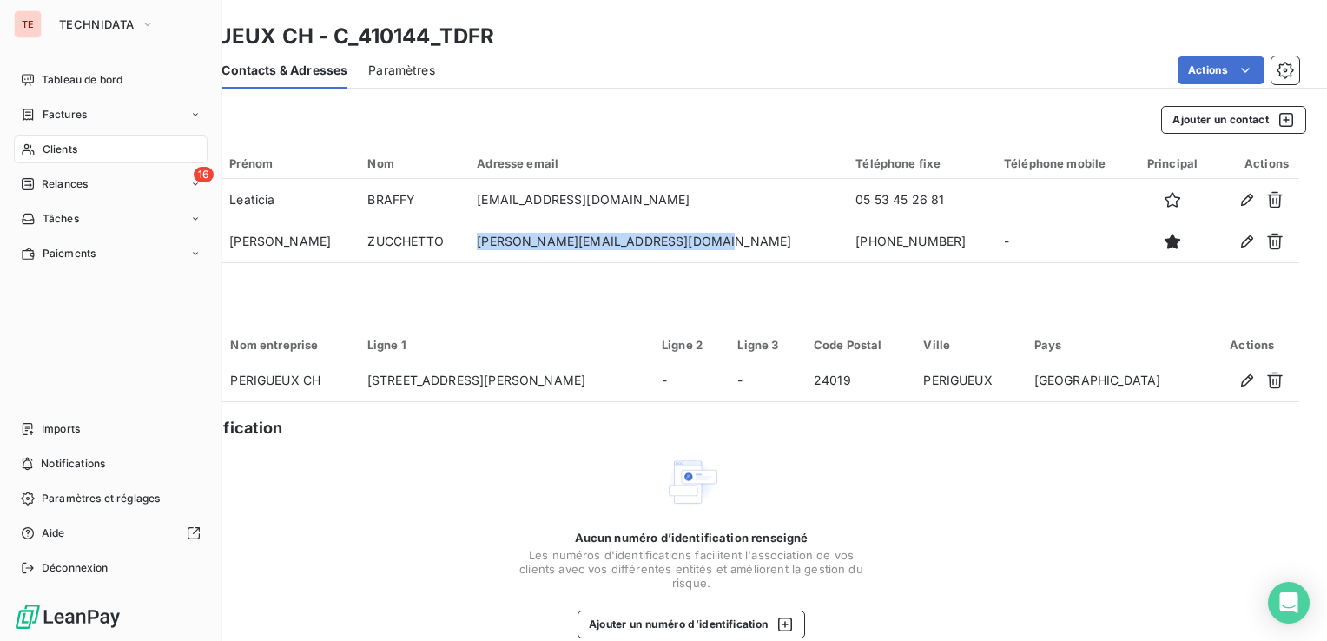
click at [28, 150] on icon at bounding box center [28, 149] width 12 height 11
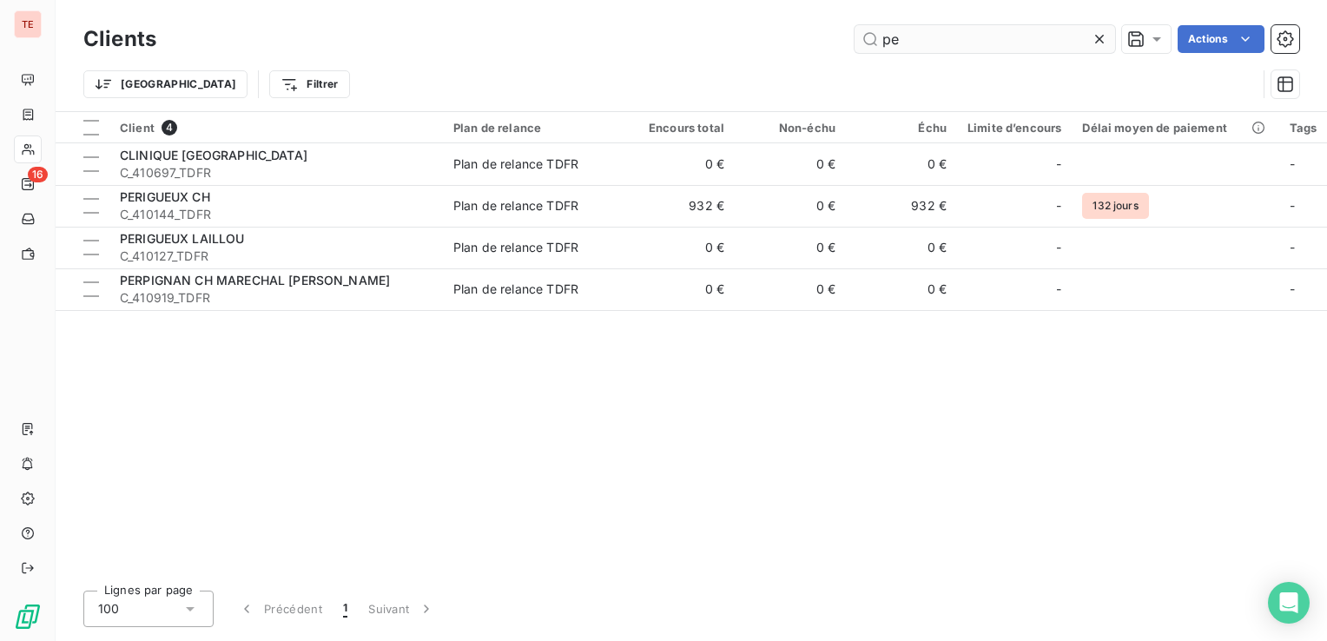
type input "p"
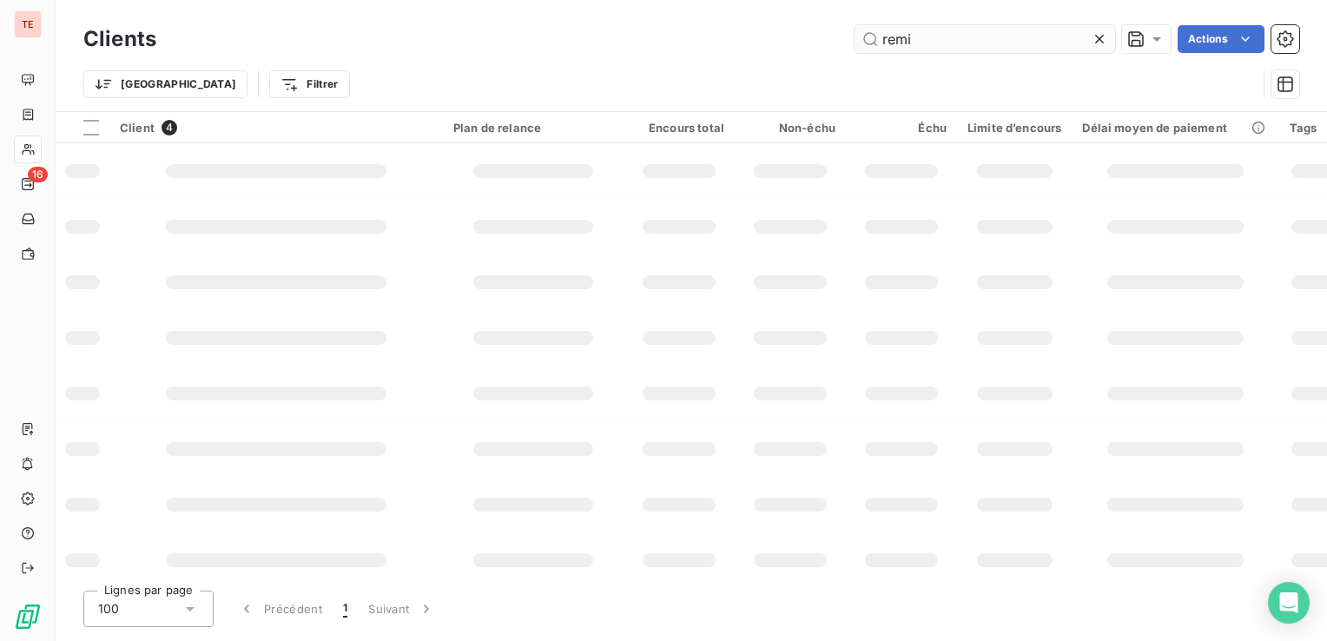
type input "remir"
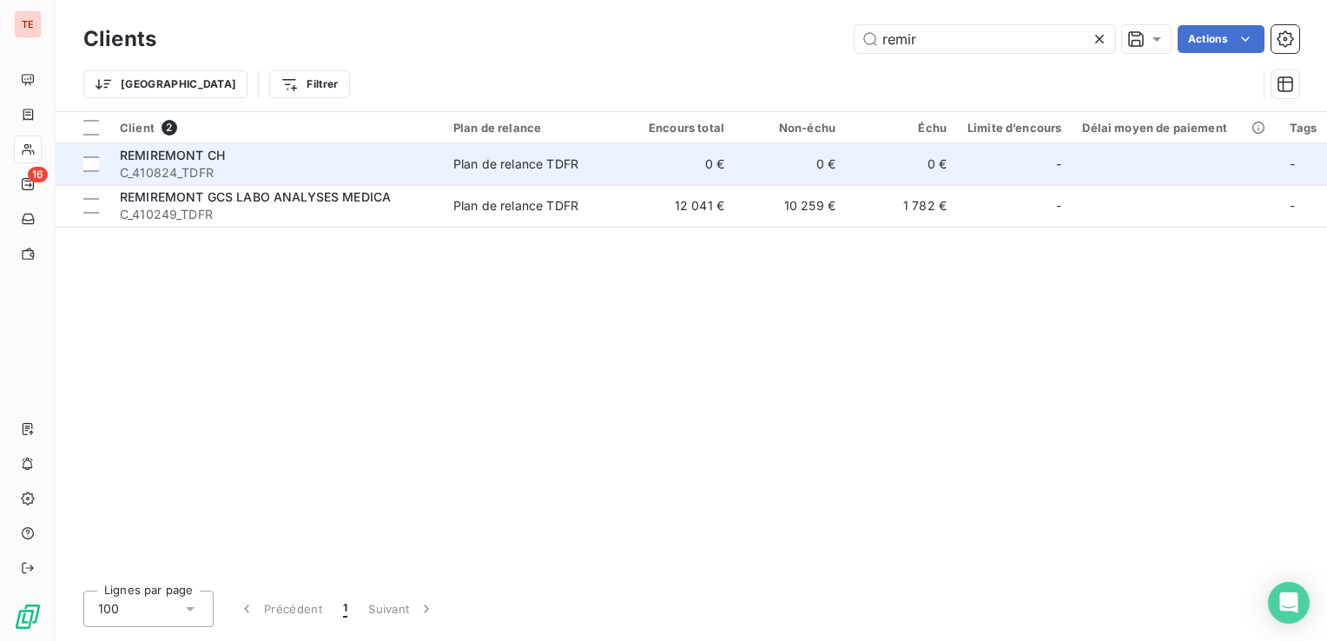
click at [353, 145] on td "REMIREMONT CH C_410824_TDFR" at bounding box center [275, 164] width 333 height 42
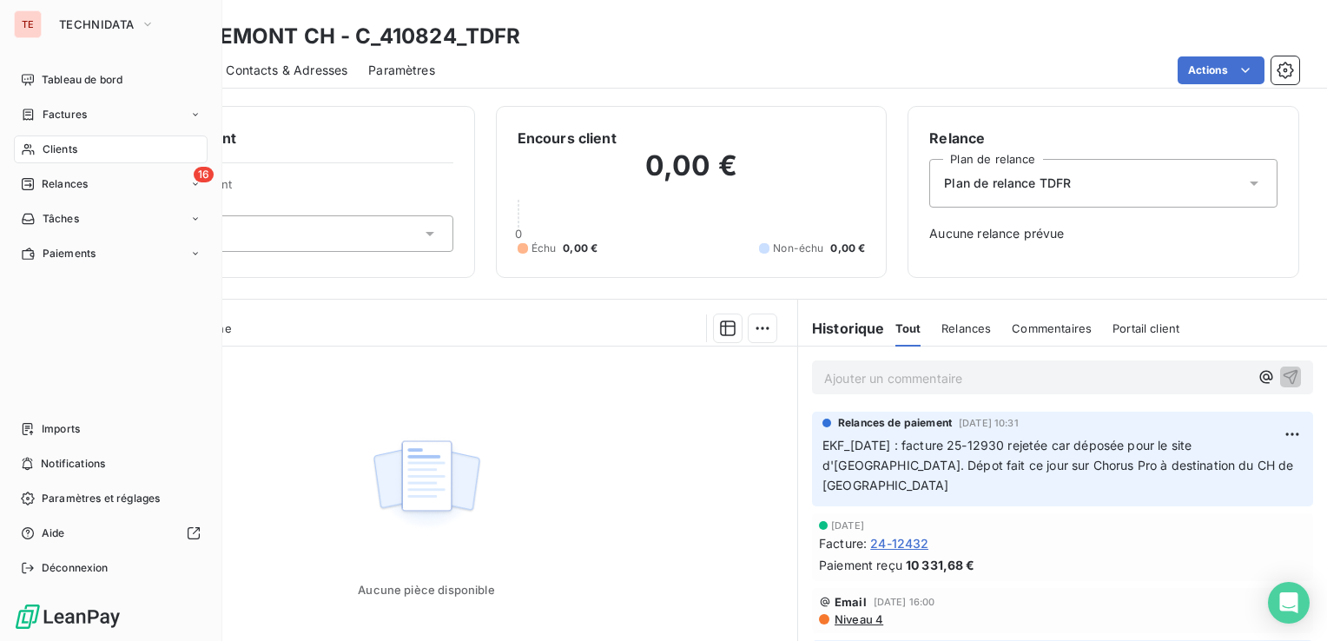
click at [34, 141] on div "Clients" at bounding box center [111, 149] width 194 height 28
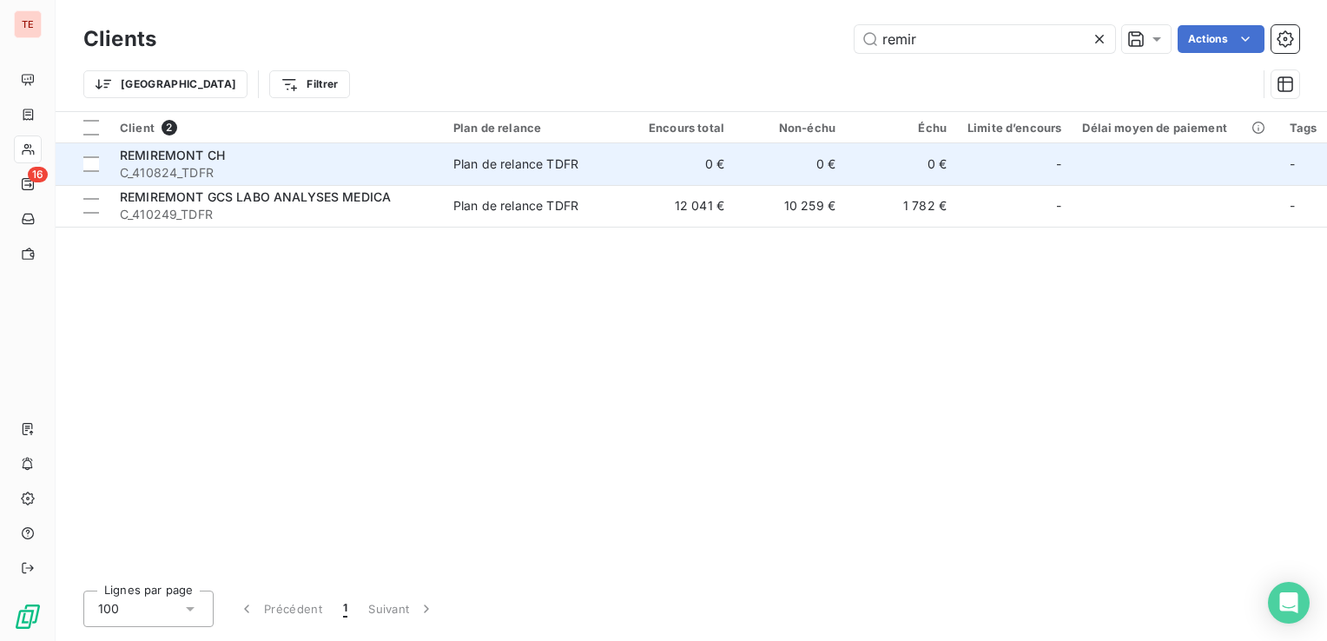
click at [200, 178] on span "C_410824_TDFR" at bounding box center [276, 172] width 313 height 17
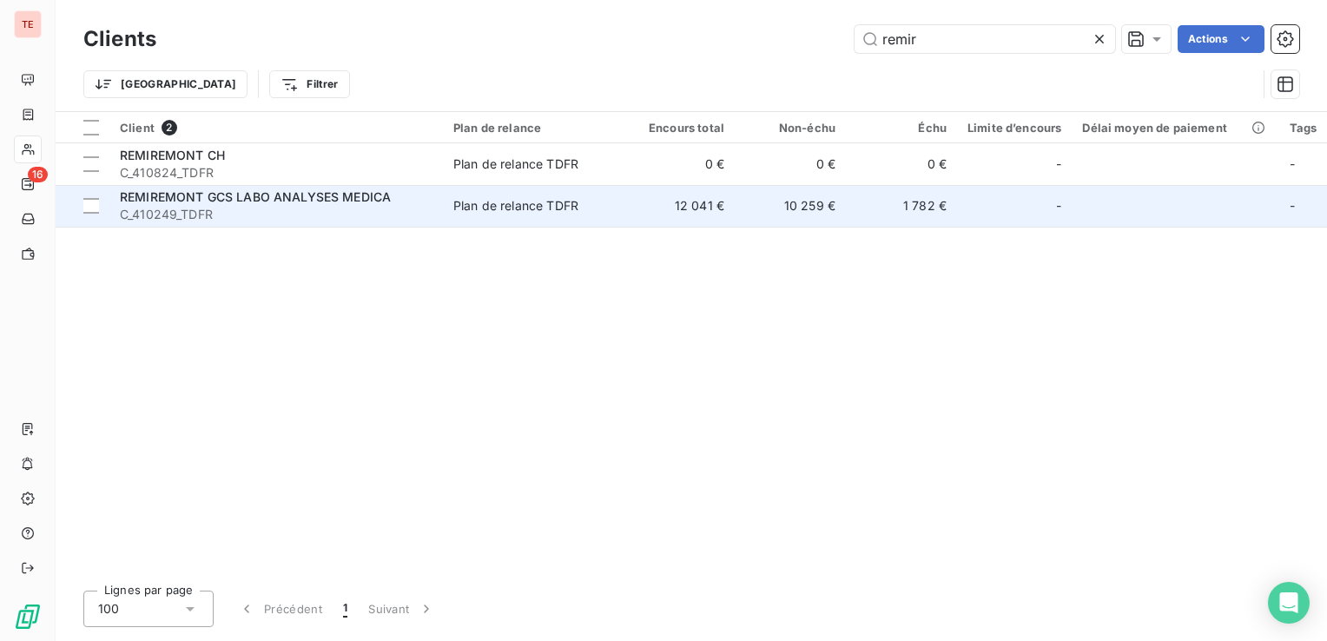
click at [299, 212] on span "C_410249_TDFR" at bounding box center [276, 214] width 313 height 17
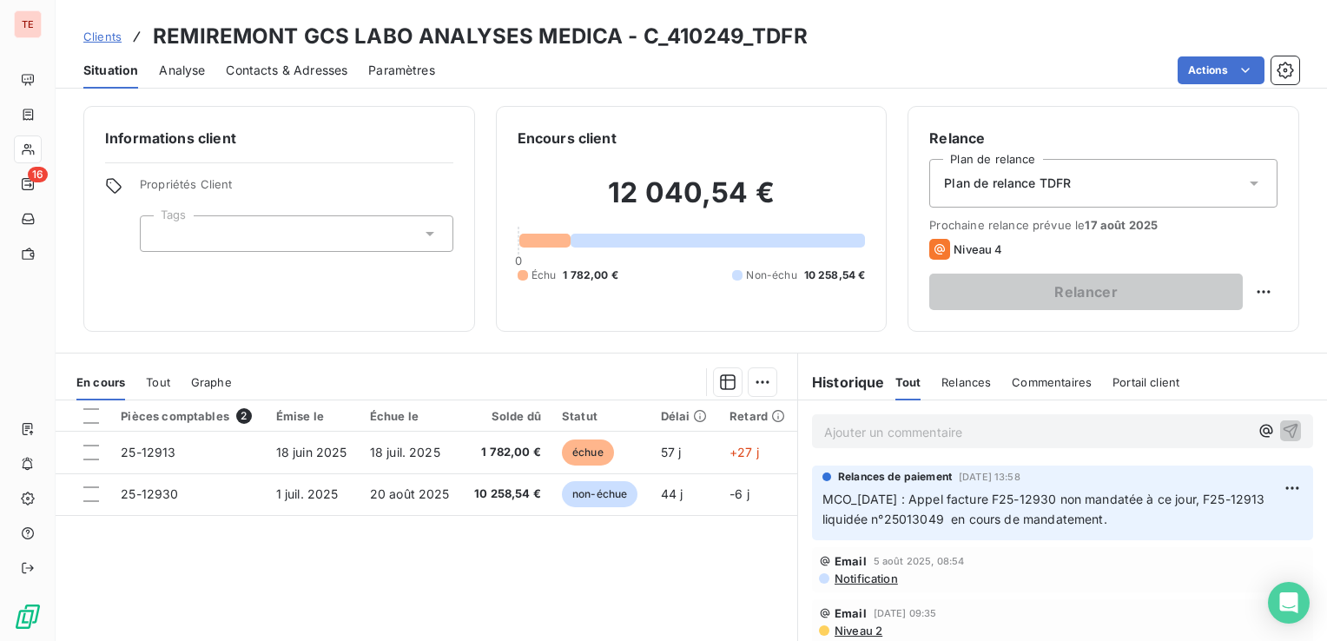
click at [407, 333] on div "Informations client Propriétés Client Tags Encours client 12 040,54 € 0 Échu 1 …" at bounding box center [691, 368] width 1271 height 545
click at [511, 318] on div "Encours client 12 040,54 € 0 Échu 1 782,00 € Non-échu 10 258,54 €" at bounding box center [692, 219] width 392 height 226
click at [469, 339] on div "Informations client Propriétés Client Tags Encours client 12 040,54 € 0 Échu 1 …" at bounding box center [691, 368] width 1271 height 545
click at [542, 345] on div "Informations client Propriétés Client Tags Encours client 12 040,54 € 0 Échu 1 …" at bounding box center [691, 368] width 1271 height 545
click at [544, 358] on section "En cours Tout Graphe Pièces comptables 2 Émise le Échue le Solde dû Statut Déla…" at bounding box center [426, 569] width 741 height 433
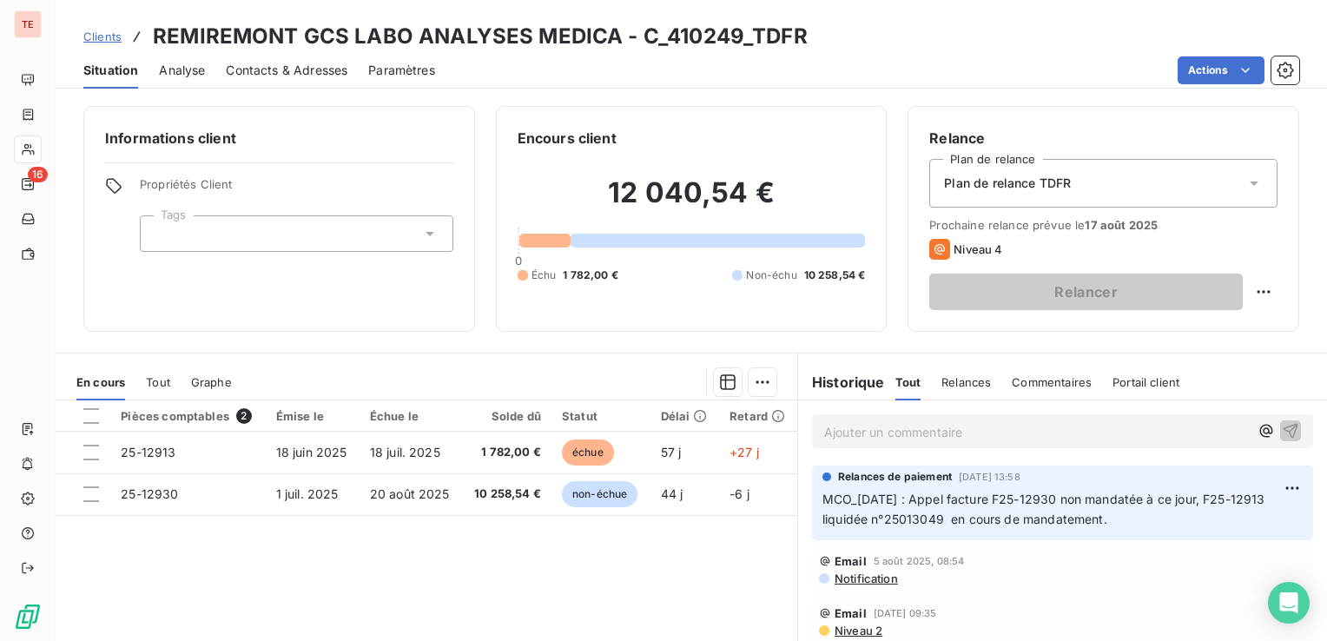
click at [544, 358] on section "En cours Tout Graphe Pièces comptables 2 Émise le Échue le Solde dû Statut Déla…" at bounding box center [426, 569] width 741 height 433
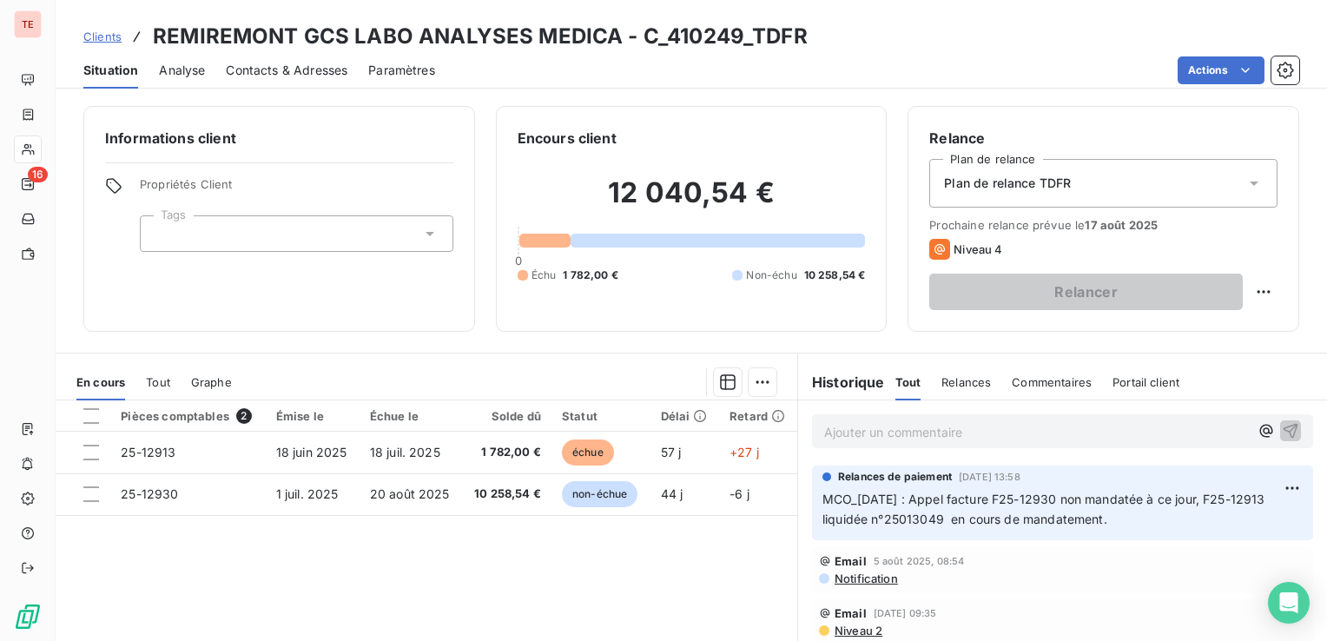
click at [564, 360] on section "En cours Tout Graphe Pièces comptables 2 Émise le Échue le Solde dû Statut Déla…" at bounding box center [426, 569] width 741 height 433
click at [564, 359] on section "En cours Tout Graphe Pièces comptables 2 Émise le Échue le Solde dû Statut Déla…" at bounding box center [426, 569] width 741 height 433
click at [563, 360] on section "En cours Tout Graphe Pièces comptables 2 Émise le Échue le Solde dû Statut Déla…" at bounding box center [426, 569] width 741 height 433
click at [583, 353] on section "En cours Tout Graphe Pièces comptables 2 Émise le Échue le Solde dû Statut Déla…" at bounding box center [426, 569] width 741 height 433
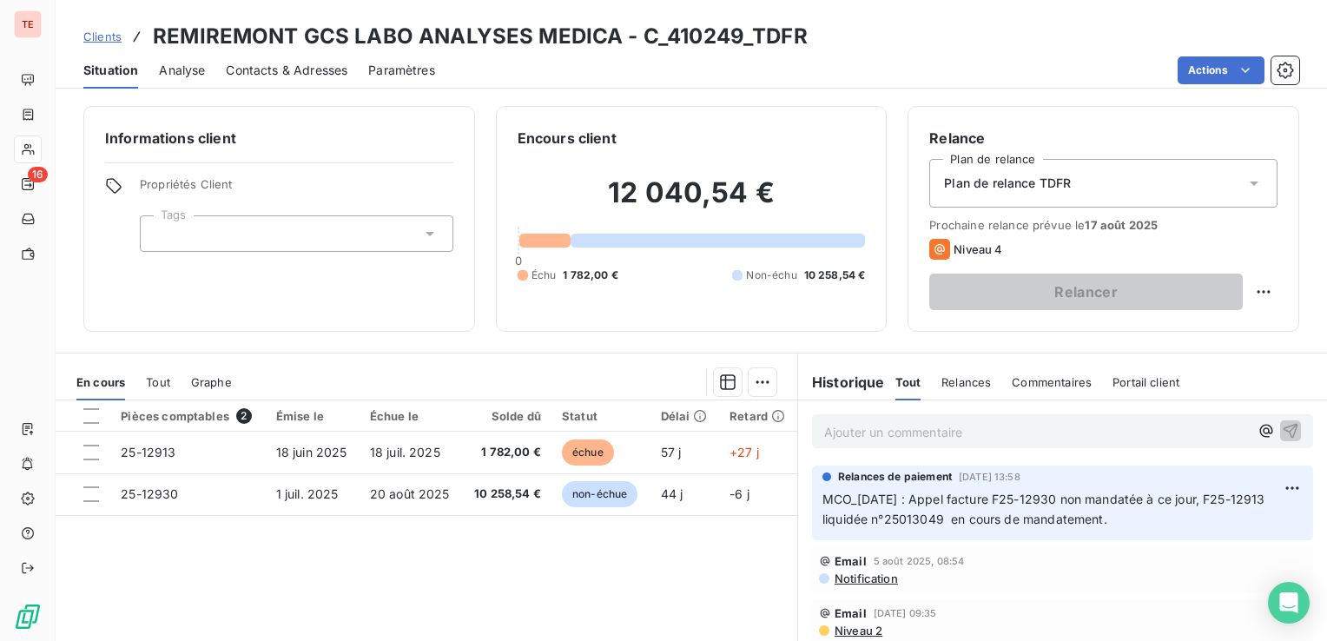
click at [583, 353] on section "En cours Tout Graphe Pièces comptables 2 Émise le Échue le Solde dû Statut Déla…" at bounding box center [426, 569] width 741 height 433
click at [701, 330] on div "Encours client 12 040,54 € 0 Échu 1 782,00 € Non-échu 10 258,54 €" at bounding box center [692, 219] width 392 height 226
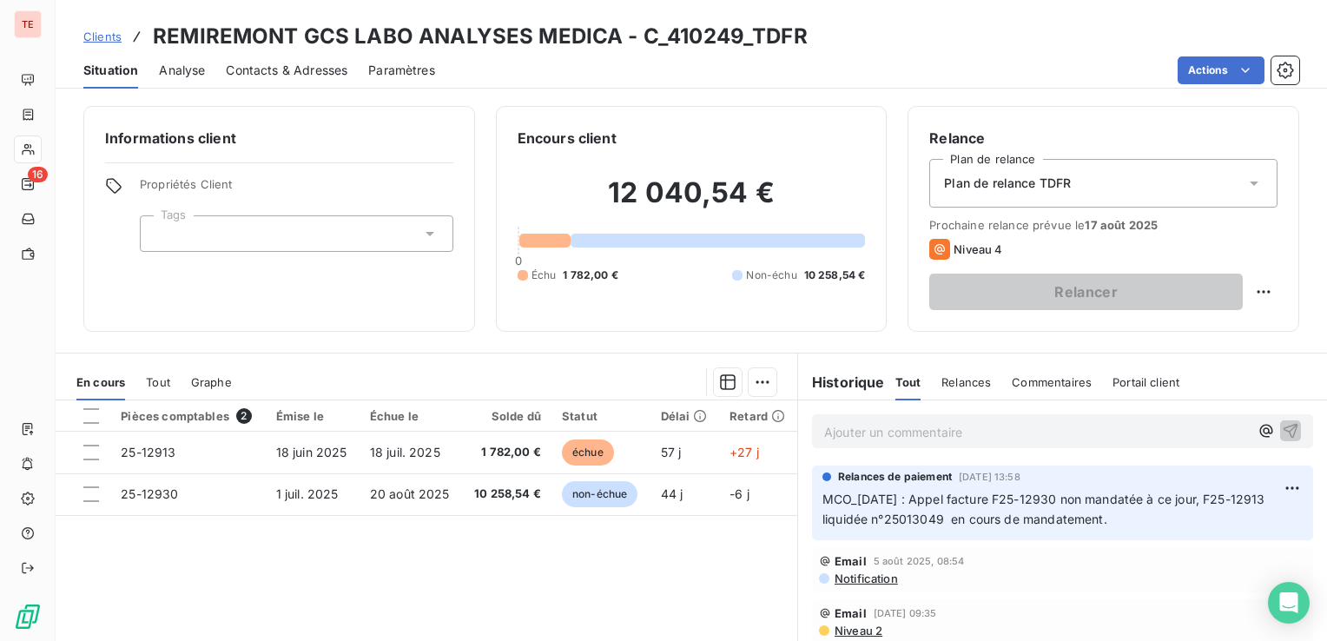
click at [701, 330] on div "Encours client 12 040,54 € 0 Échu 1 782,00 € Non-échu 10 258,54 €" at bounding box center [692, 219] width 392 height 226
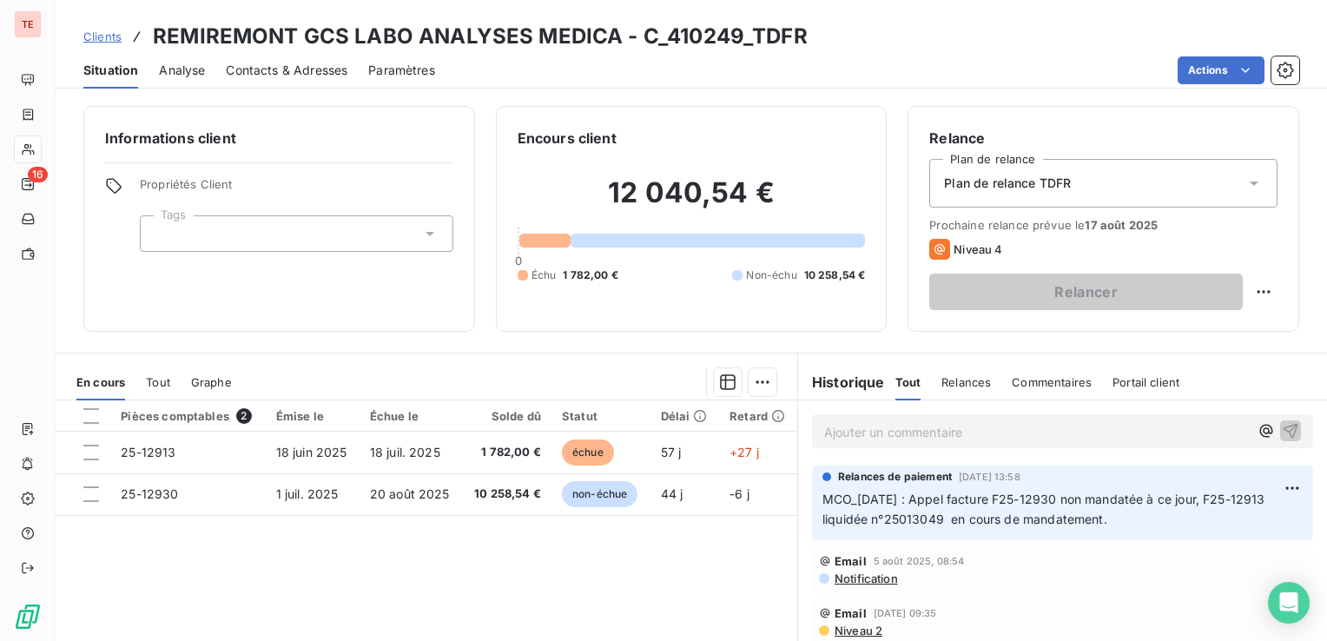
click at [664, 321] on div "Encours client 12 040,54 € 0 Échu 1 782,00 € Non-échu 10 258,54 €" at bounding box center [692, 219] width 392 height 226
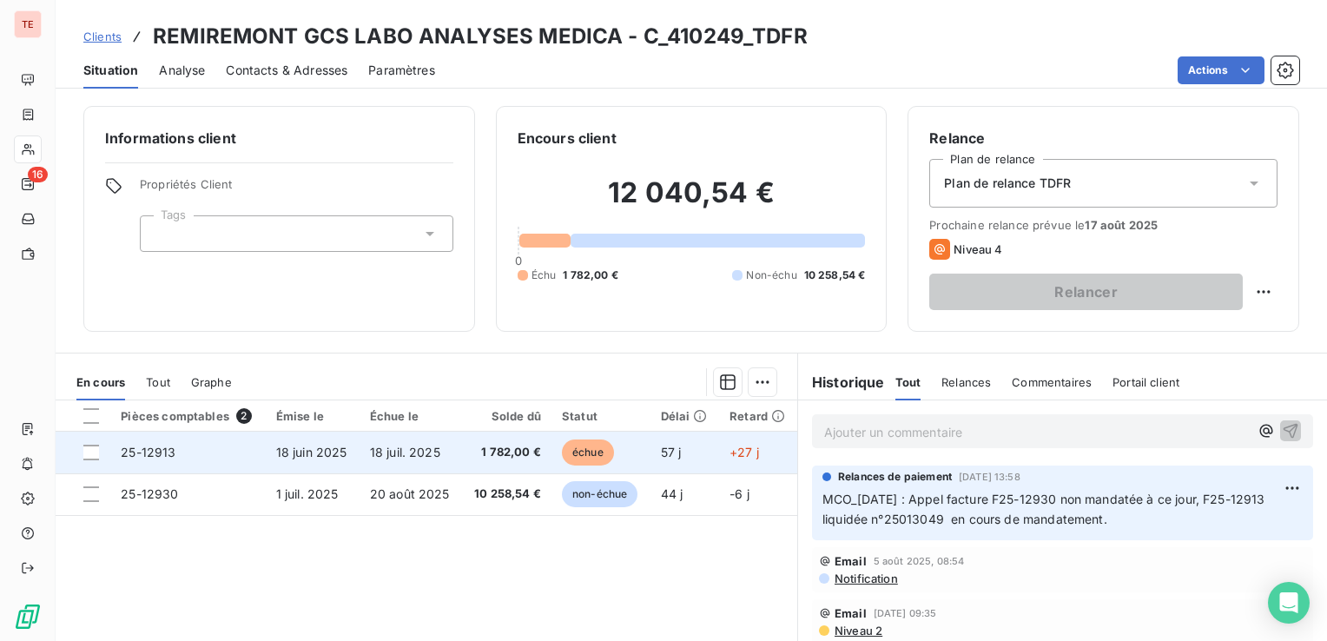
click at [438, 465] on td "18 juil. 2025" at bounding box center [410, 453] width 102 height 42
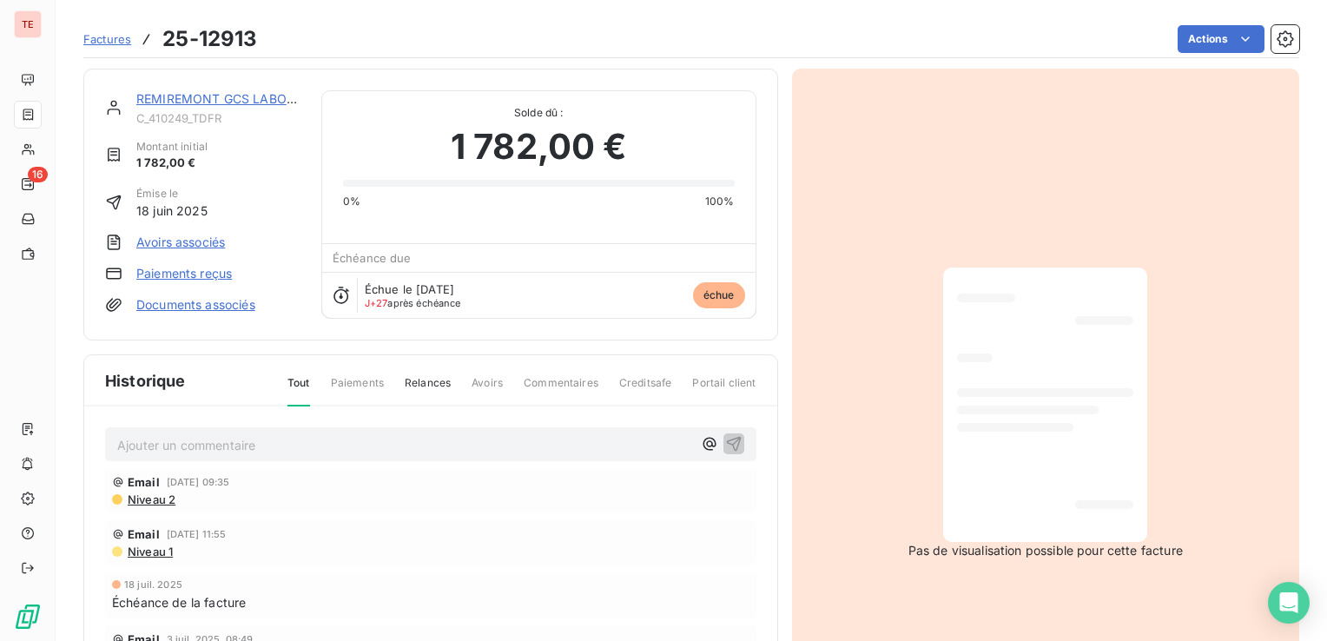
scroll to position [87, 0]
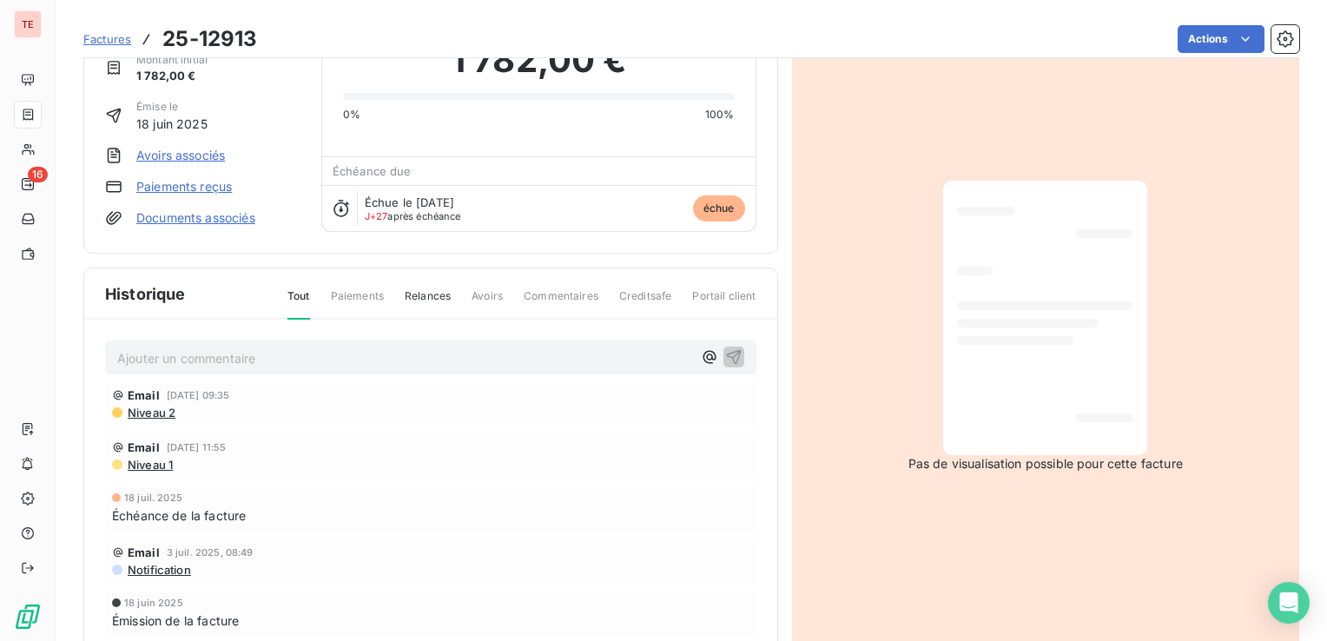
drag, startPoint x: 456, startPoint y: 333, endPoint x: 444, endPoint y: 344, distance: 16.0
click at [455, 333] on div "Ajouter un commentaire ﻿ Email [DATE] 09:35 Niveau 2 Email [DATE] 11:55 Niveau …" at bounding box center [430, 513] width 693 height 386
click at [443, 347] on p "Ajouter un commentaire ﻿" at bounding box center [404, 358] width 575 height 22
drag, startPoint x: 443, startPoint y: 346, endPoint x: 25, endPoint y: 339, distance: 417.7
click at [25, 339] on div "TE 16 Factures 25-12913 Actions REMIREMONT GCS LABO ANALYSES MEDICA C_410249_TD…" at bounding box center [663, 320] width 1327 height 641
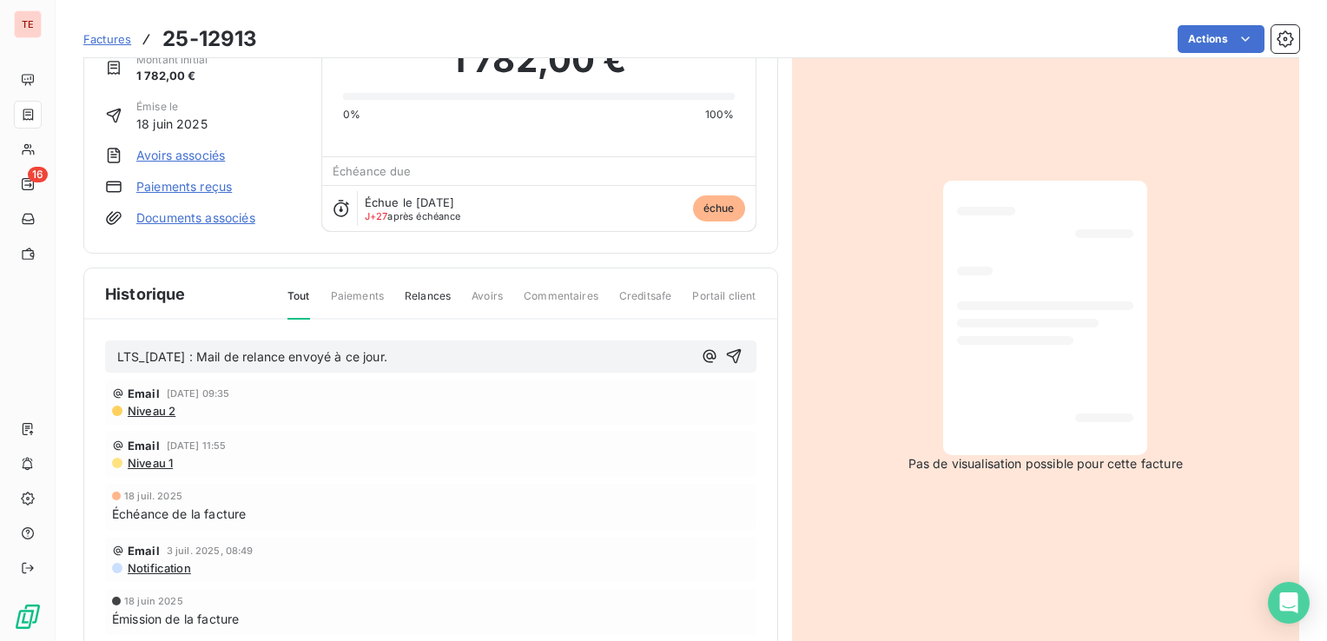
click at [493, 332] on div "LTS_[DATE] : Mail de relance envoyé à ce jour. Email [DATE] 09:35 Niveau 2 Emai…" at bounding box center [430, 512] width 693 height 385
drag, startPoint x: 472, startPoint y: 350, endPoint x: 116, endPoint y: 343, distance: 356.0
click at [118, 346] on div "LTS_[DATE] : Mail de relance envoyé à ce jour." at bounding box center [404, 357] width 575 height 22
copy span "LTS_[DATE] : Mail de relance envoyé à ce jour."
click at [731, 350] on icon "button" at bounding box center [733, 355] width 17 height 17
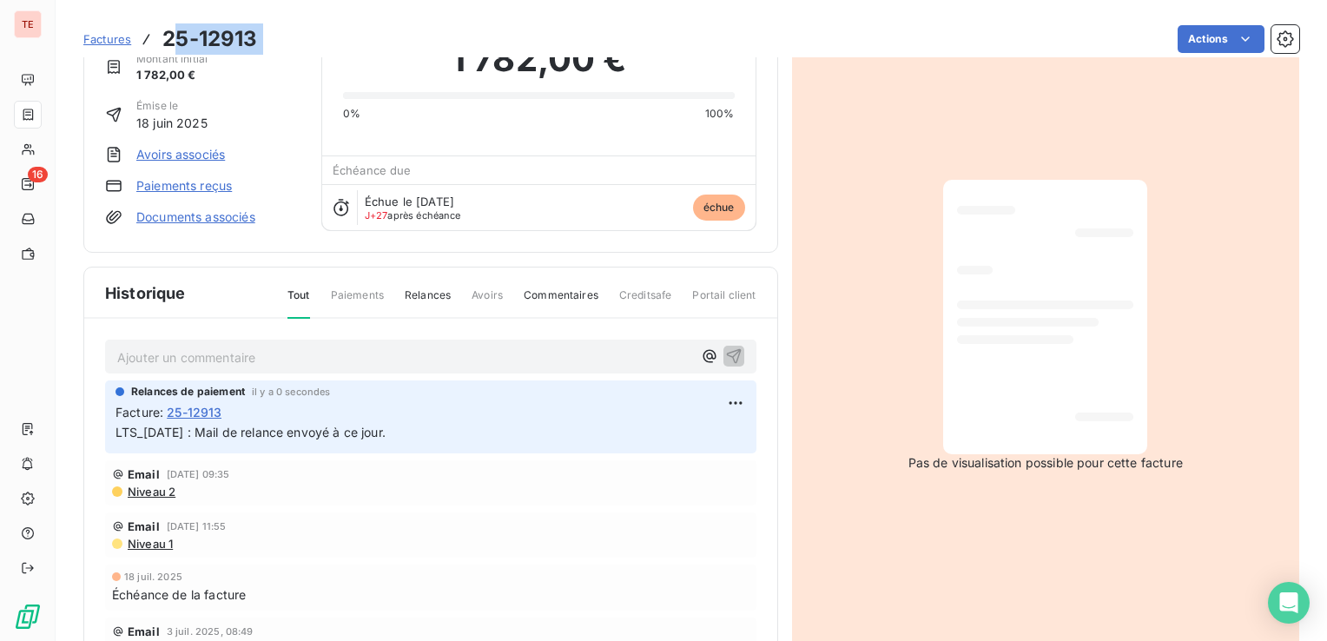
drag, startPoint x: 220, startPoint y: 41, endPoint x: 165, endPoint y: 30, distance: 55.7
click at [165, 30] on div "Factures 25-12913 Actions" at bounding box center [691, 39] width 1216 height 36
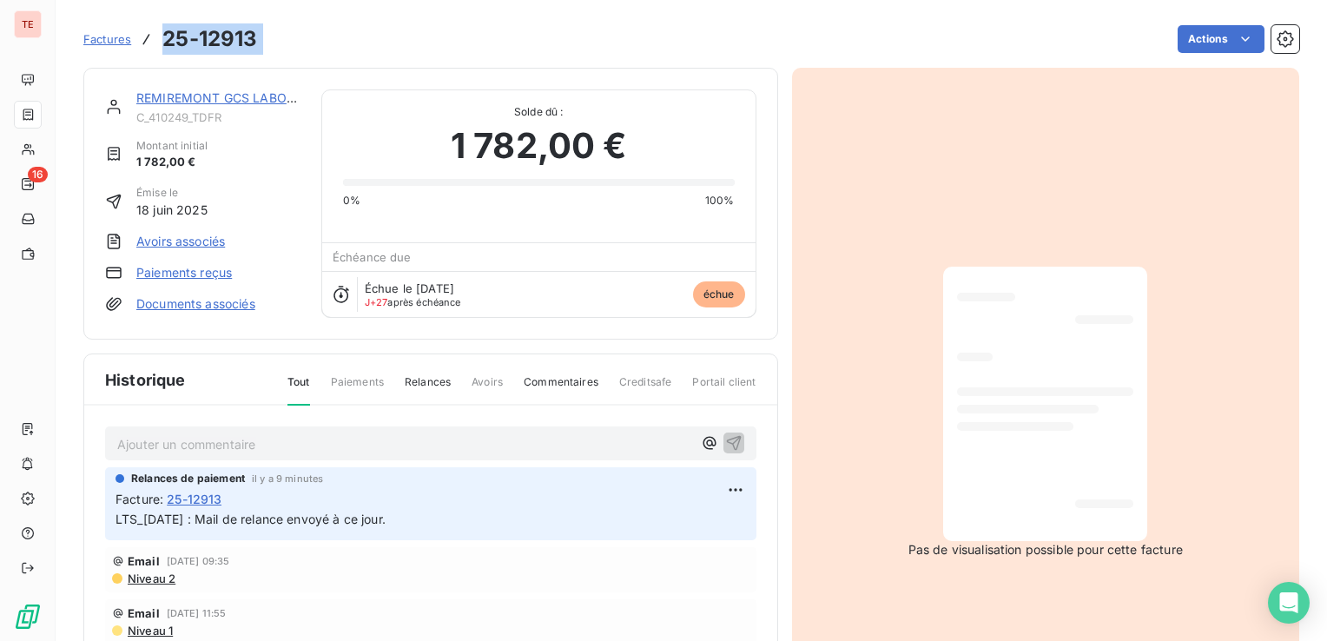
click at [226, 102] on link "REMIREMONT GCS LABO ANALYSES MEDICA" at bounding box center [272, 97] width 272 height 15
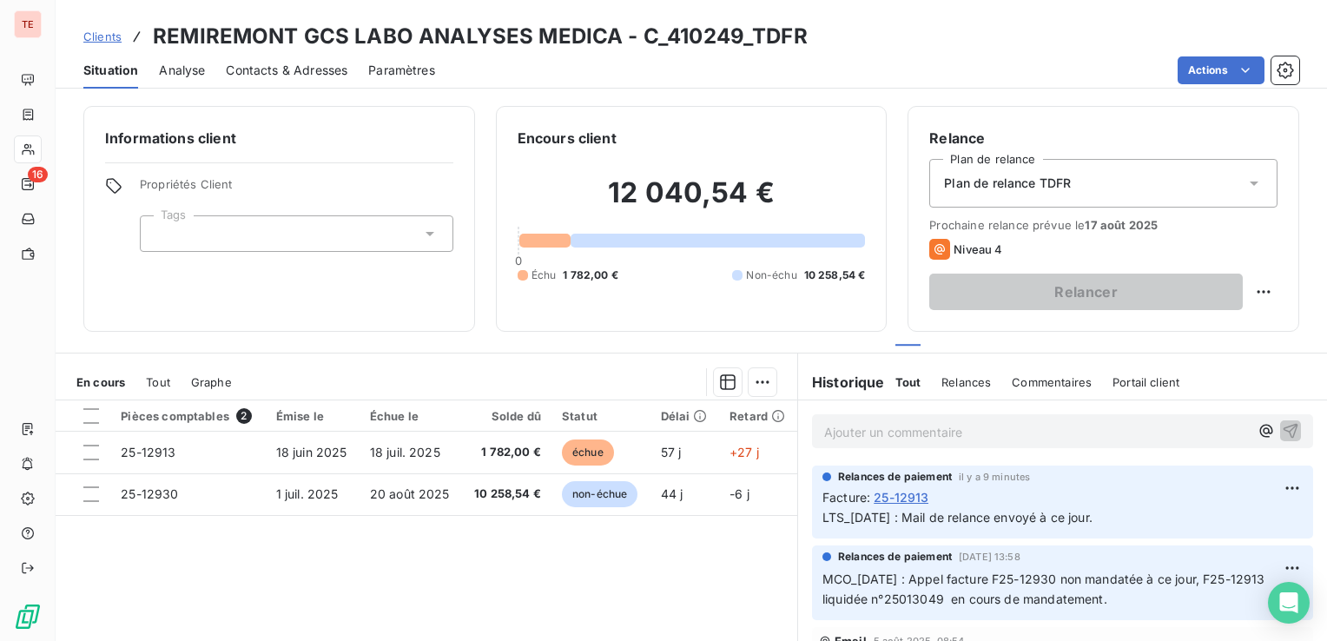
click at [201, 67] on span "Analyse" at bounding box center [182, 70] width 46 height 17
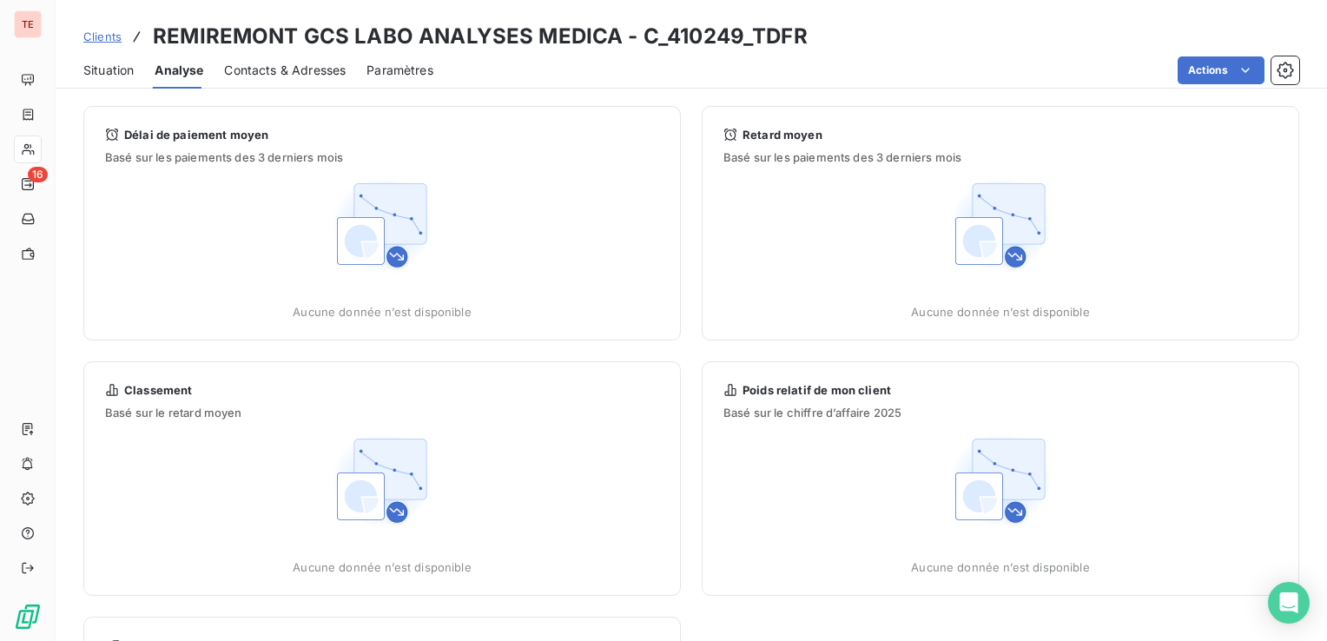
click at [267, 66] on span "Contacts & Adresses" at bounding box center [285, 70] width 122 height 17
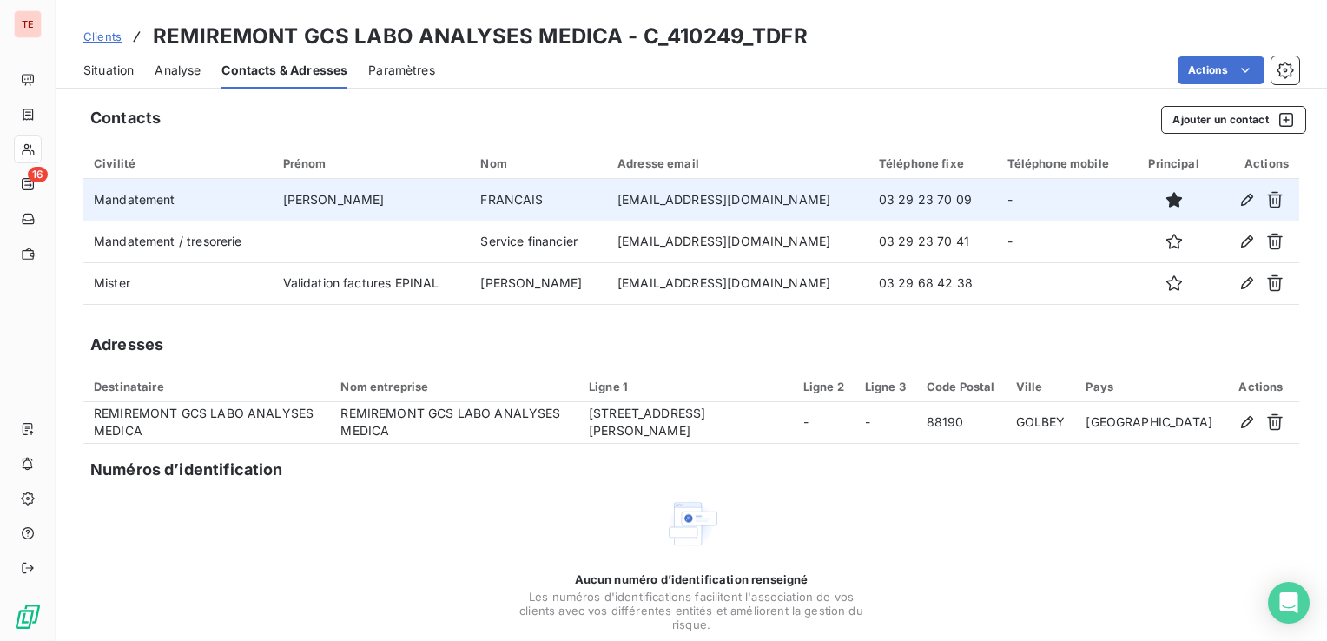
drag, startPoint x: 858, startPoint y: 200, endPoint x: 618, endPoint y: 204, distance: 239.7
click at [618, 204] on td "[EMAIL_ADDRESS][DOMAIN_NAME]" at bounding box center [737, 200] width 261 height 42
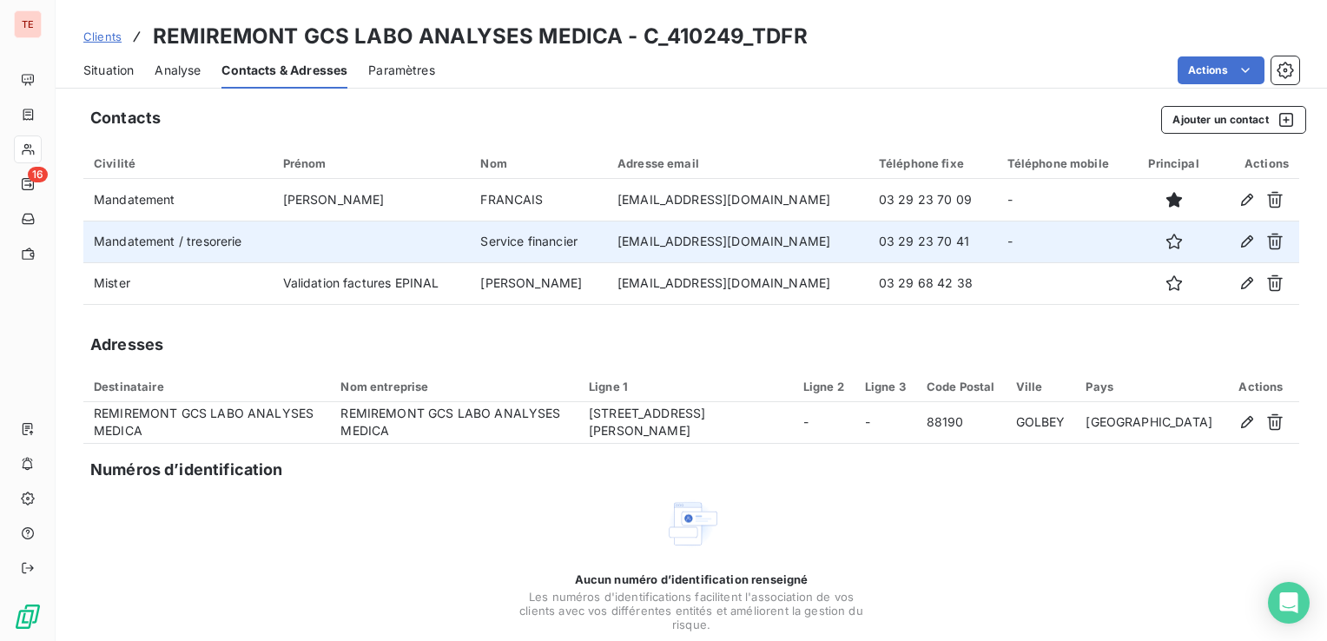
drag, startPoint x: 833, startPoint y: 238, endPoint x: 618, endPoint y: 241, distance: 214.5
click at [618, 241] on td "[EMAIL_ADDRESS][DOMAIN_NAME]" at bounding box center [737, 242] width 261 height 42
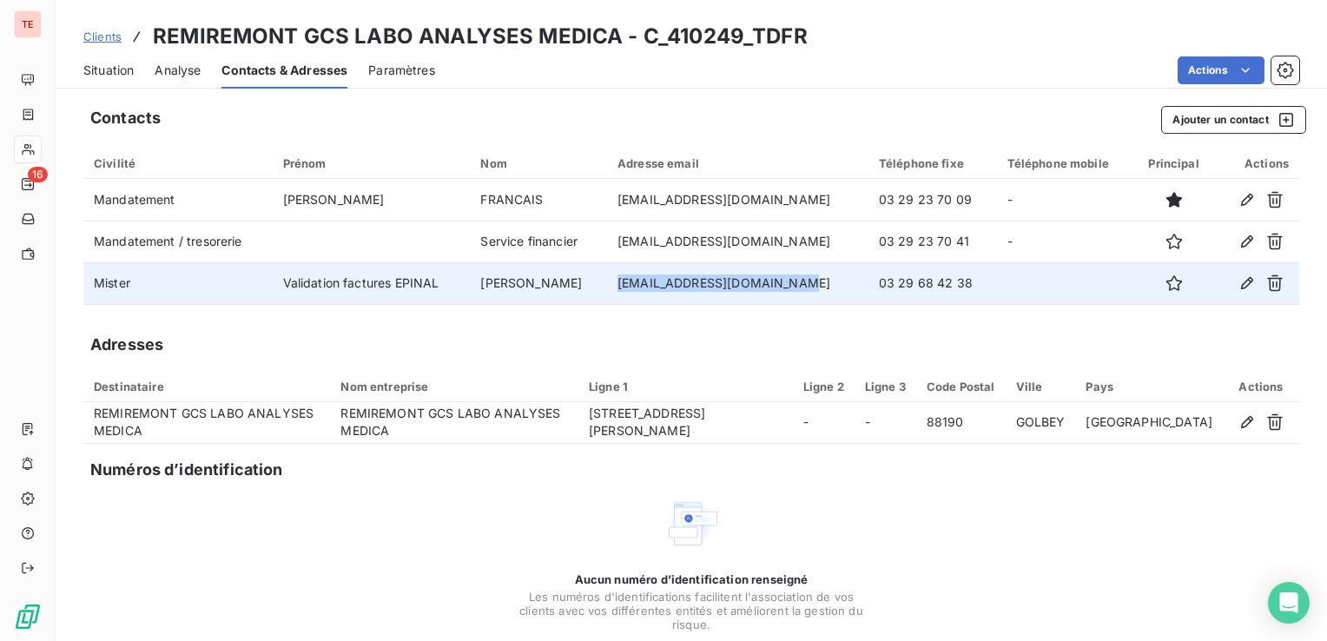
drag, startPoint x: 794, startPoint y: 283, endPoint x: 609, endPoint y: 275, distance: 185.1
click at [609, 275] on td "[EMAIL_ADDRESS][DOMAIN_NAME]" at bounding box center [737, 283] width 261 height 42
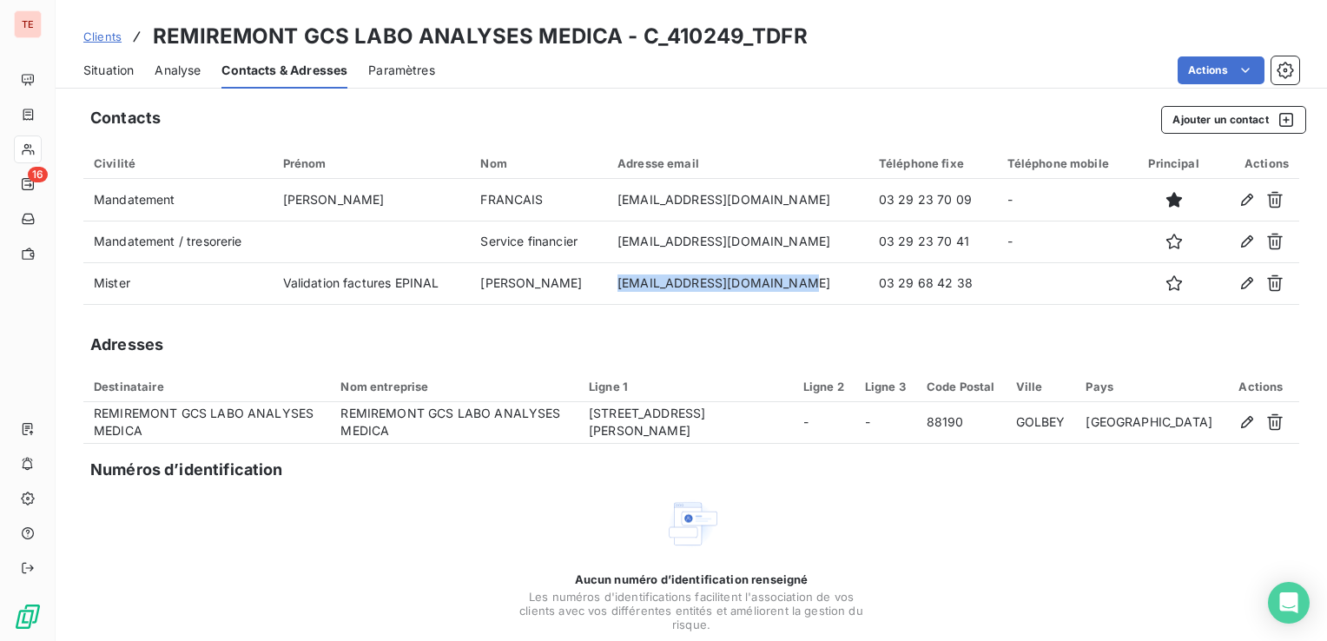
click at [187, 76] on span "Analyse" at bounding box center [178, 70] width 46 height 17
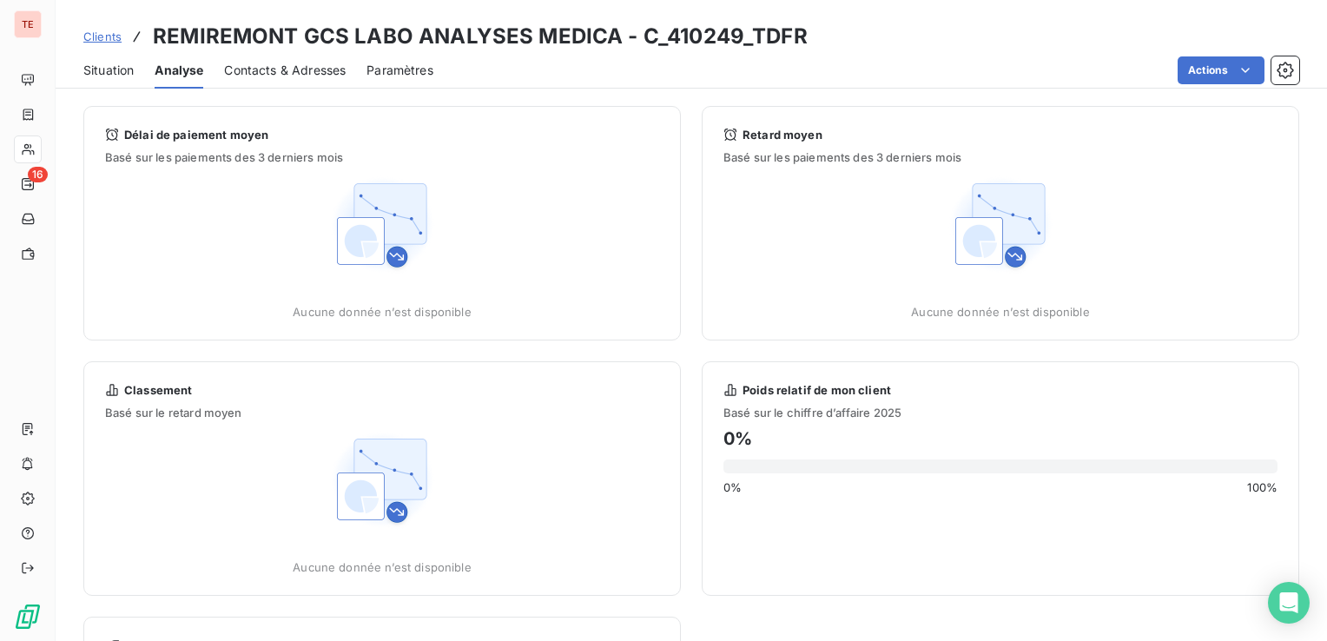
click at [122, 68] on span "Situation" at bounding box center [108, 70] width 50 height 17
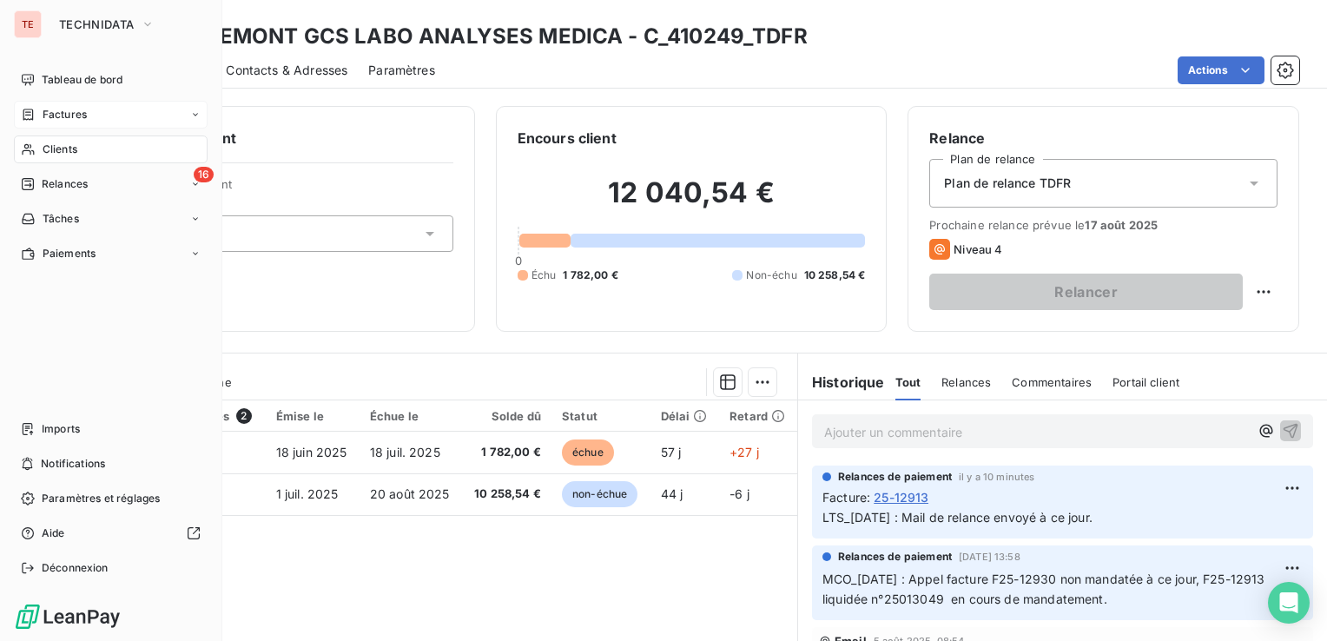
click at [116, 111] on div "Factures" at bounding box center [111, 115] width 194 height 28
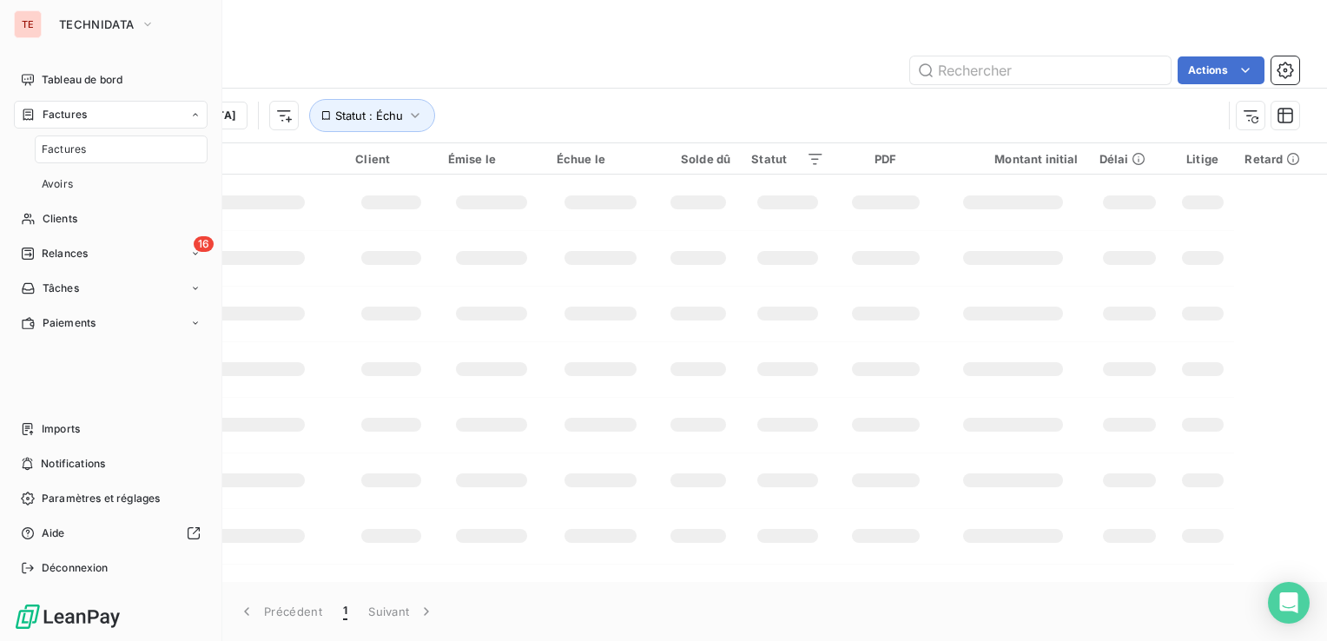
click at [99, 150] on div "Factures" at bounding box center [121, 149] width 173 height 28
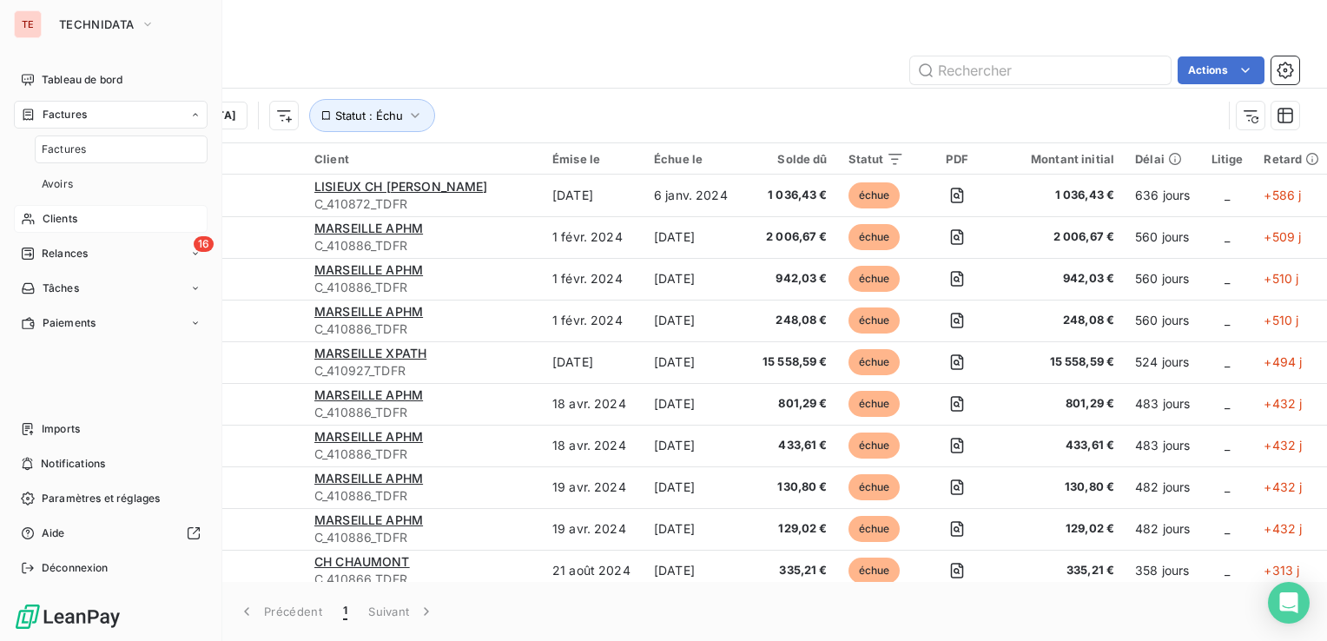
click at [87, 224] on div "Clients" at bounding box center [111, 219] width 194 height 28
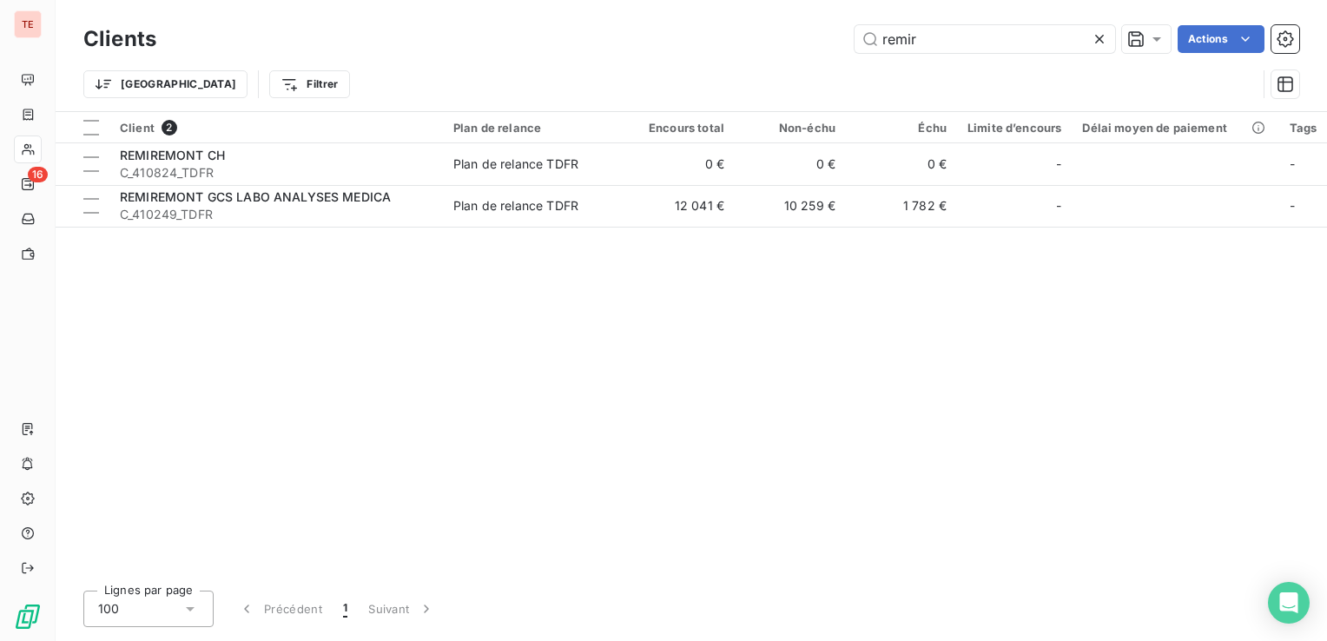
drag, startPoint x: 777, startPoint y: 28, endPoint x: 731, endPoint y: 33, distance: 46.3
click at [733, 33] on div "remir Actions" at bounding box center [738, 39] width 1122 height 28
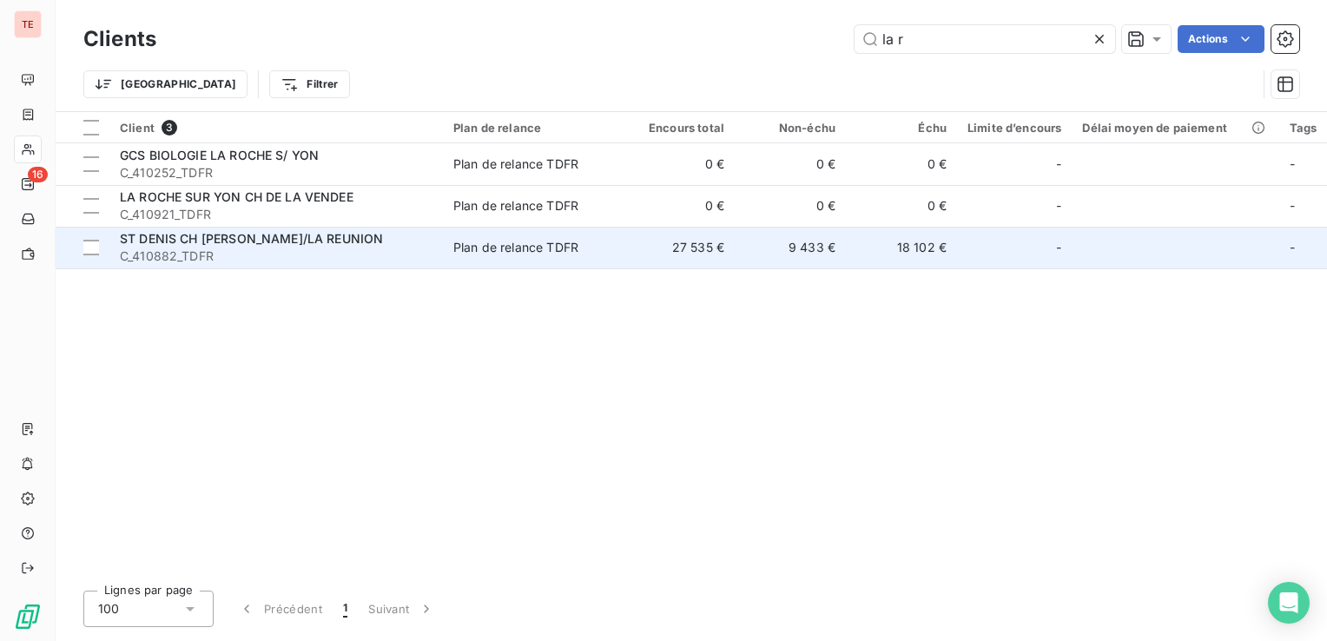
type input "la r"
click at [311, 237] on span "ST DENIS CH [PERSON_NAME]/LA REUNION" at bounding box center [251, 238] width 263 height 15
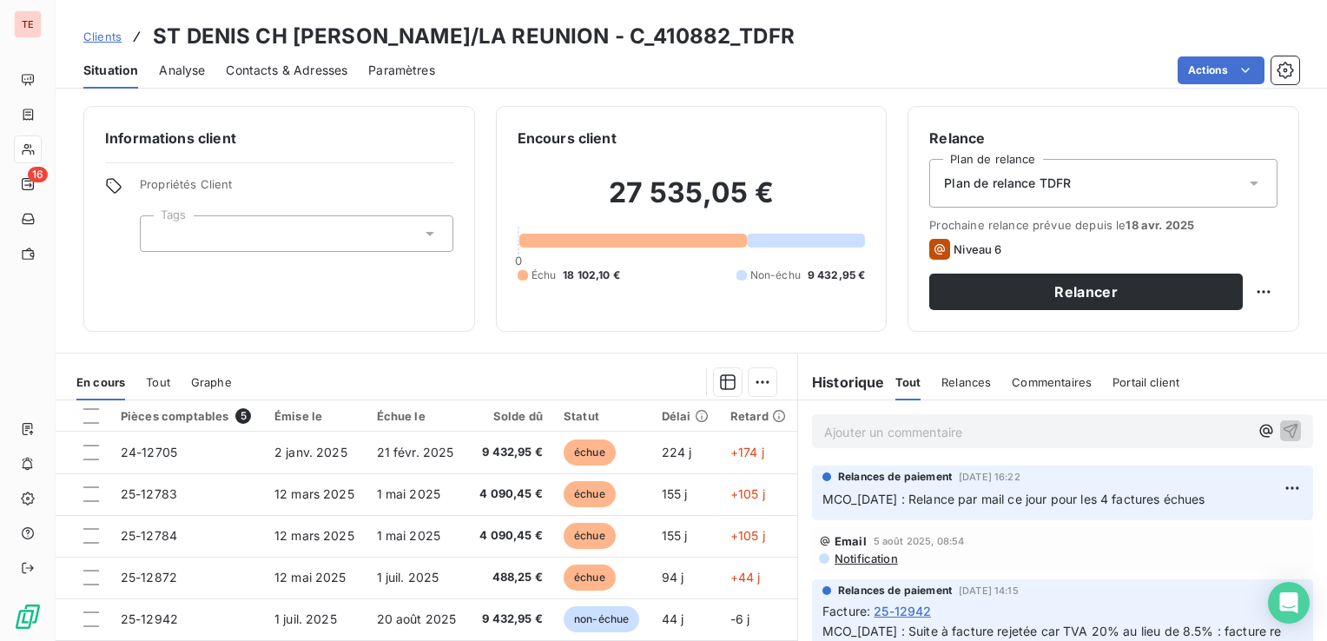
click at [320, 71] on span "Contacts & Adresses" at bounding box center [287, 70] width 122 height 17
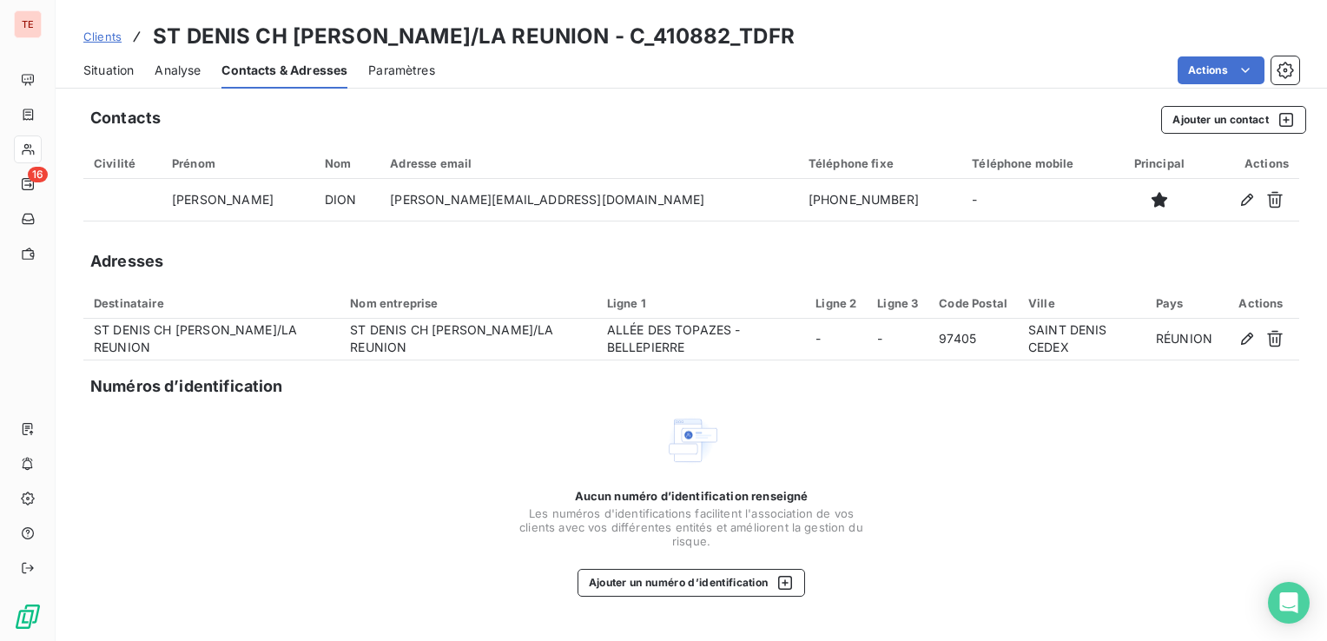
click at [115, 75] on span "Situation" at bounding box center [108, 70] width 50 height 17
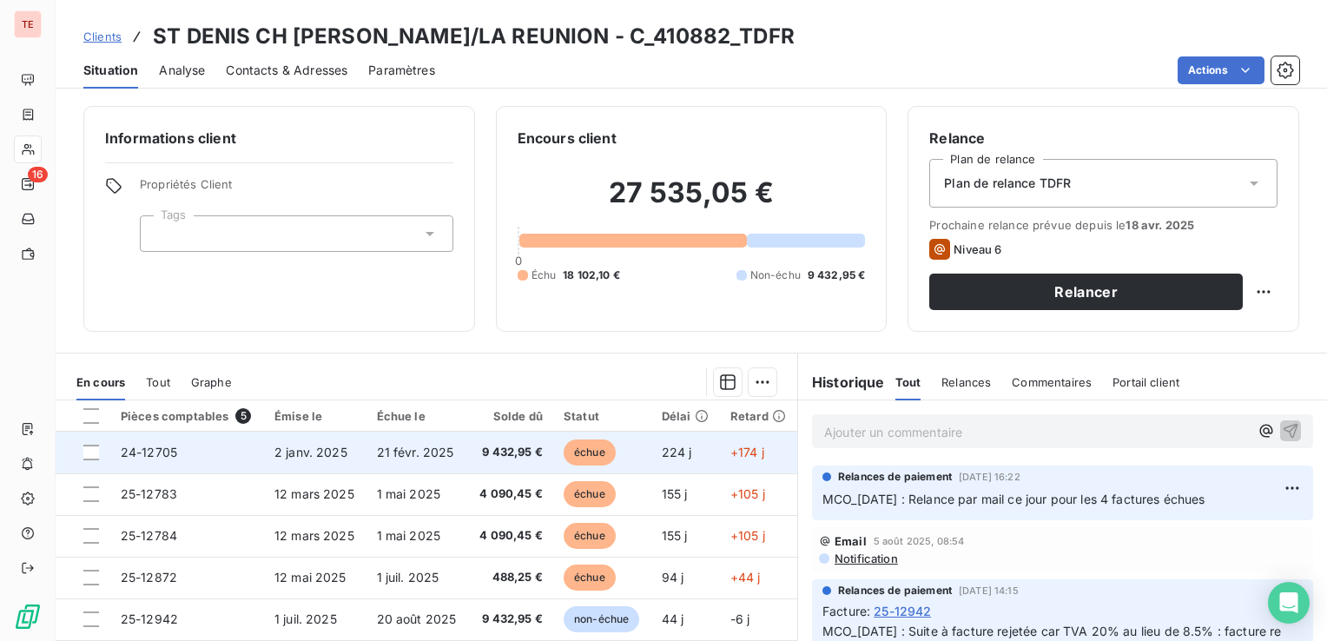
click at [509, 449] on span "9 432,95 €" at bounding box center [510, 452] width 64 height 17
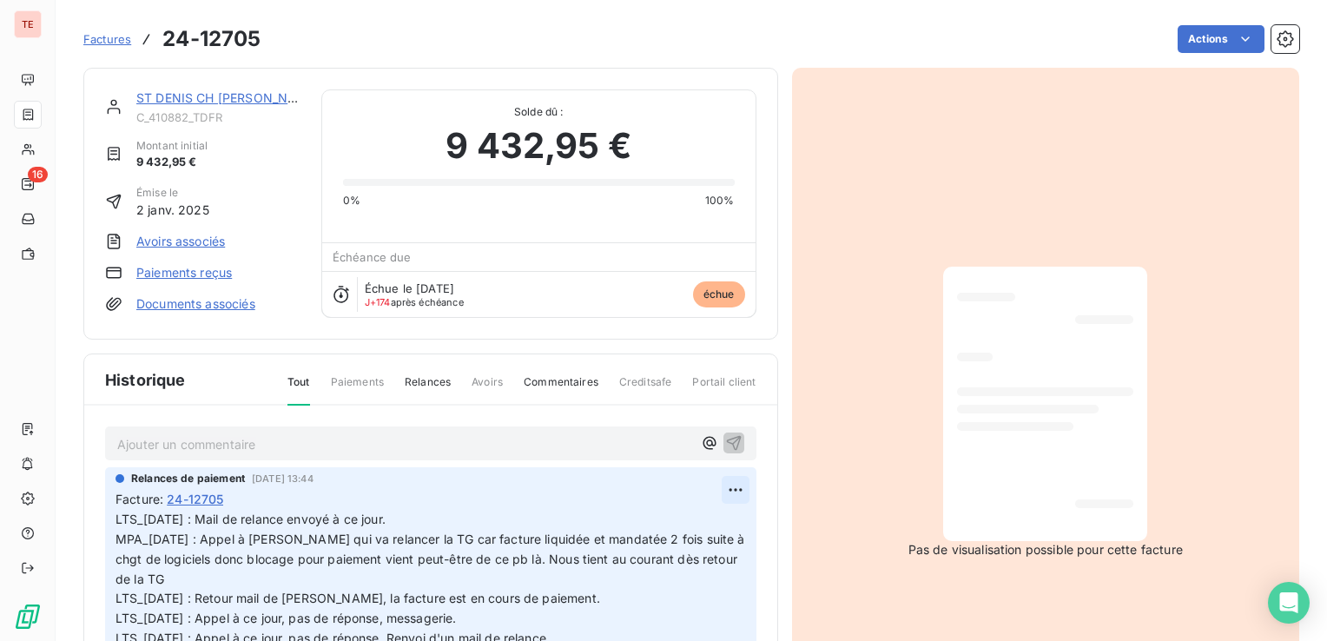
click at [722, 486] on html "TE 16 Factures 24-12705 Actions ST DENIS CH [PERSON_NAME]/LA REUNION C_410882_T…" at bounding box center [663, 320] width 1327 height 641
click at [683, 526] on div "Editer" at bounding box center [673, 526] width 97 height 28
click at [115, 518] on span "LTS_[DATE] : Mail de relance envoyé à ce jour. MPA_[DATE] : Appel à [PERSON_NAM…" at bounding box center [417, 588] width 604 height 154
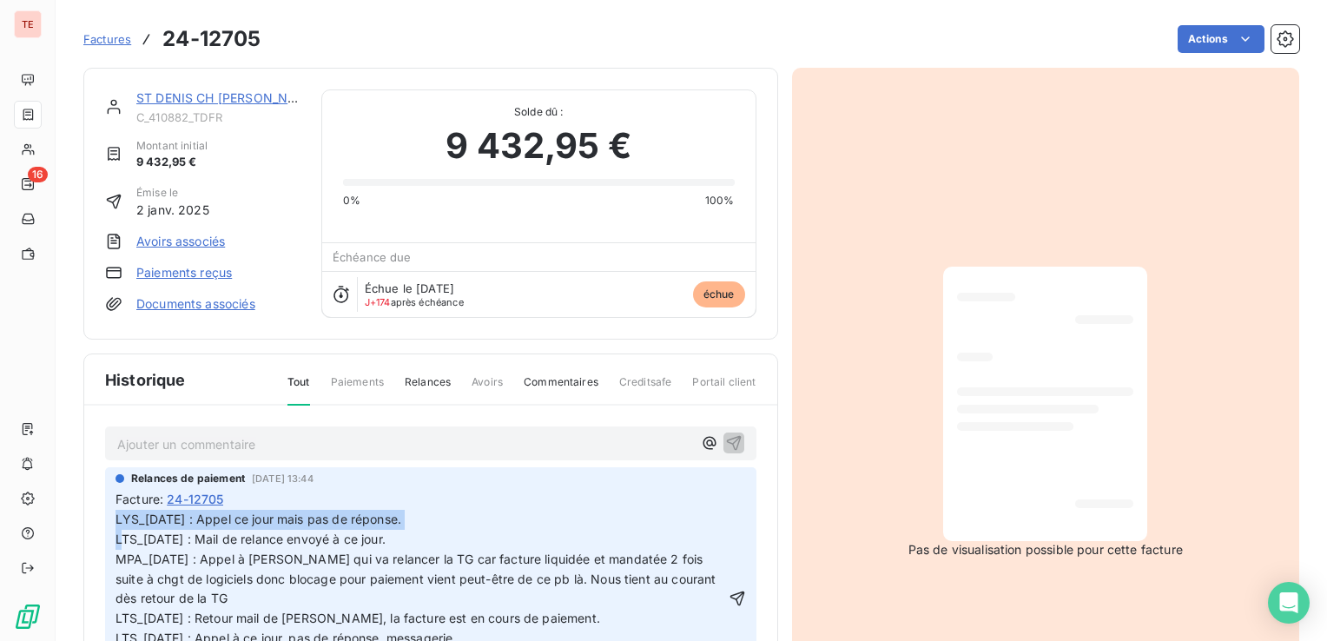
drag, startPoint x: 448, startPoint y: 516, endPoint x: 111, endPoint y: 516, distance: 336.9
click at [111, 516] on div "Relances de paiement [DATE] 13:44 Facture : [PHONE_NUMBER]_[DATE] : Appel ce jo…" at bounding box center [430, 583] width 651 height 232
click at [128, 517] on span "LYS_[DATE] : Appel ce jour mais pas de réponse. LTS_[DATE] : Mail de relance en…" at bounding box center [417, 598] width 604 height 174
drag, startPoint x: 393, startPoint y: 522, endPoint x: 105, endPoint y: 511, distance: 288.5
click at [105, 511] on div "Relances de paiement [DATE] 13:44 Facture : [PHONE_NUMBER]_[DATE] : Appel ce jo…" at bounding box center [430, 583] width 651 height 232
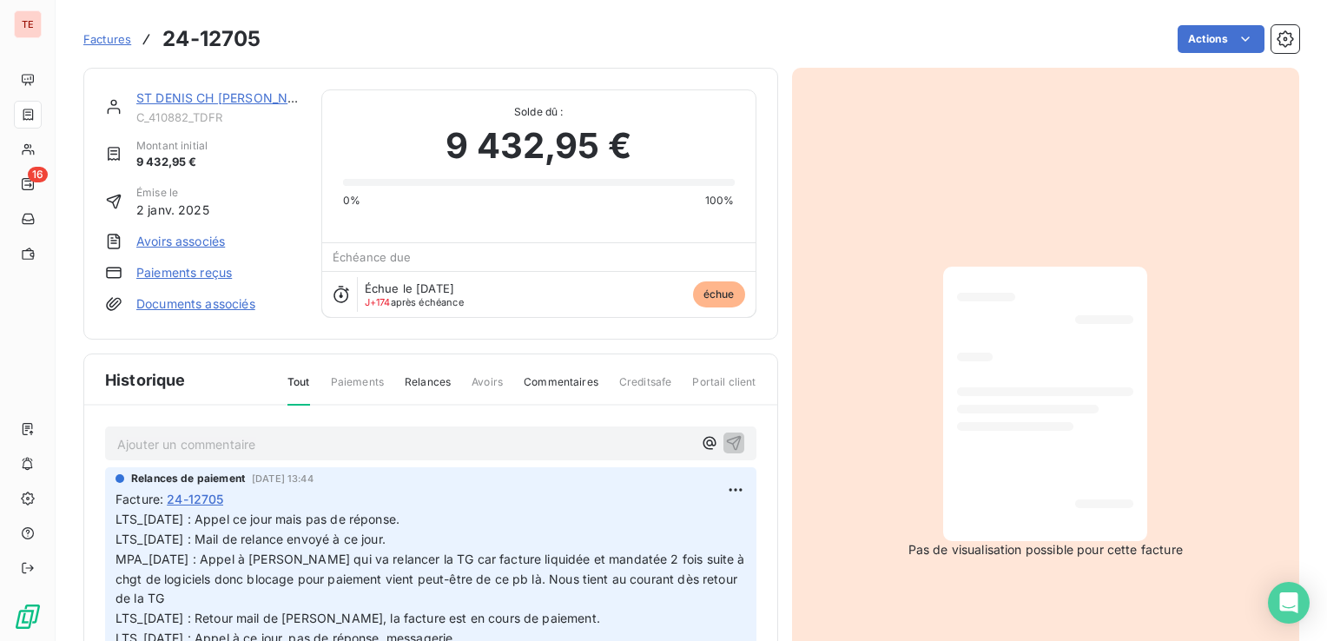
click at [253, 103] on link "ST DENIS CH [PERSON_NAME]/LA REUNION" at bounding box center [267, 97] width 263 height 15
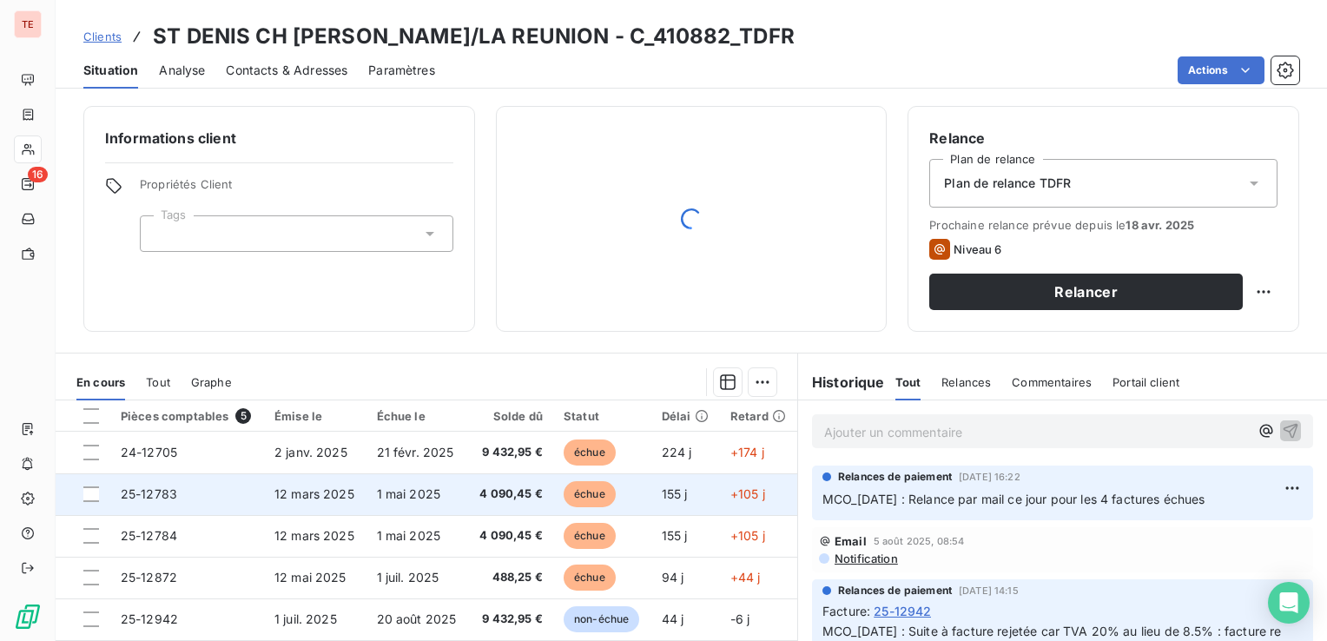
click at [236, 498] on td "25-12783" at bounding box center [187, 494] width 154 height 42
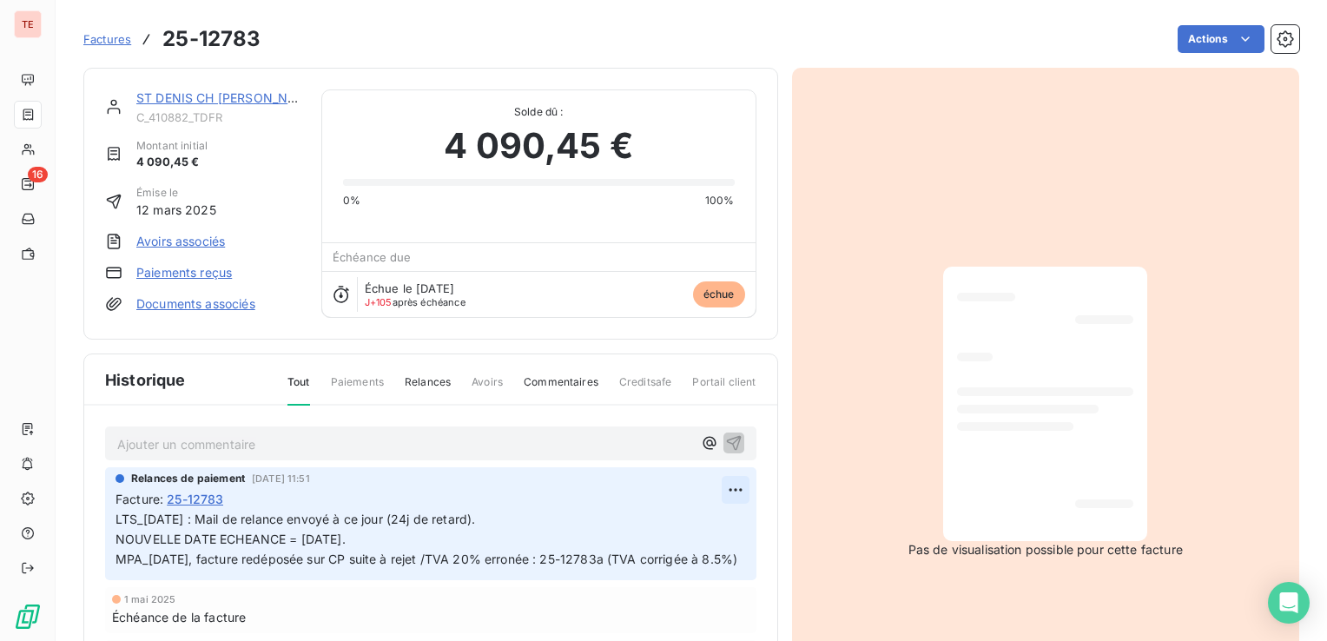
click at [716, 484] on html "TE 16 Factures 25-12783 Actions ST DENIS CH [PERSON_NAME]/LA REUNION C_410882_T…" at bounding box center [663, 320] width 1327 height 641
drag, startPoint x: 682, startPoint y: 530, endPoint x: 453, endPoint y: 499, distance: 231.3
click at [682, 531] on div "Editer" at bounding box center [673, 526] width 97 height 28
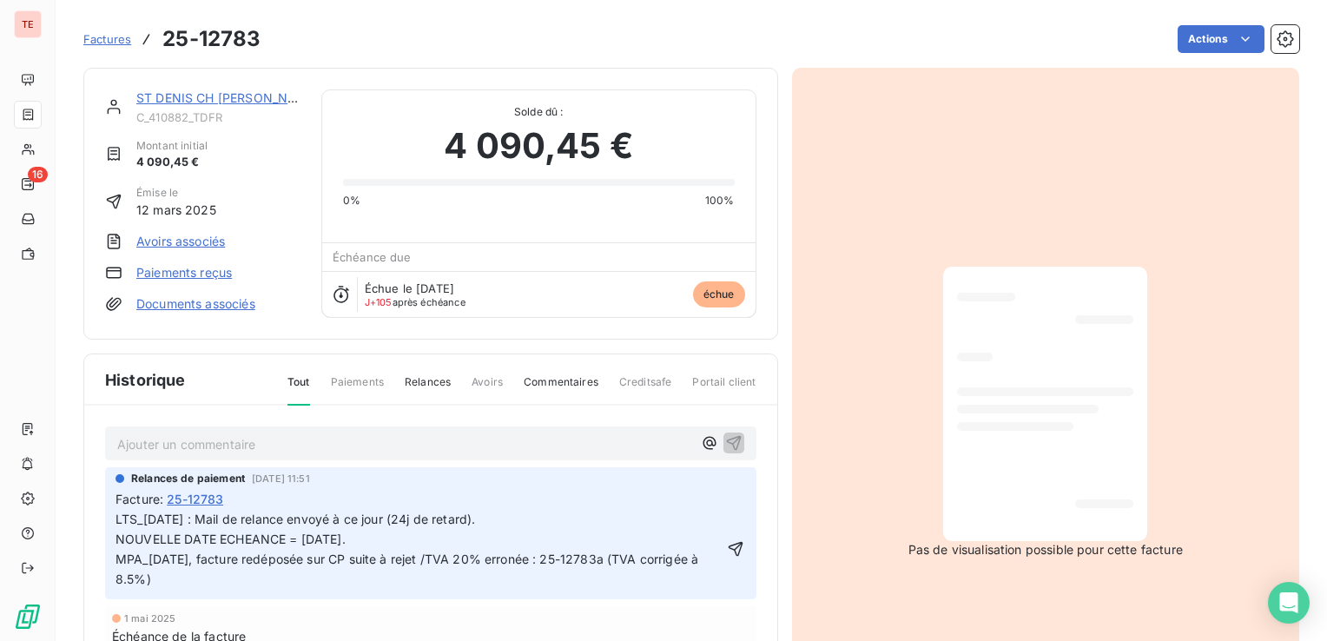
click at [115, 522] on div "Relances de paiement [DATE] 11:51 Facture : 25-12783 LTS_[DATE] : Mail de relan…" at bounding box center [430, 533] width 651 height 133
click at [115, 519] on span "LTS_[DATE] : Mail de relance envoyé à ce jour (24j de retard). NOUVELLE DATE EC…" at bounding box center [408, 548] width 586 height 75
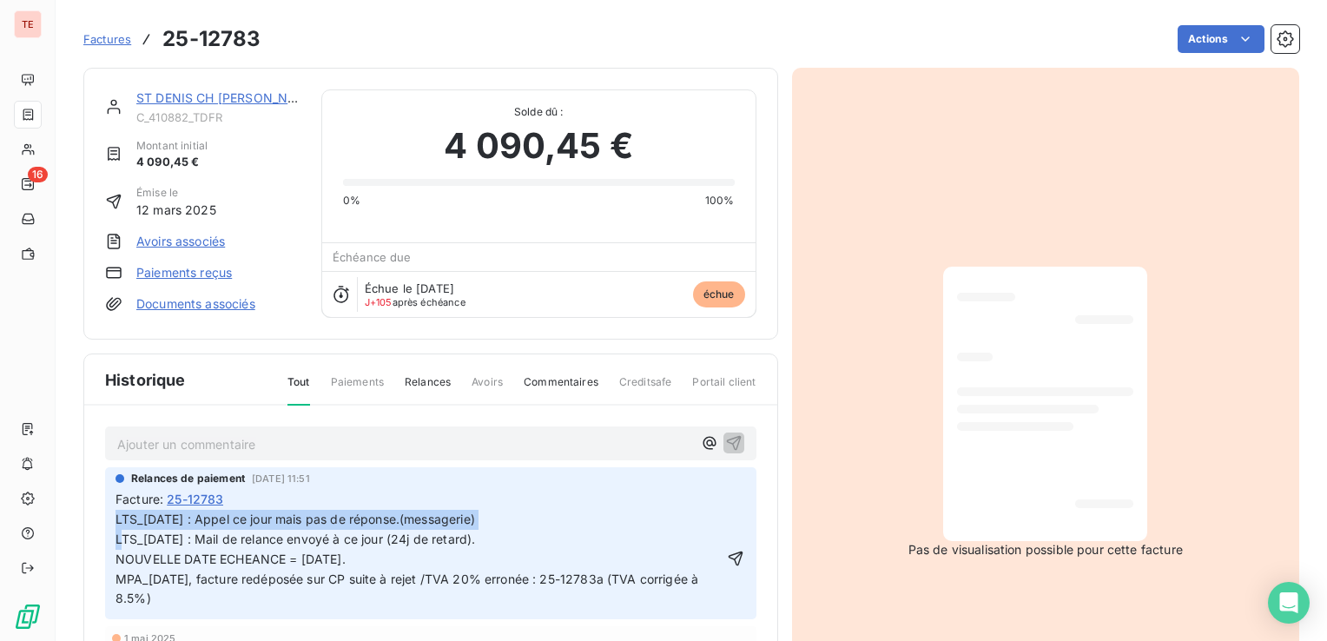
drag, startPoint x: 462, startPoint y: 516, endPoint x: 115, endPoint y: 511, distance: 346.5
click at [115, 511] on p "LTS_[DATE] : Appel ce jour mais pas de réponse.(messagerie) LTS_[DATE] : Mail d…" at bounding box center [418, 559] width 606 height 99
click at [727, 556] on icon "button" at bounding box center [735, 558] width 17 height 17
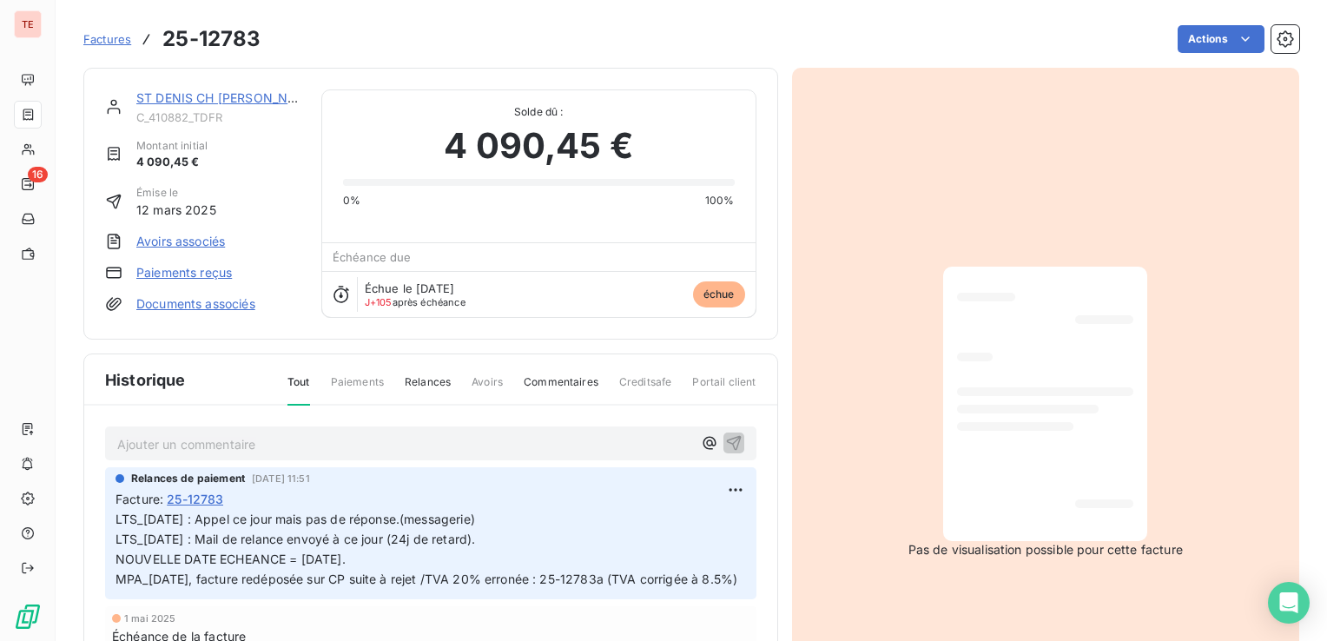
click at [251, 102] on link "ST DENIS CH [PERSON_NAME]/LA REUNION" at bounding box center [267, 97] width 263 height 15
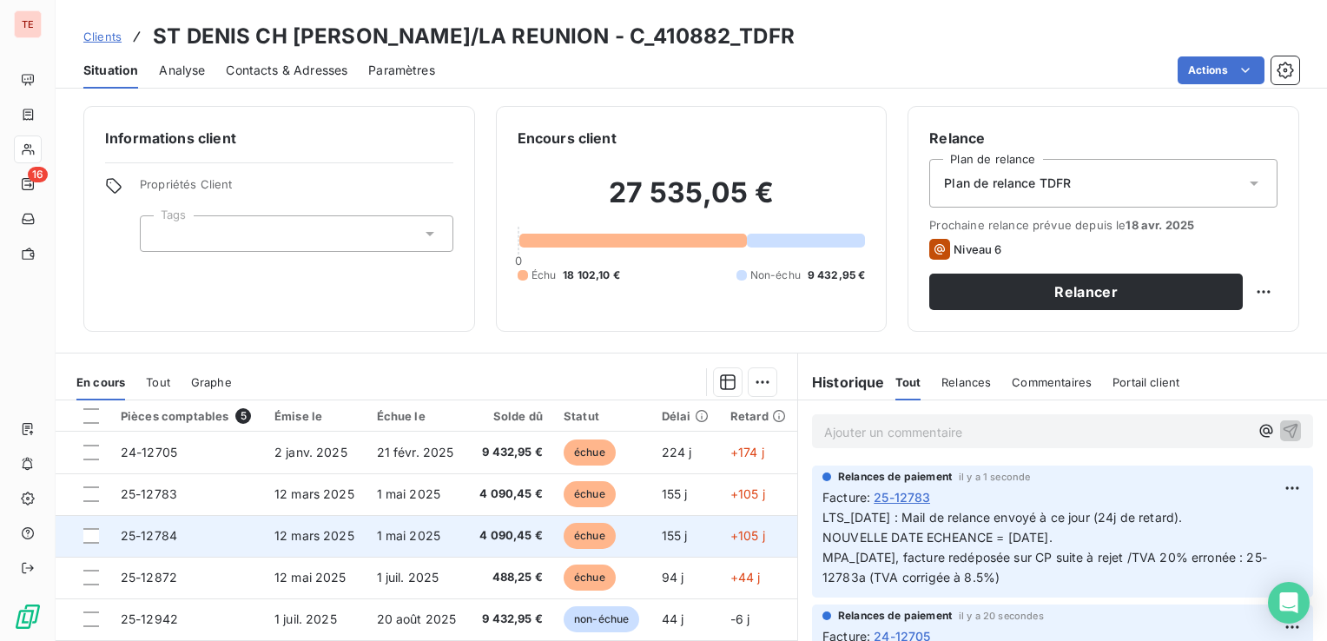
click at [413, 531] on span "1 mai 2025" at bounding box center [409, 535] width 64 height 15
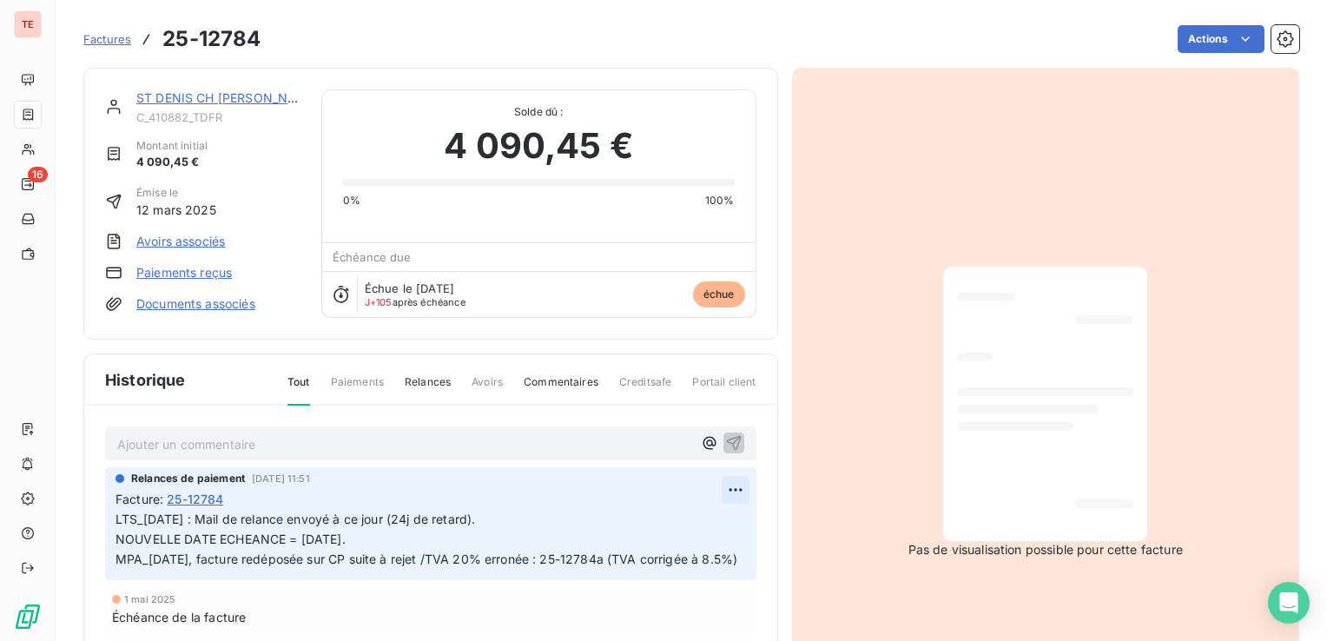
click at [709, 475] on html "TE 16 Factures 25-12784 Actions ST DENIS CH [PERSON_NAME]/LA REUNION C_410882_T…" at bounding box center [663, 320] width 1327 height 641
click at [696, 520] on div "Editer" at bounding box center [673, 526] width 97 height 28
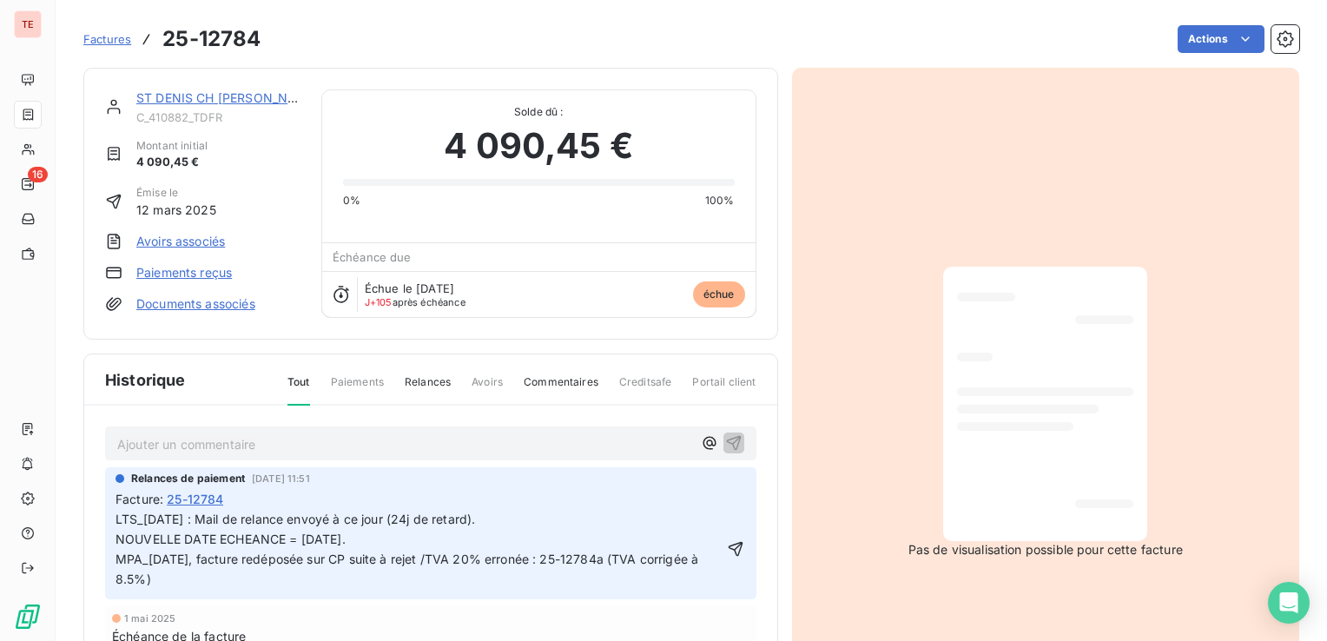
click at [118, 517] on span "LTS_[DATE] : Mail de relance envoyé à ce jour (24j de retard). NOUVELLE DATE EC…" at bounding box center [408, 548] width 586 height 75
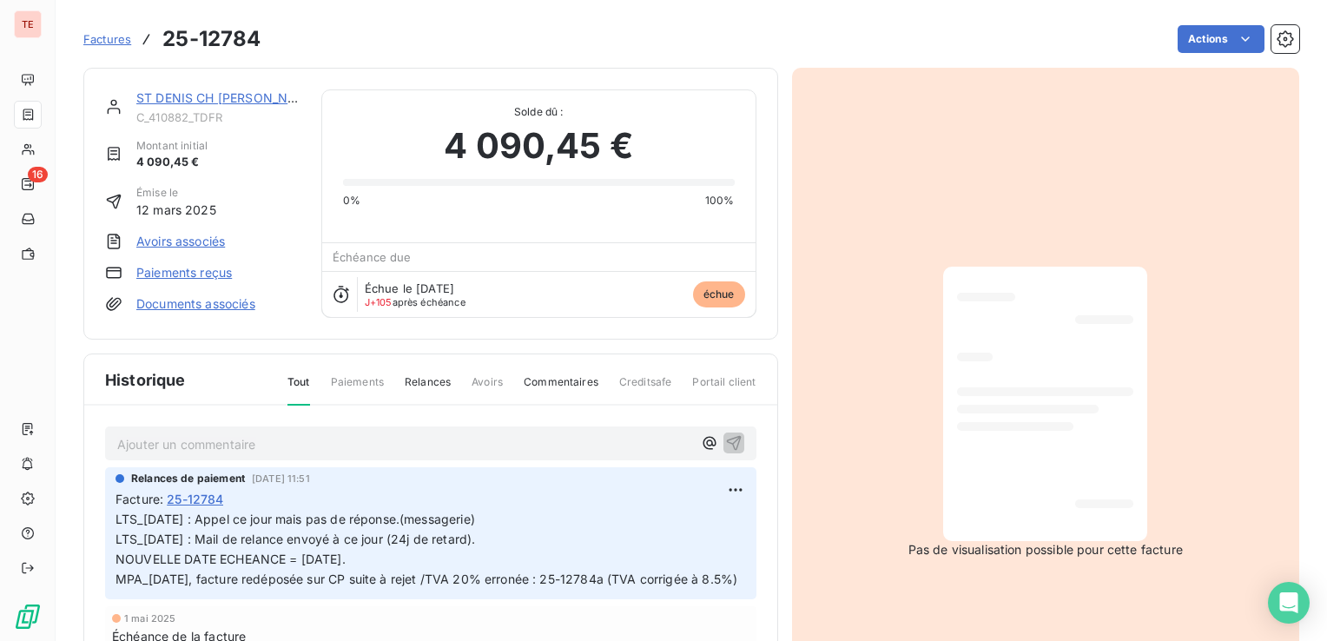
click at [201, 93] on link "ST DENIS CH [PERSON_NAME]/LA REUNION" at bounding box center [267, 97] width 263 height 15
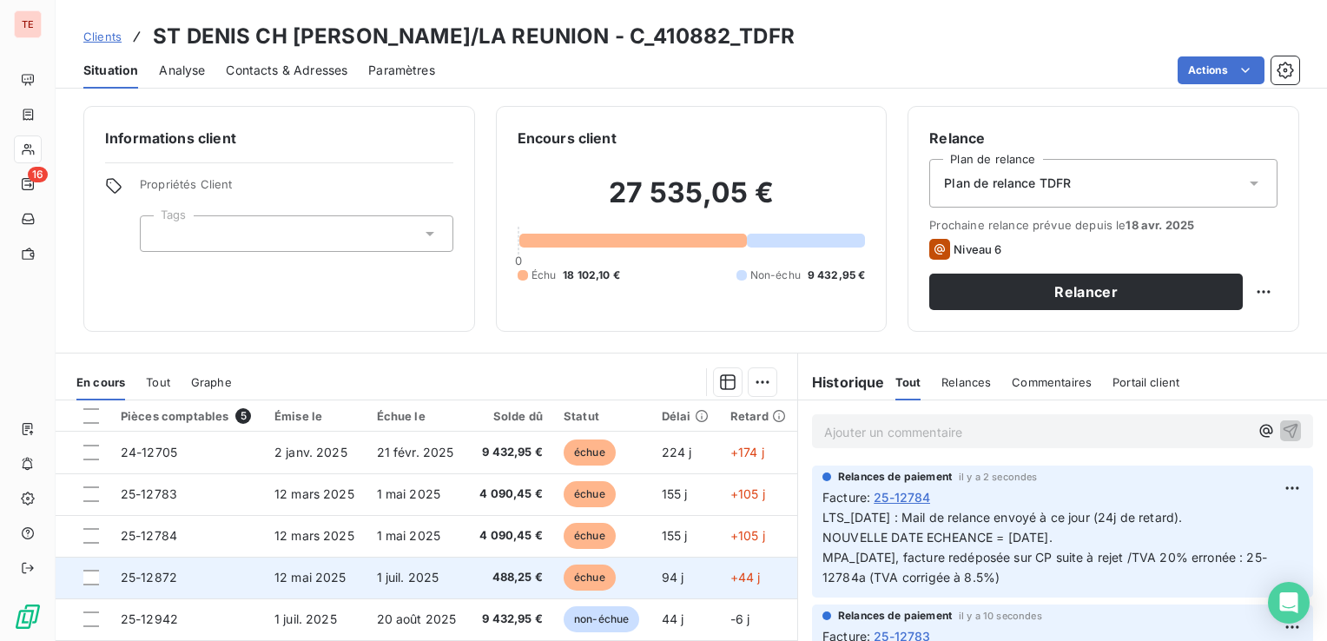
click at [285, 574] on span "12 mai 2025" at bounding box center [310, 577] width 72 height 15
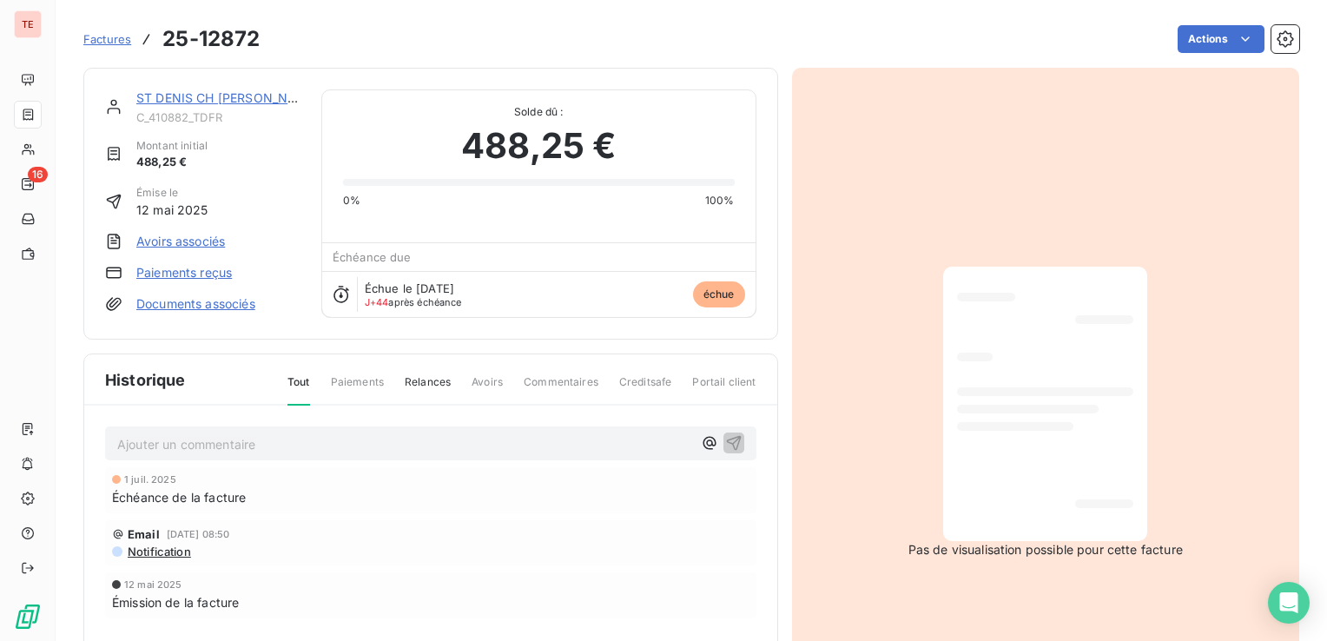
click at [412, 448] on p "Ajouter un commentaire ﻿" at bounding box center [404, 444] width 575 height 22
